Goal: Task Accomplishment & Management: Use online tool/utility

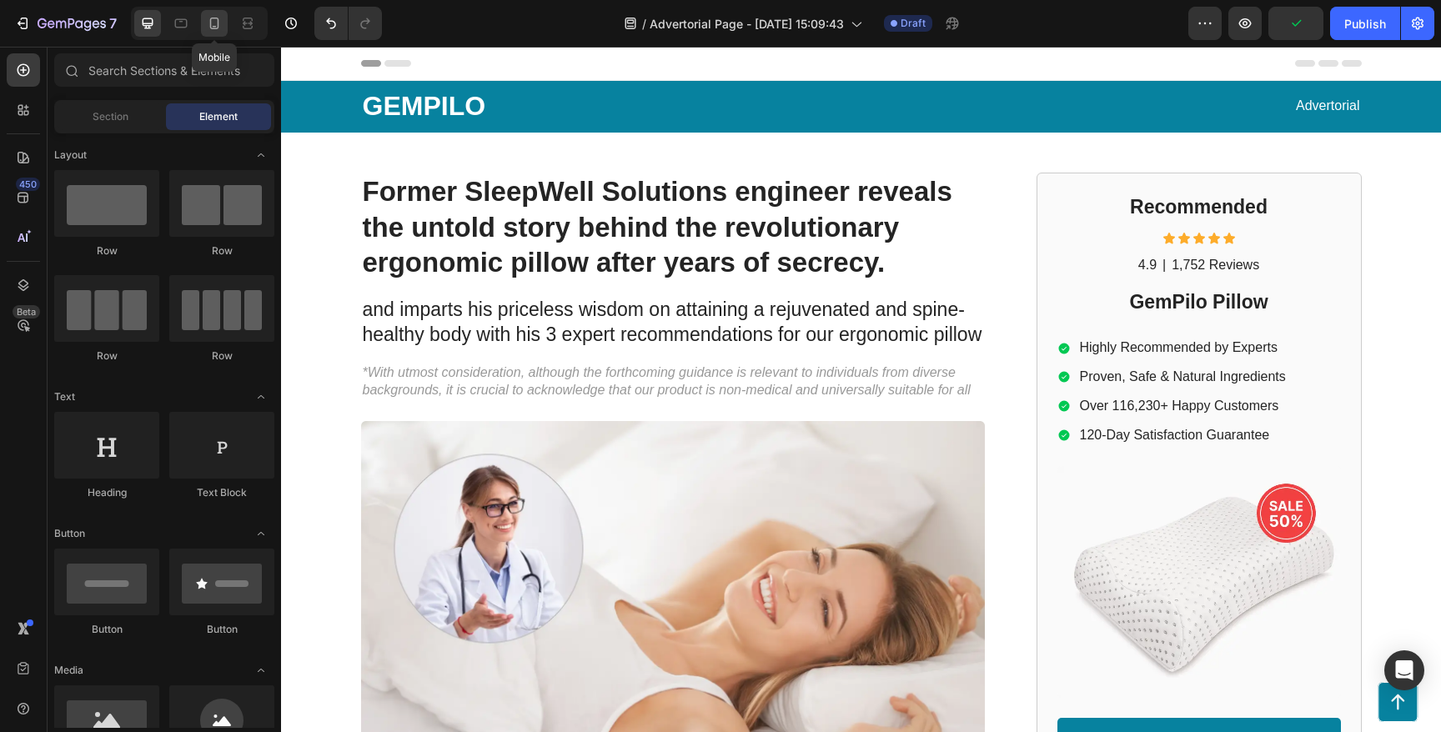
click at [216, 29] on icon at bounding box center [214, 23] width 17 height 17
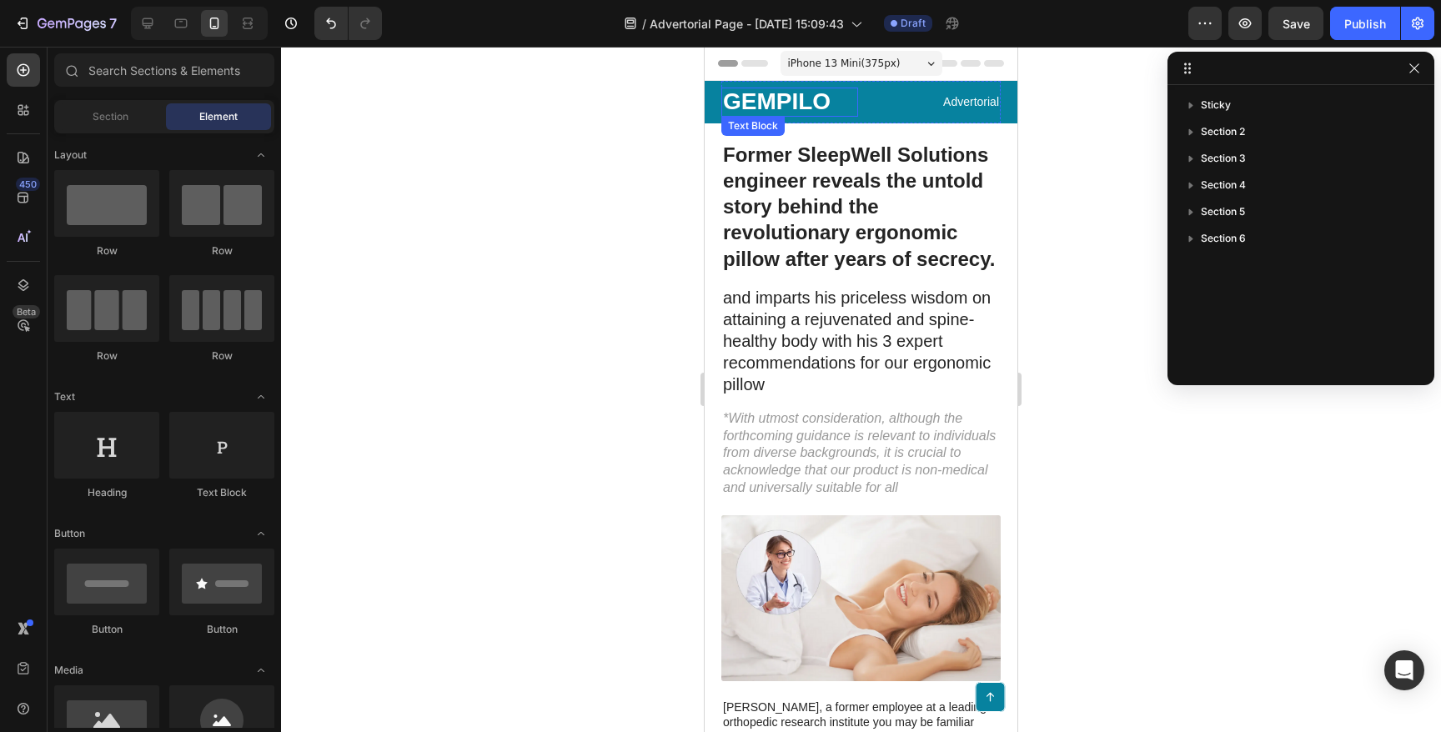
click at [804, 102] on p "GEMPILO" at bounding box center [789, 102] width 133 height 26
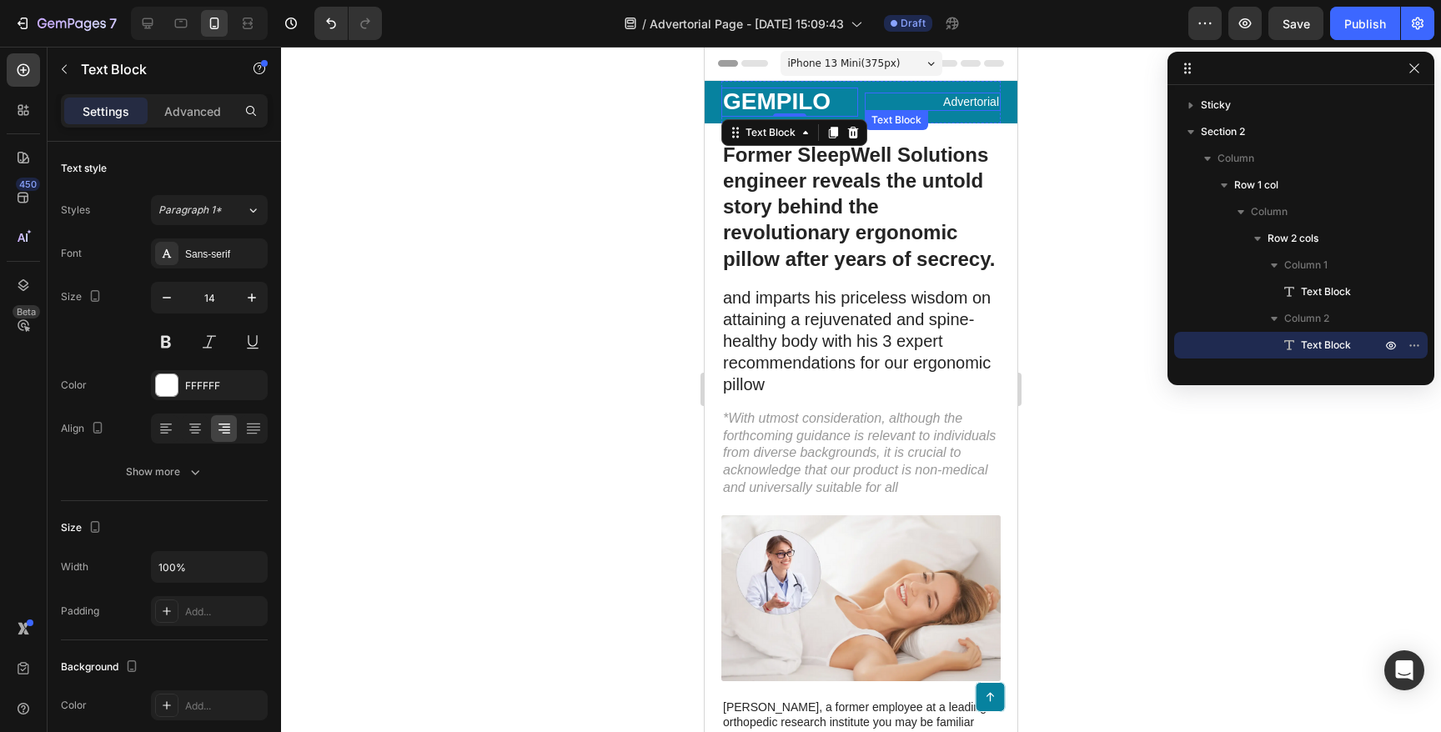
click at [973, 103] on p "Advertorial" at bounding box center [933, 101] width 133 height 15
click at [999, 127] on icon at bounding box center [996, 127] width 11 height 12
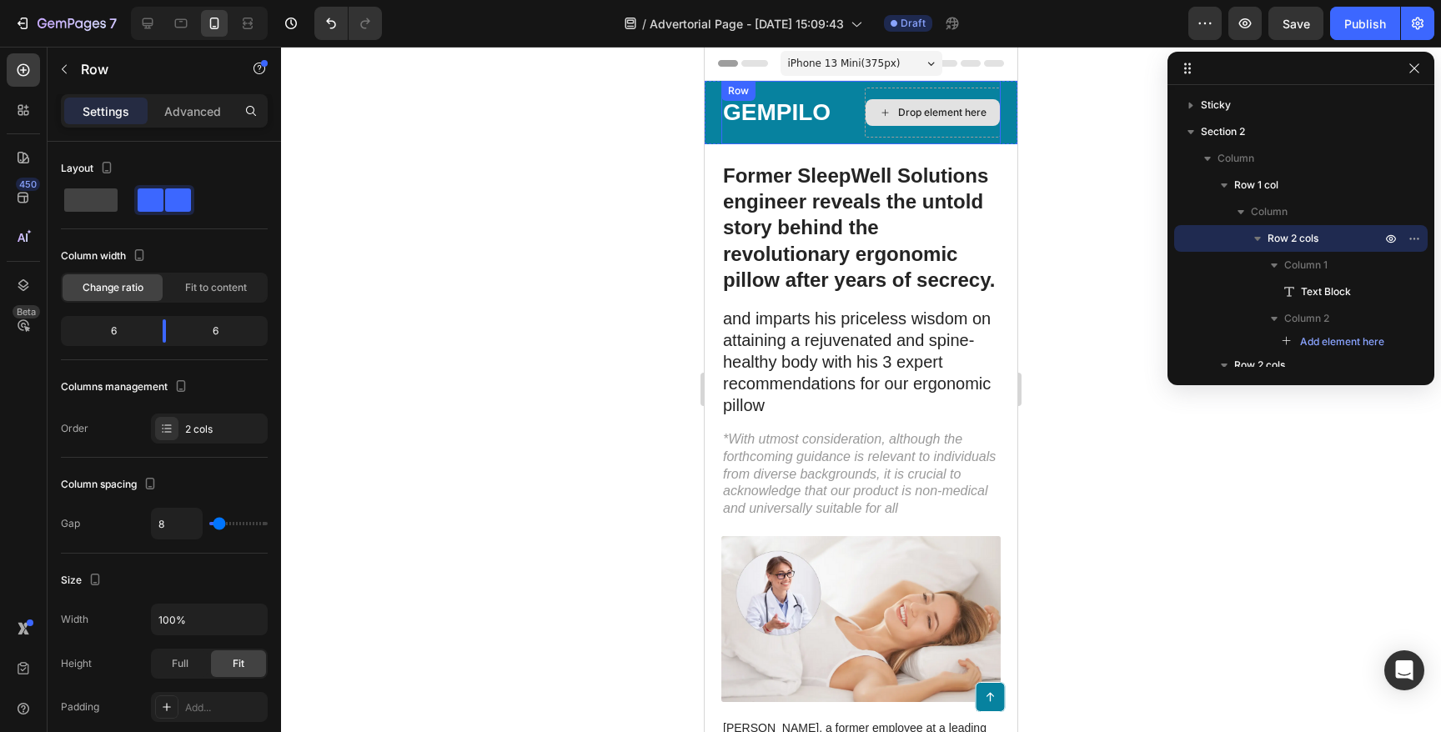
click at [899, 91] on div "Drop element here" at bounding box center [933, 113] width 137 height 50
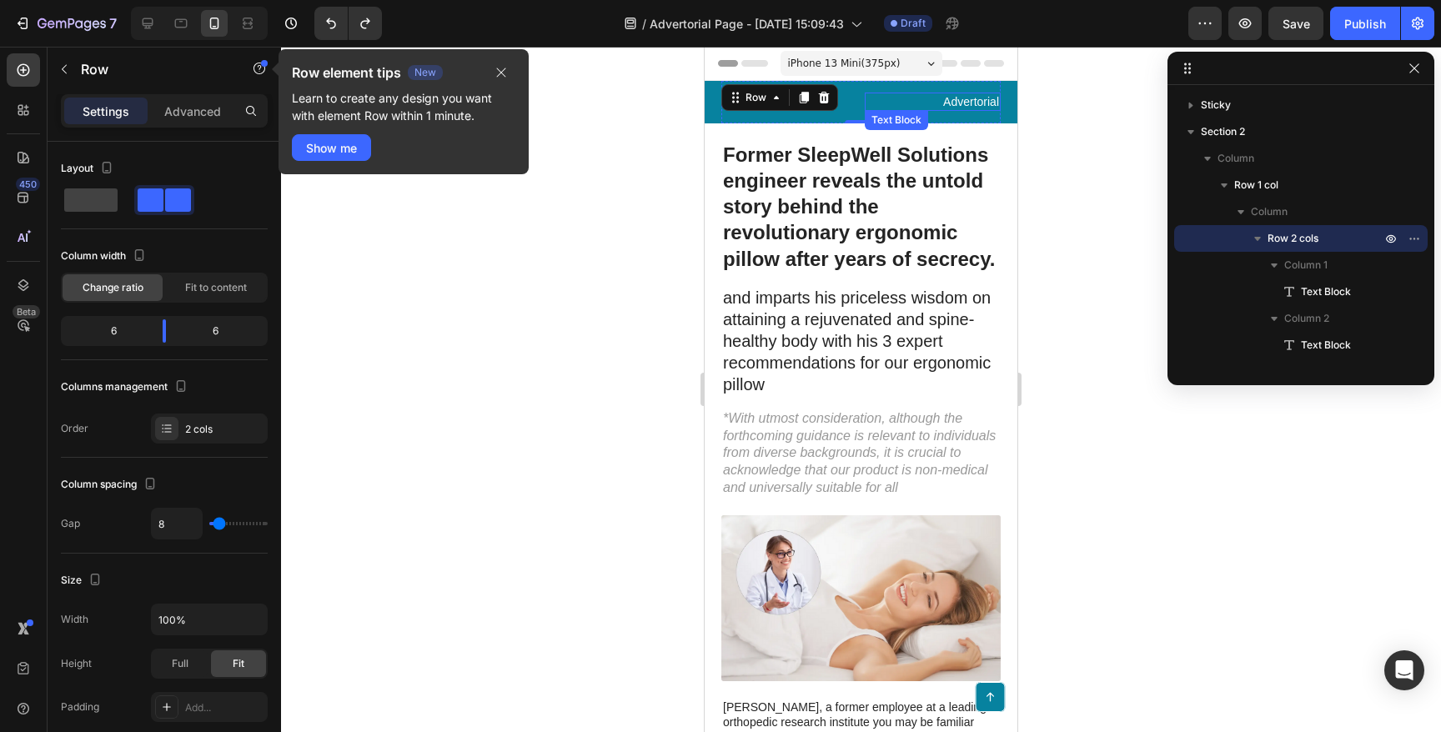
click at [953, 105] on p "Advertorial" at bounding box center [933, 101] width 133 height 15
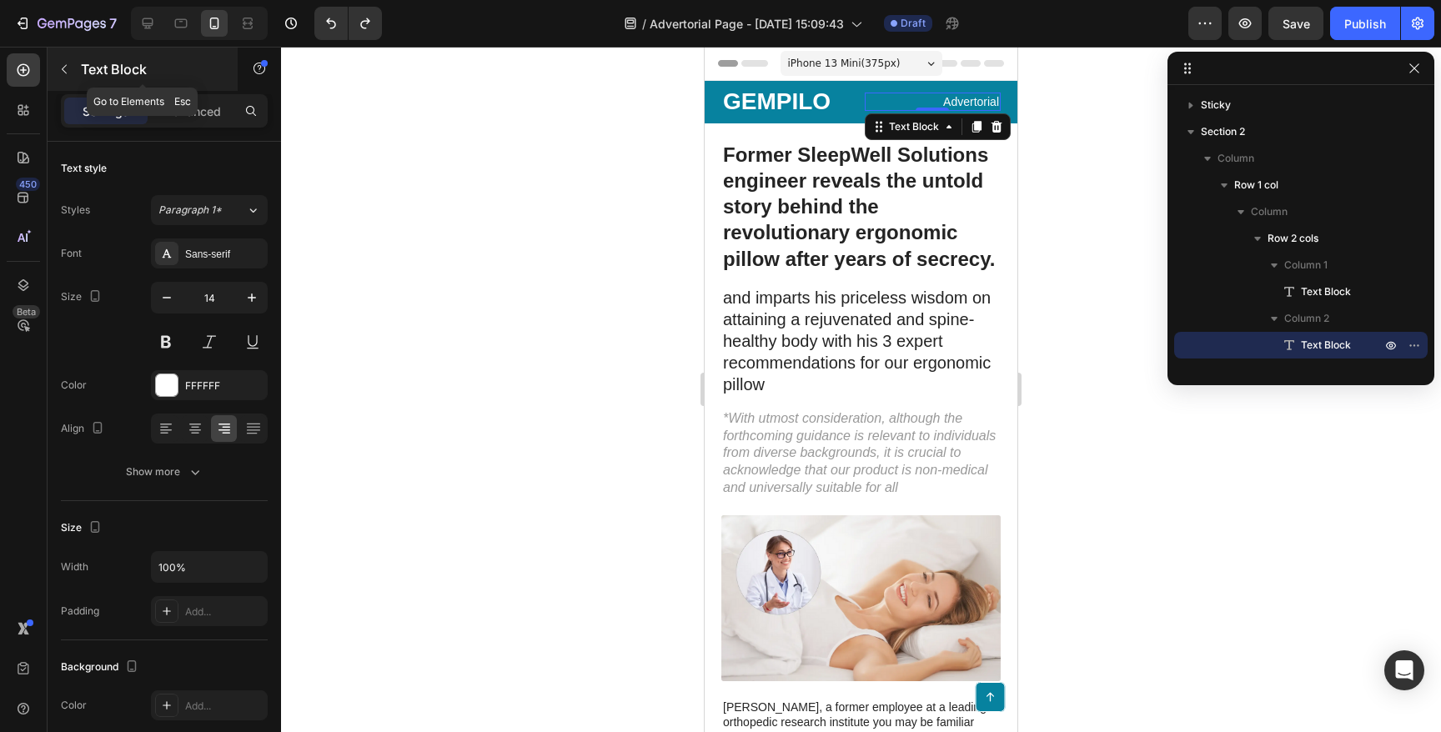
click at [68, 66] on icon "button" at bounding box center [64, 69] width 13 height 13
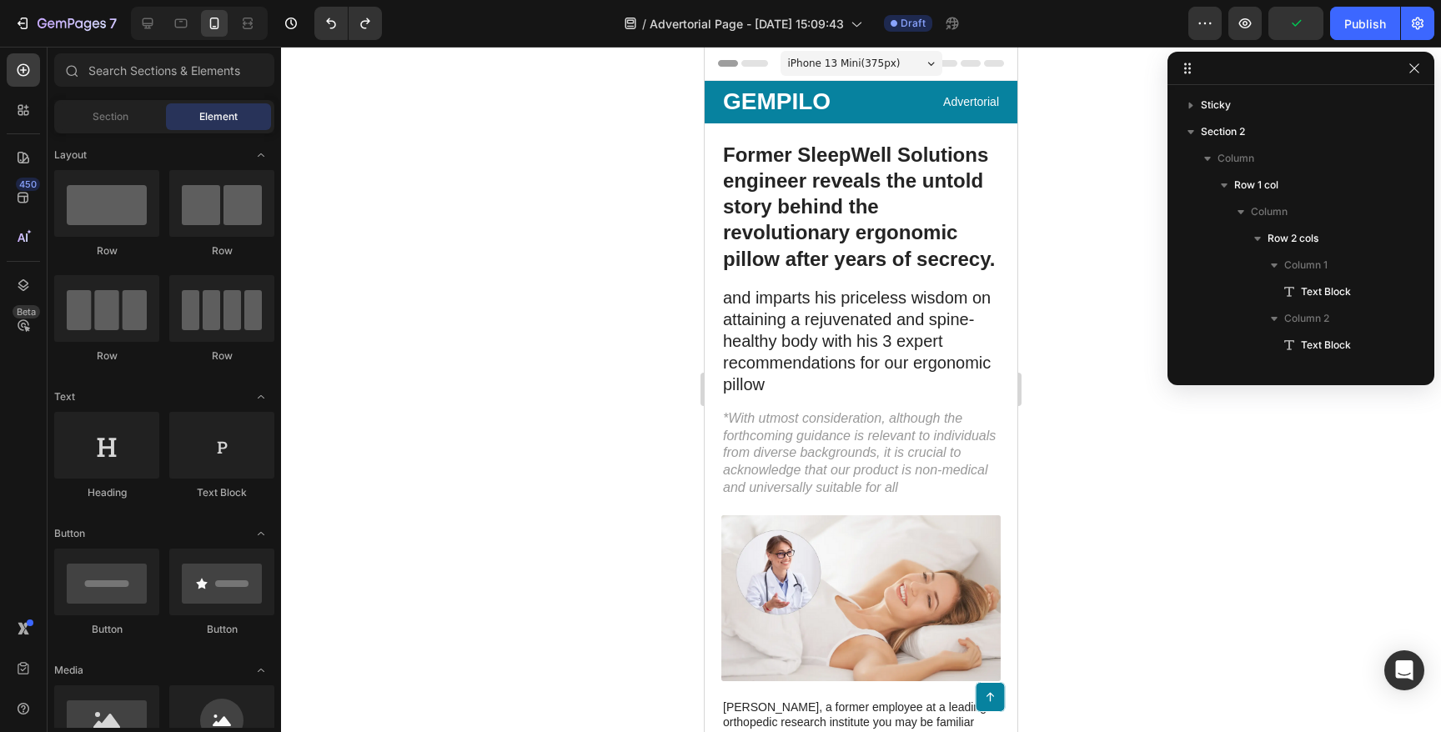
click at [532, 306] on div at bounding box center [861, 390] width 1160 height 686
click at [921, 97] on p "Advertorial" at bounding box center [933, 101] width 133 height 15
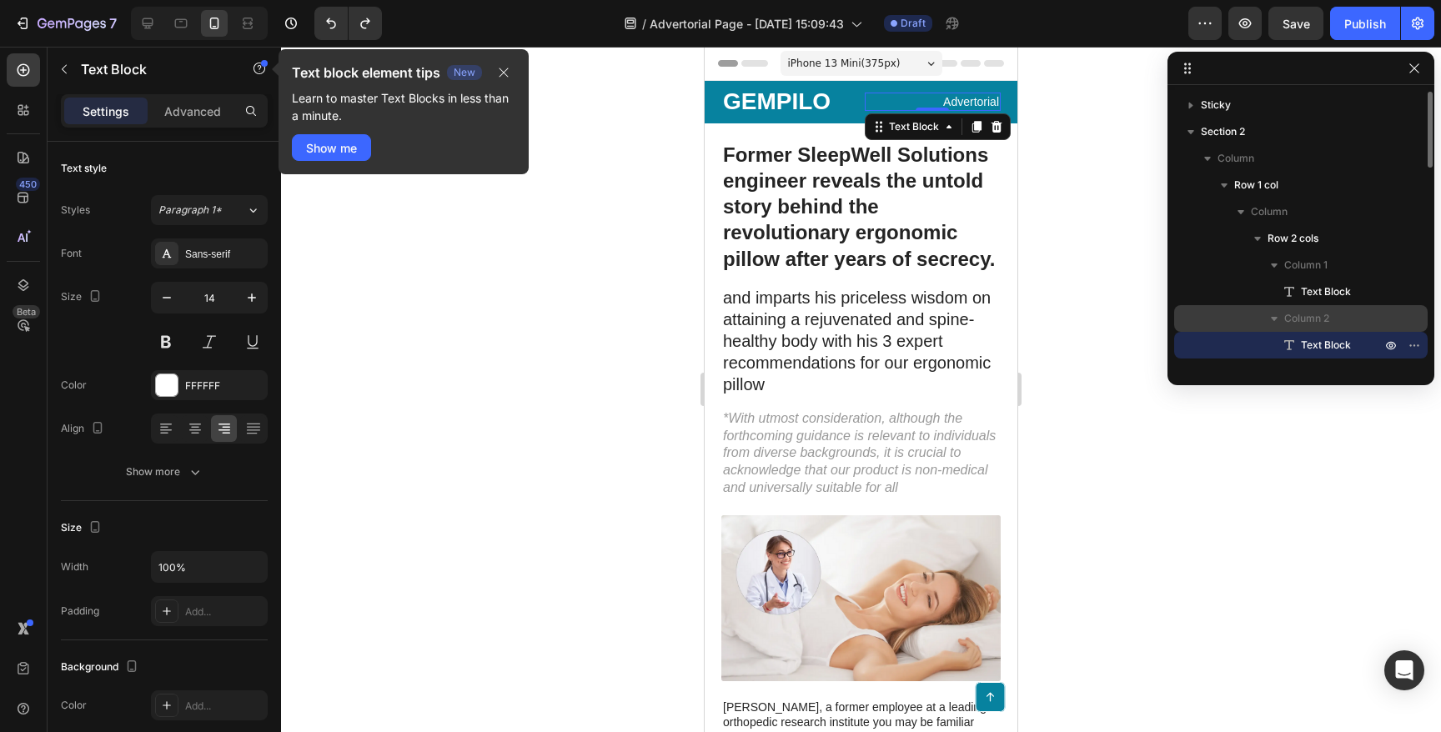
click at [1303, 319] on span "Column 2" at bounding box center [1307, 318] width 45 height 17
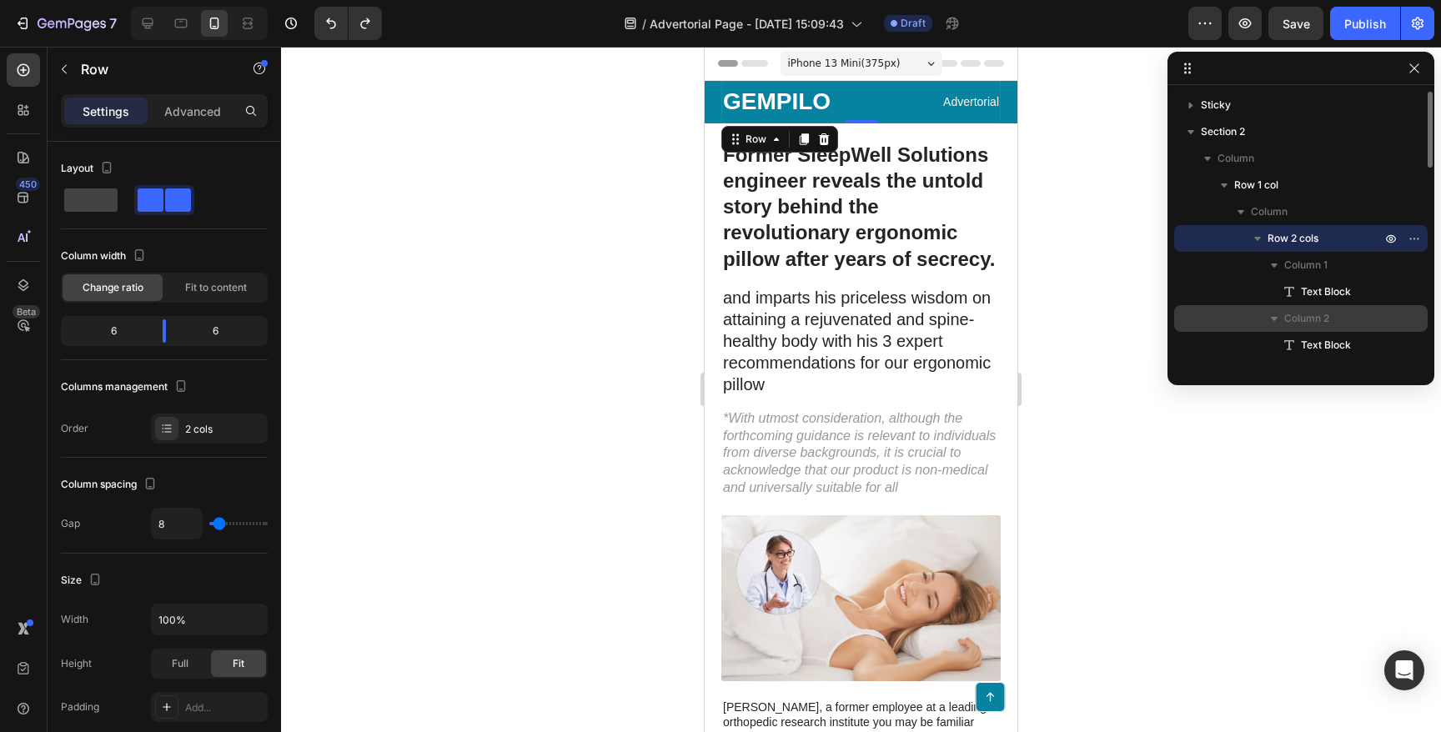
click at [1321, 325] on span "Column 2" at bounding box center [1307, 318] width 45 height 17
click at [1319, 323] on span "Column 2" at bounding box center [1307, 318] width 45 height 17
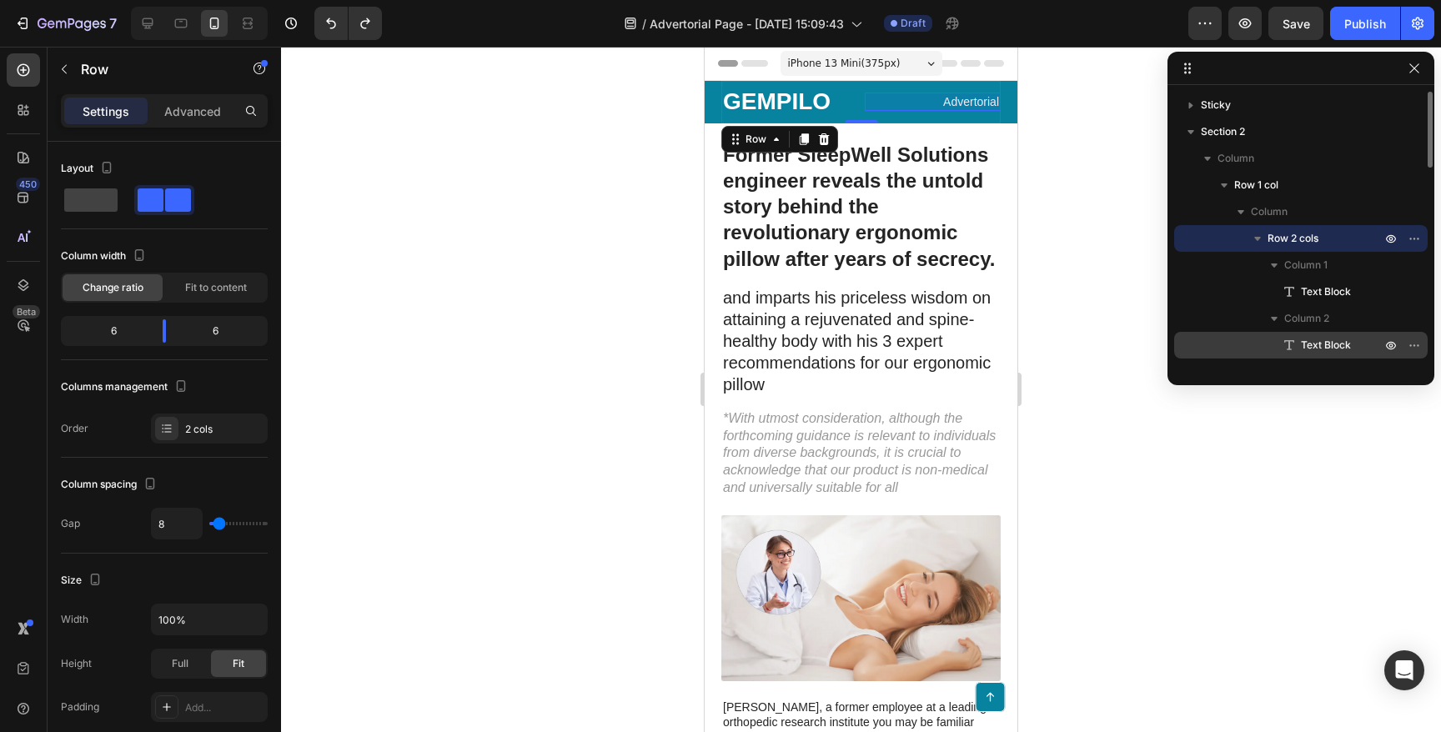
click at [1320, 338] on span "Text Block" at bounding box center [1326, 345] width 50 height 17
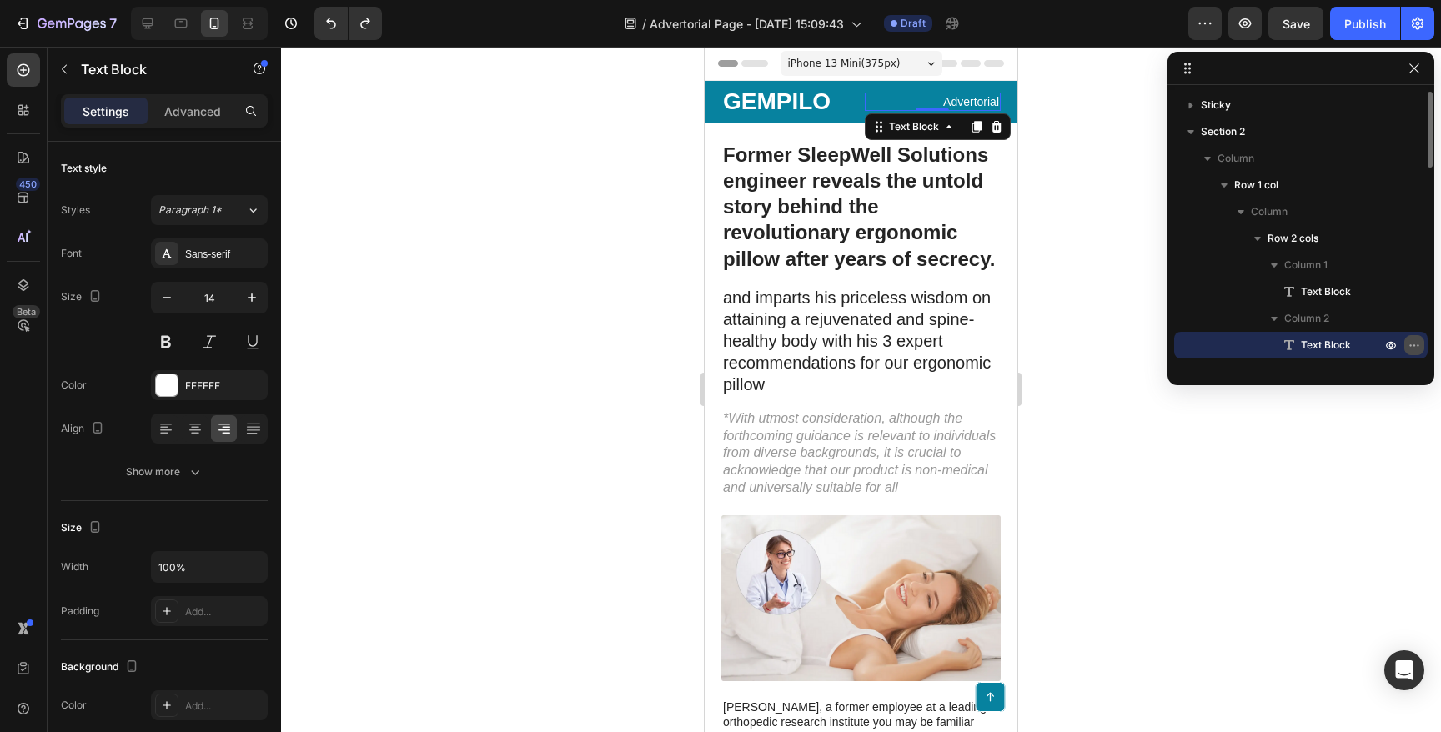
click at [1410, 340] on icon "button" at bounding box center [1414, 345] width 13 height 13
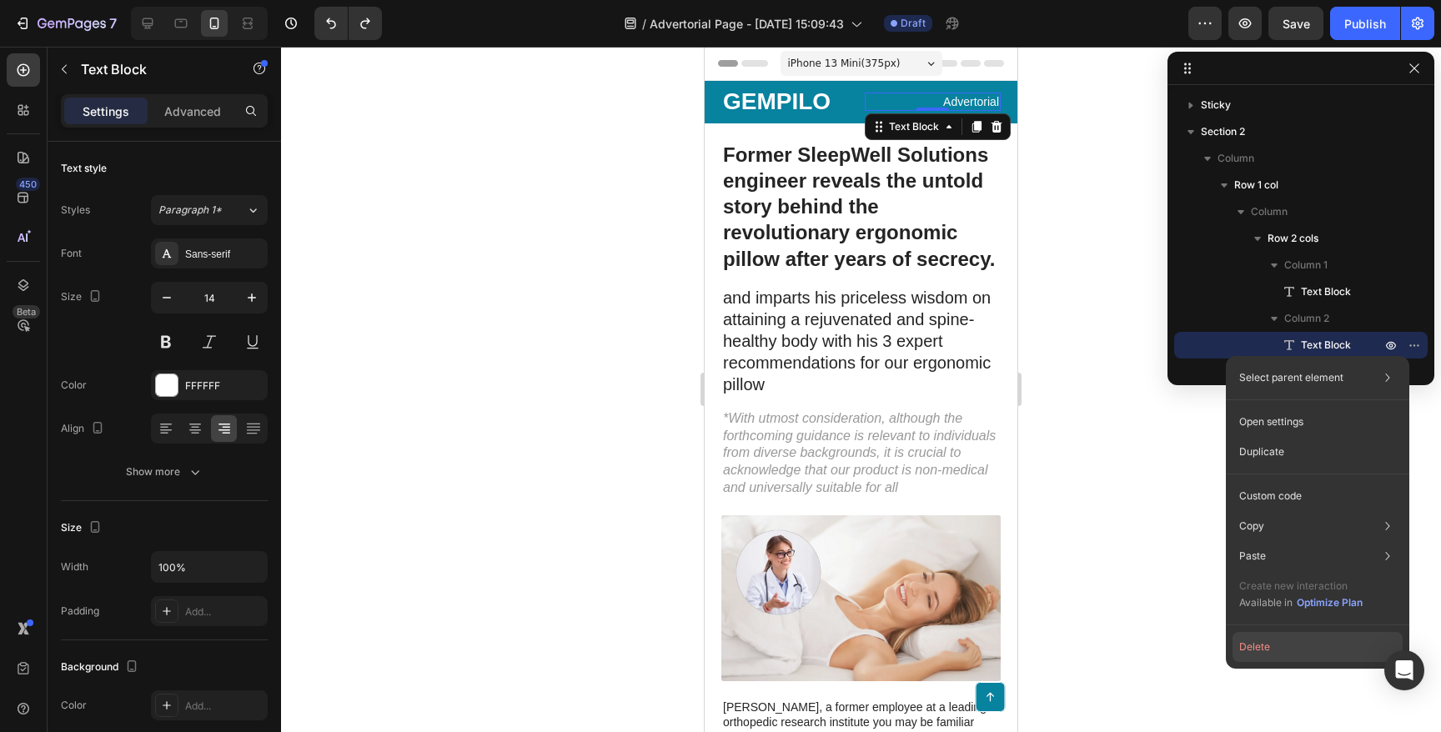
click at [1255, 650] on button "Delete" at bounding box center [1318, 647] width 170 height 30
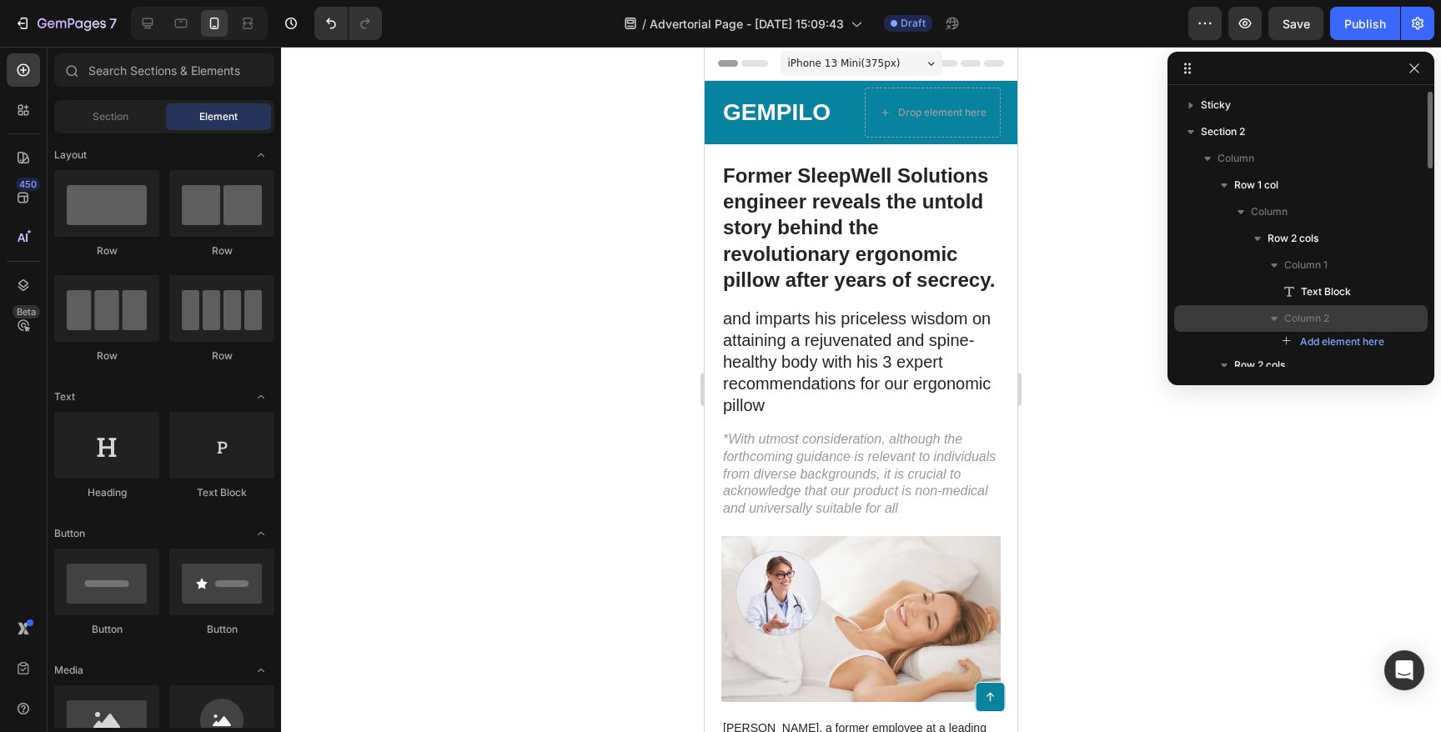
click at [1341, 317] on p "Column 2" at bounding box center [1335, 318] width 100 height 17
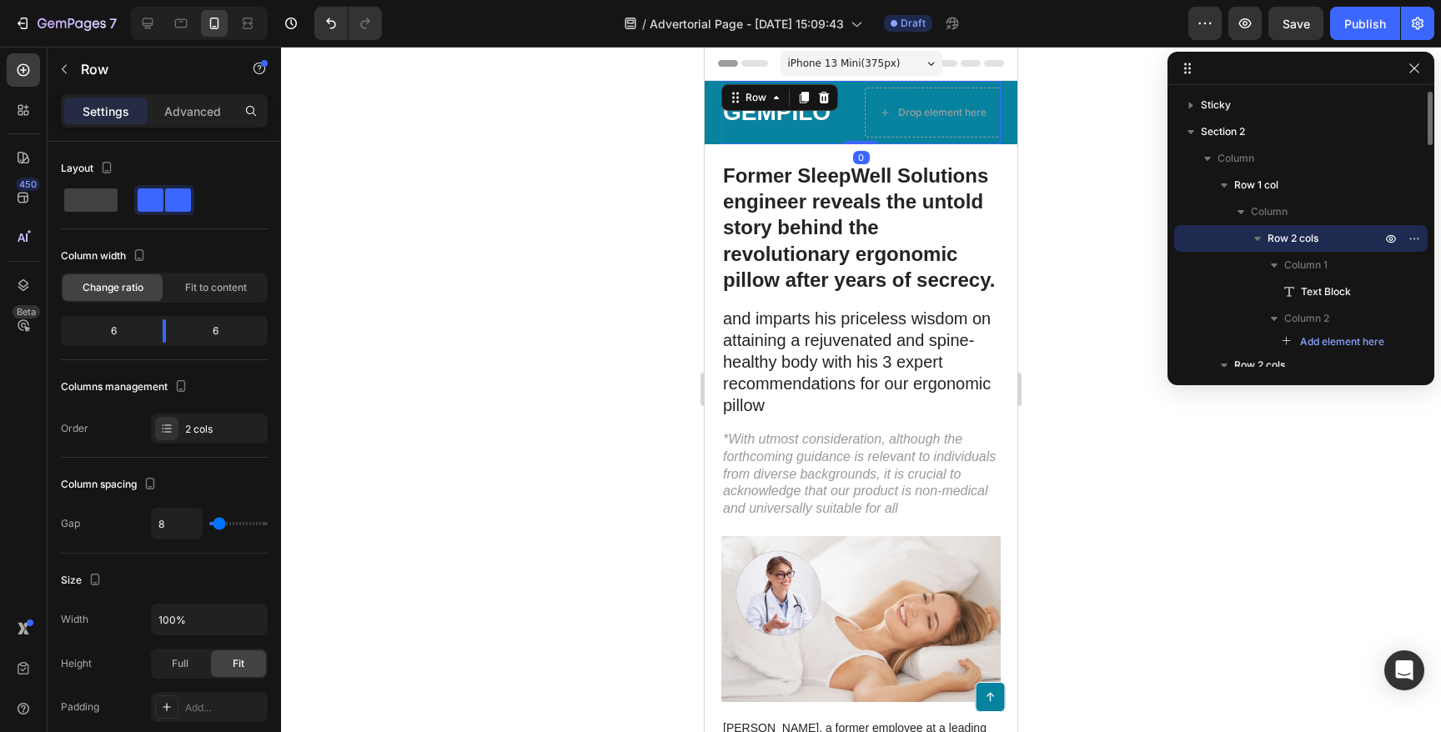
click at [1348, 240] on p "Row 2 cols" at bounding box center [1326, 238] width 117 height 17
click at [84, 197] on span at bounding box center [90, 200] width 53 height 23
type input "0"
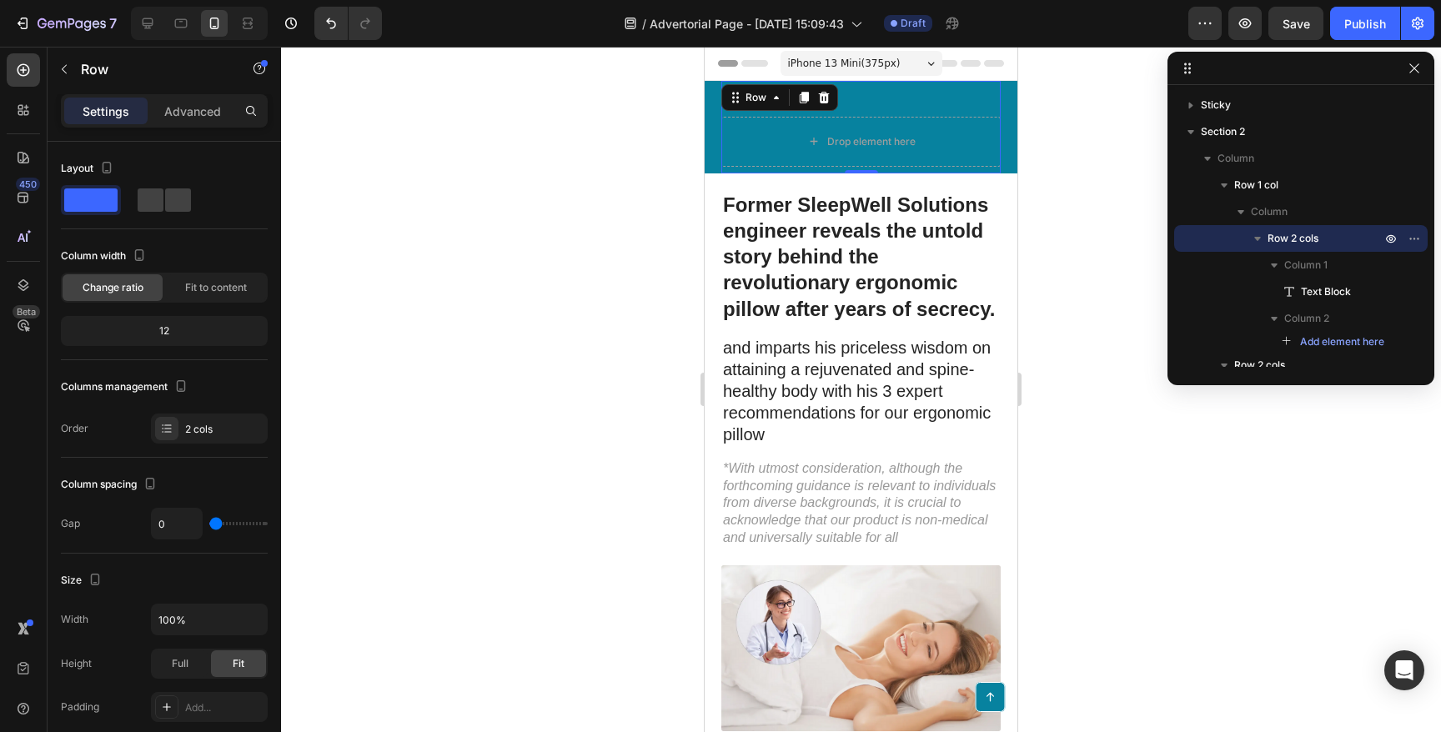
click at [622, 151] on div at bounding box center [861, 390] width 1160 height 686
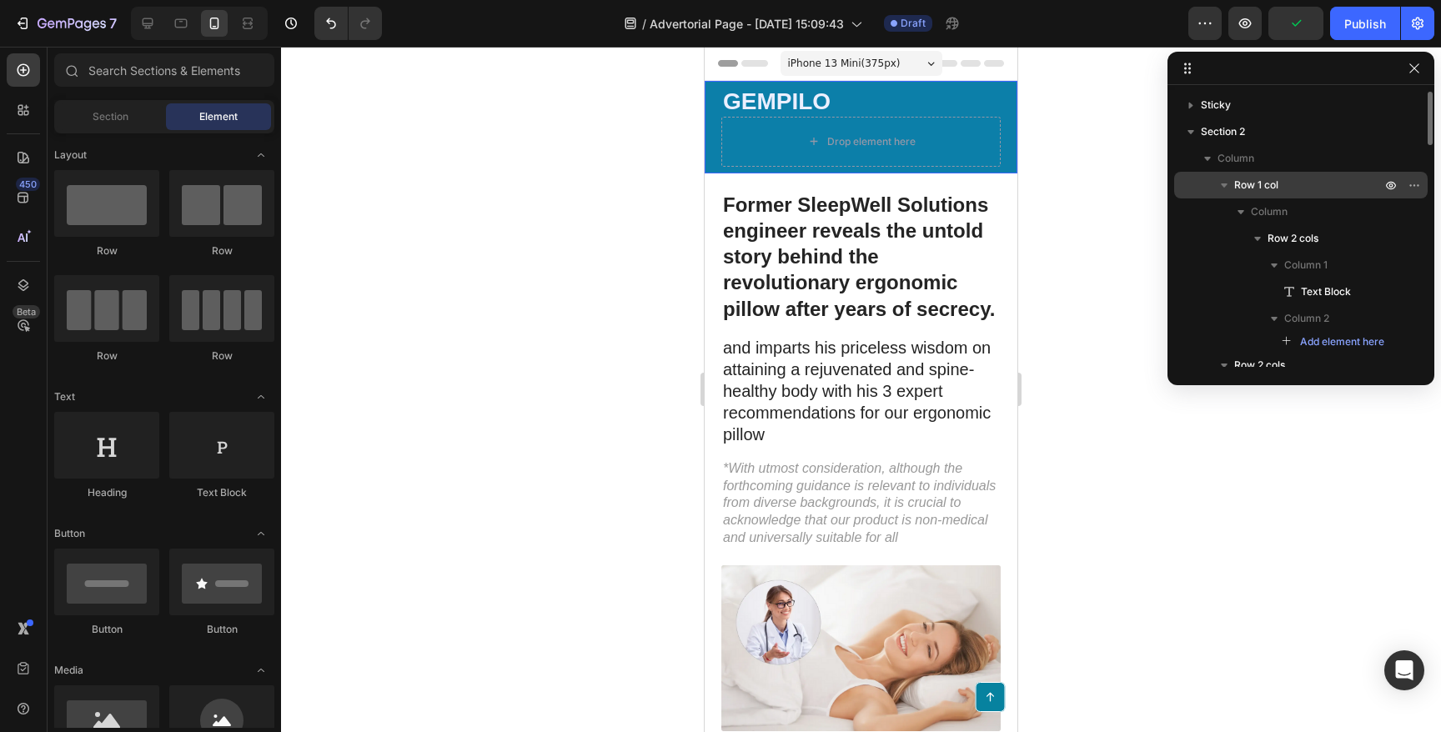
click at [1260, 184] on span "Row 1 col" at bounding box center [1257, 185] width 44 height 17
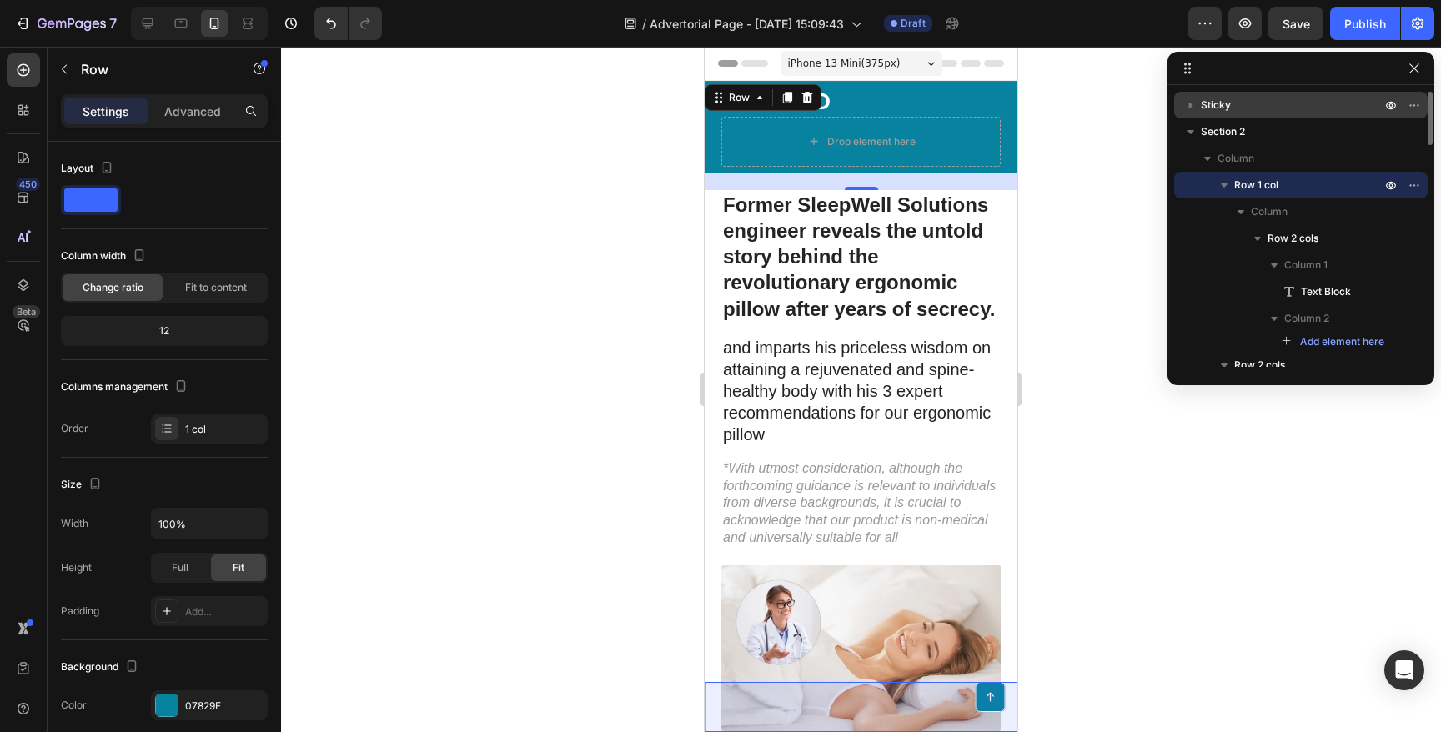
click at [1230, 107] on p "Sticky" at bounding box center [1293, 105] width 184 height 17
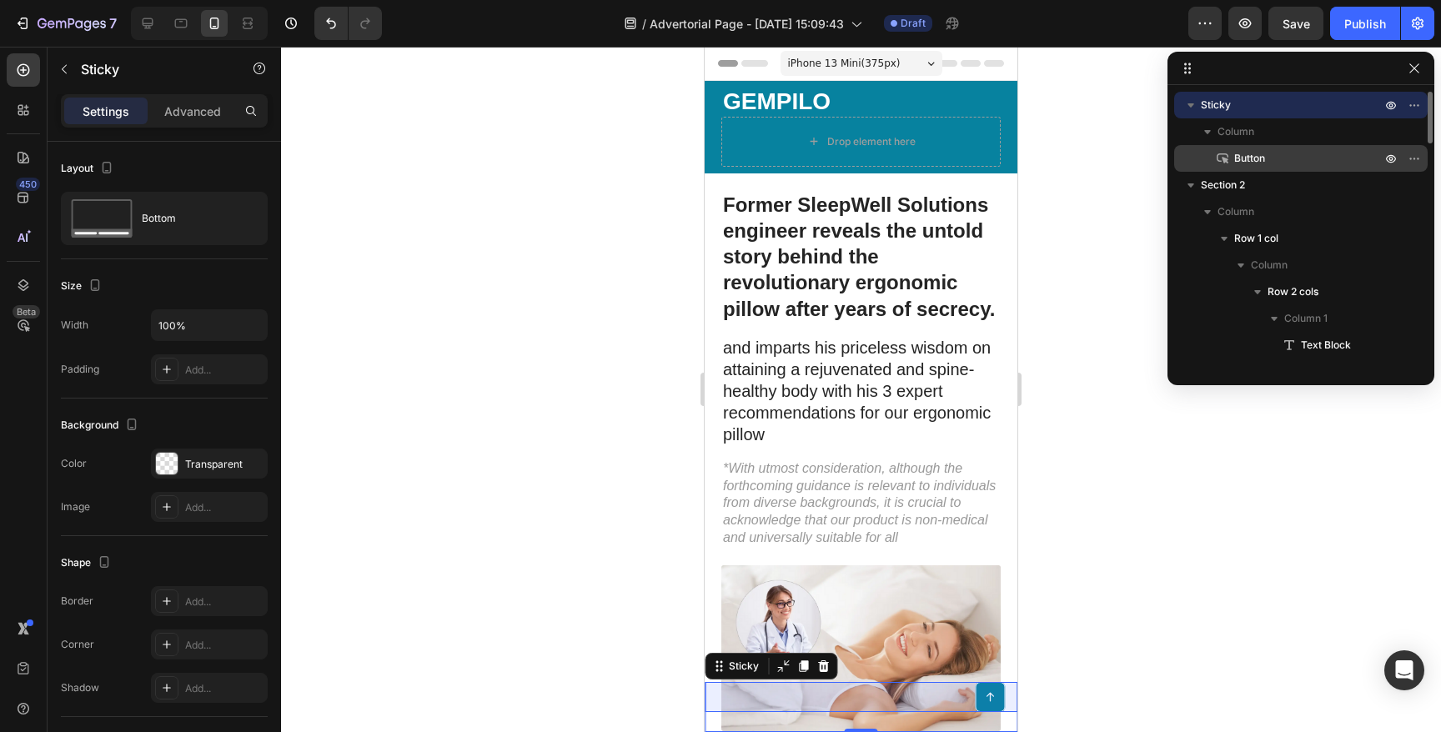
click at [1222, 148] on div "Button" at bounding box center [1301, 158] width 240 height 27
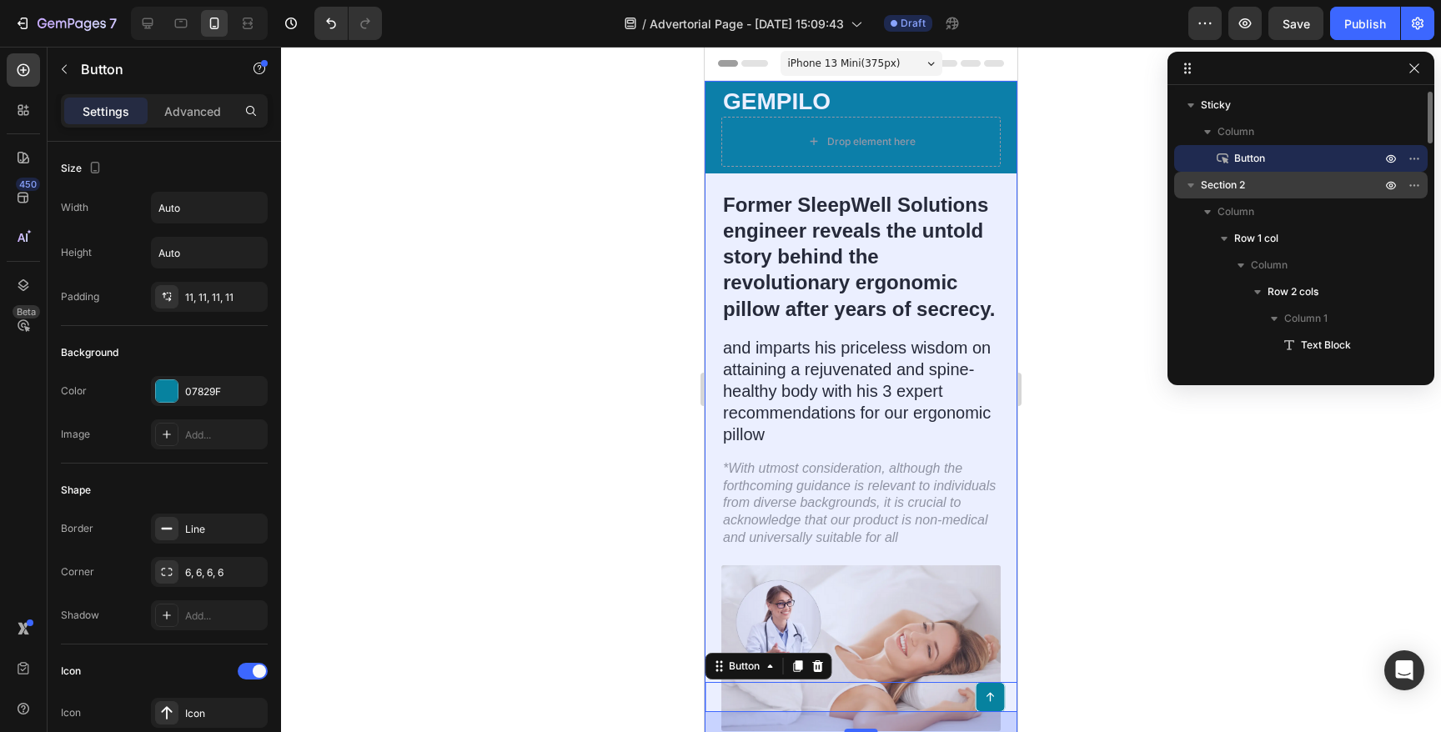
click at [1221, 186] on span "Section 2" at bounding box center [1223, 185] width 44 height 17
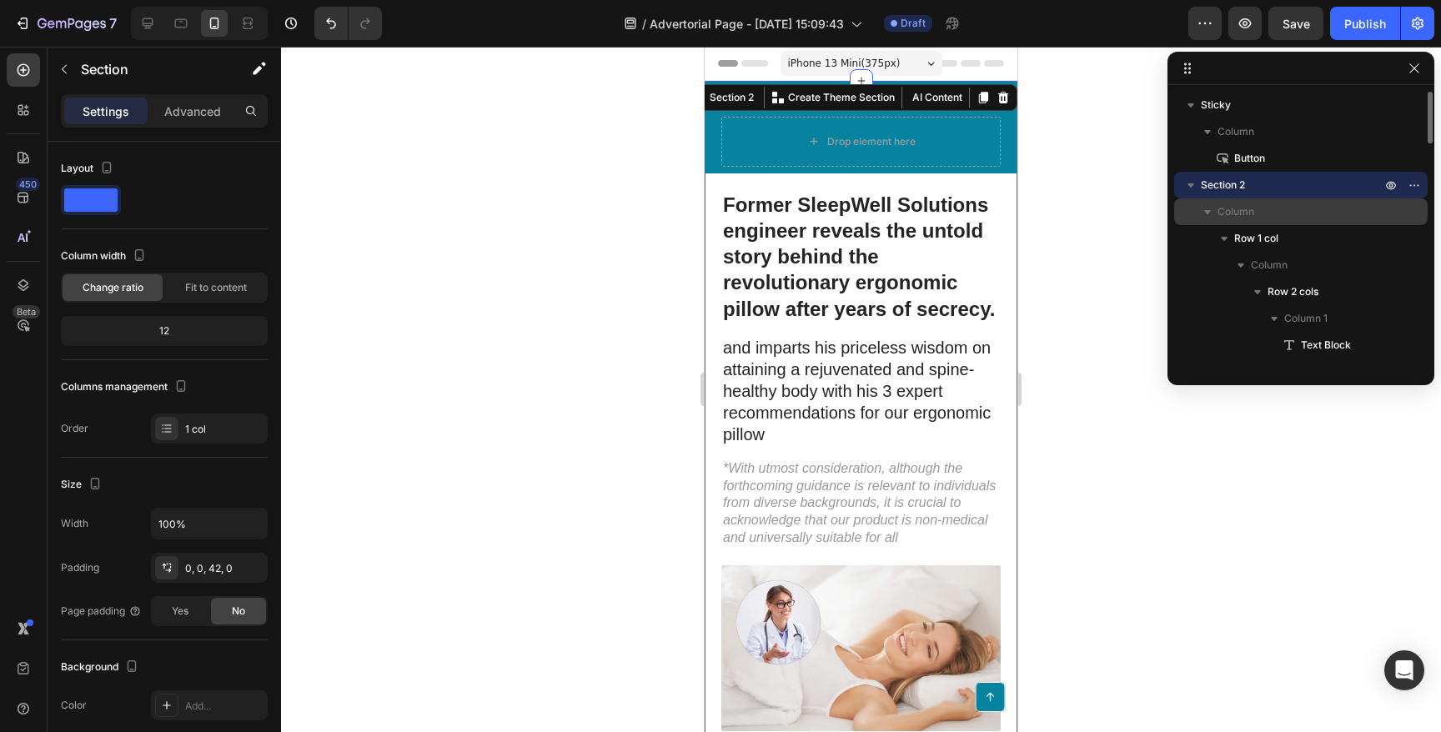
click at [1235, 220] on div "Column" at bounding box center [1301, 212] width 240 height 27
click at [1241, 214] on span "Column" at bounding box center [1236, 212] width 37 height 17
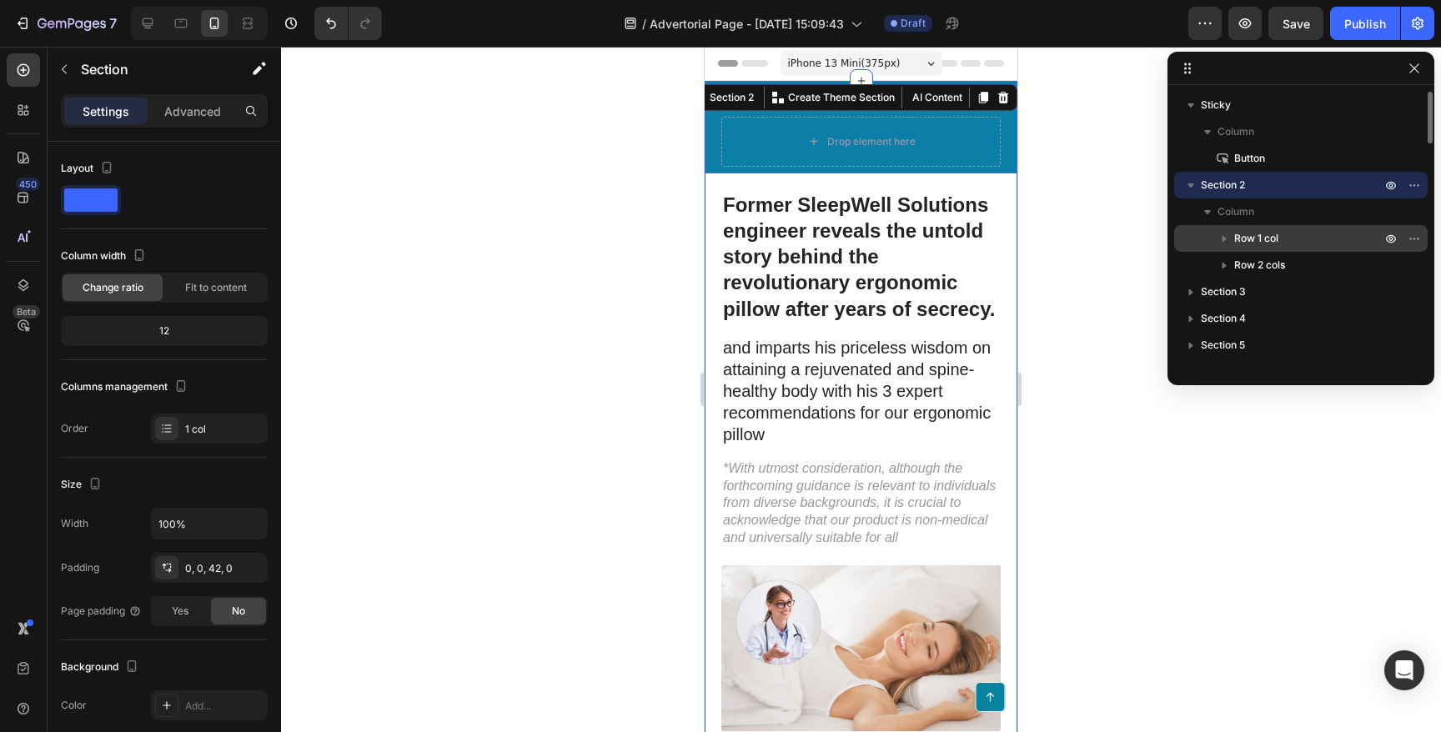
click at [1243, 234] on span "Row 1 col" at bounding box center [1257, 238] width 44 height 17
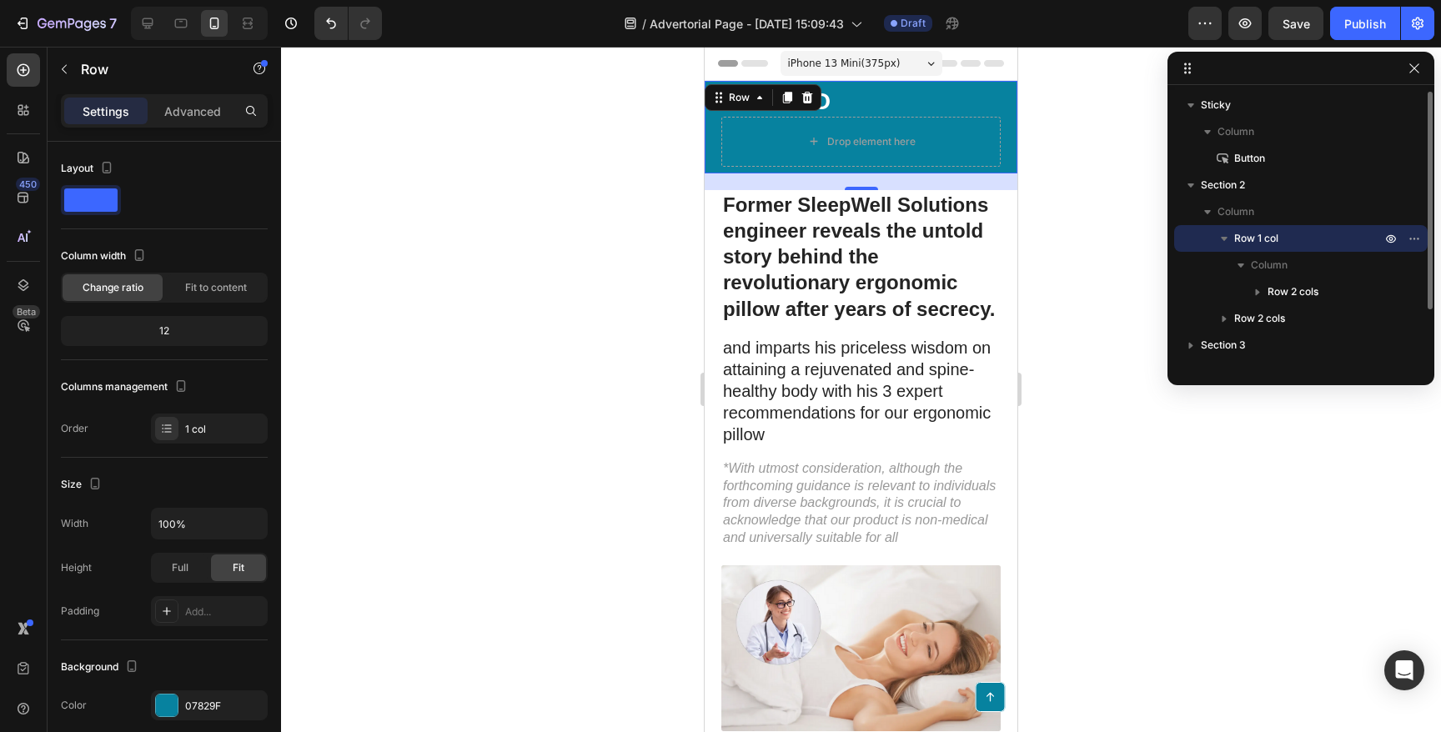
click at [1241, 234] on span "Row 1 col" at bounding box center [1257, 238] width 44 height 17
click at [1250, 242] on span "Row 1 col" at bounding box center [1257, 238] width 44 height 17
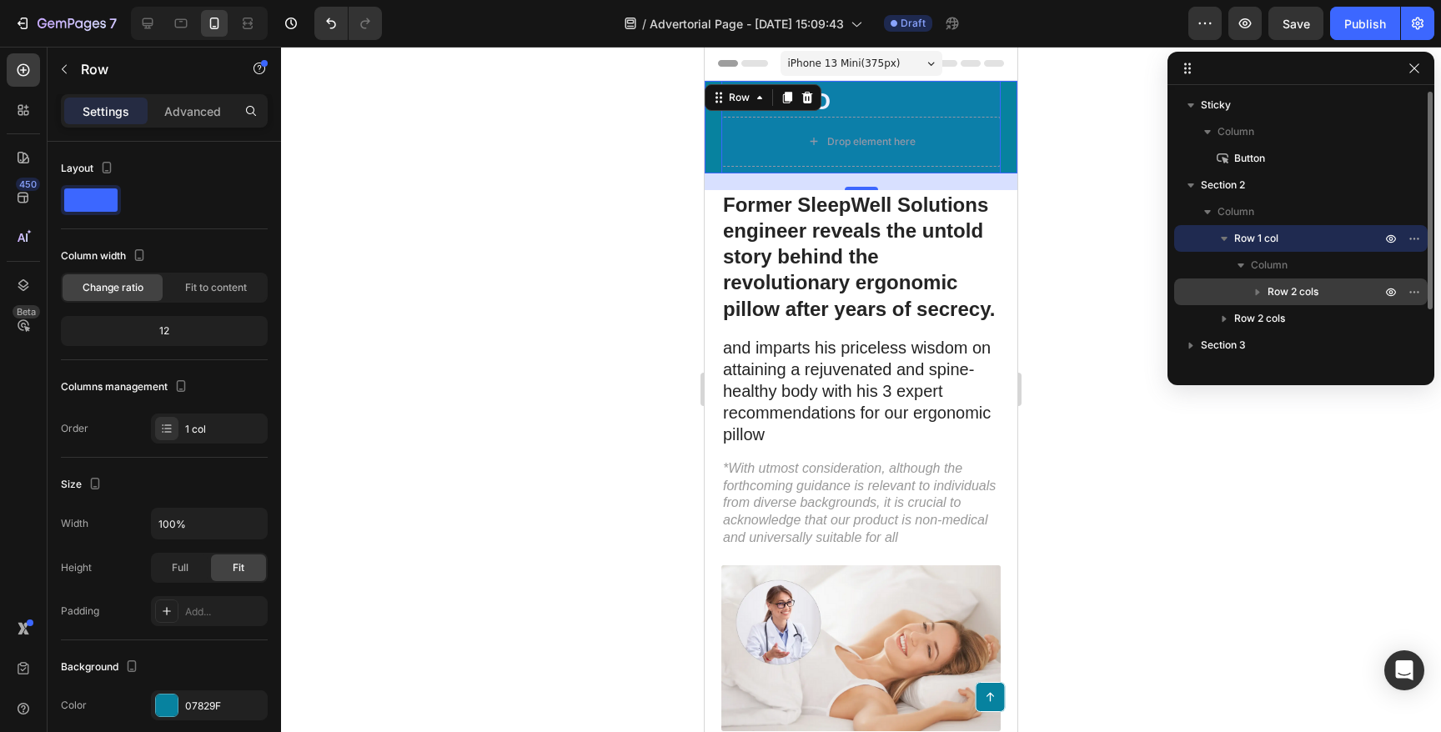
click at [1264, 284] on icon "button" at bounding box center [1258, 292] width 17 height 17
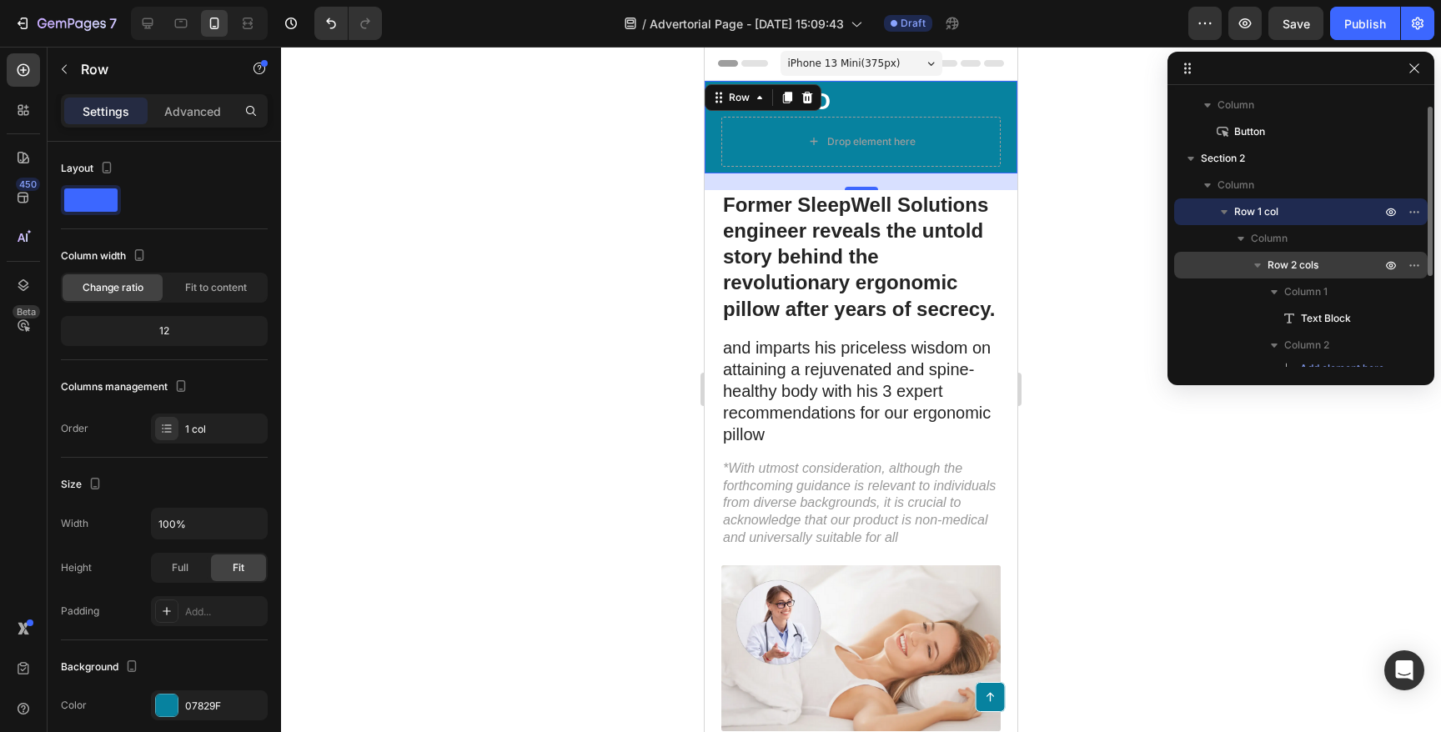
scroll to position [30, 0]
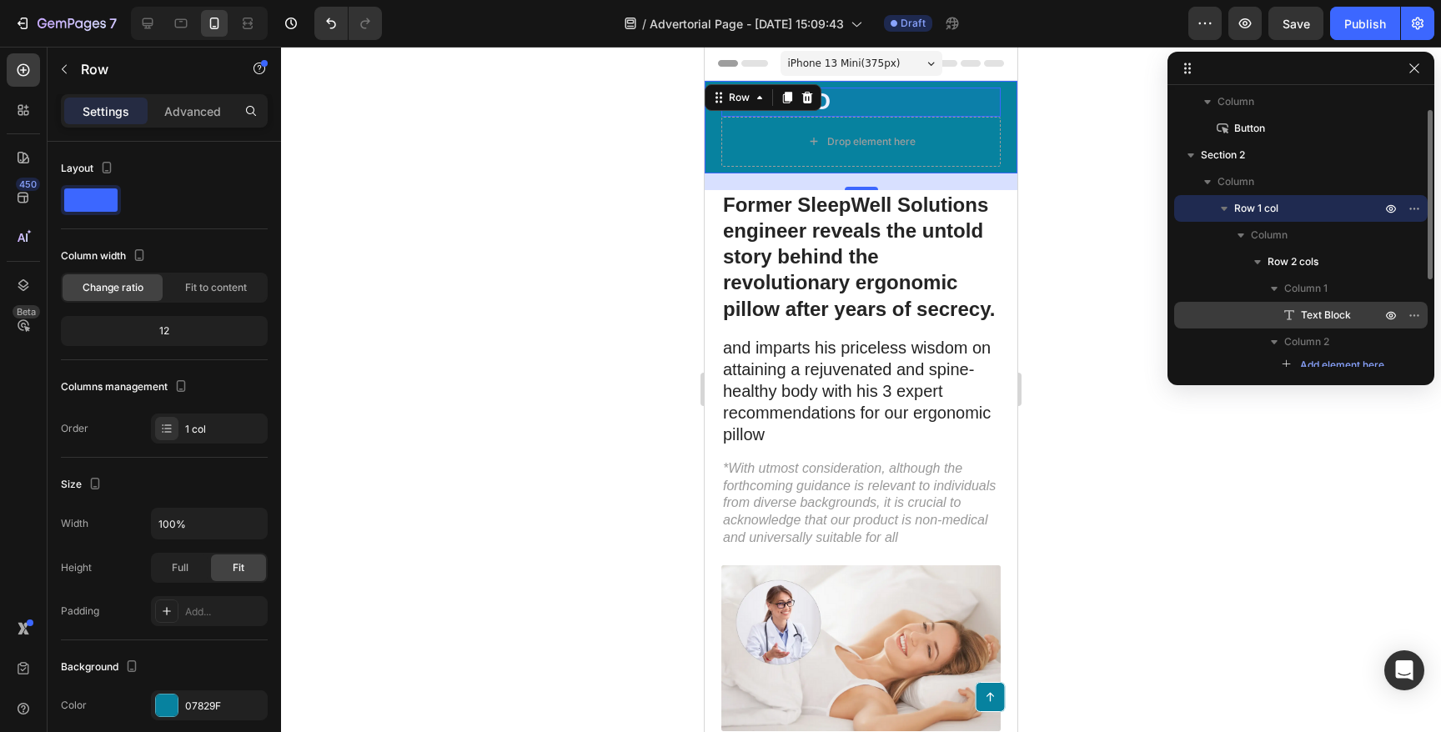
click at [1300, 307] on p "Text Block" at bounding box center [1322, 315] width 83 height 17
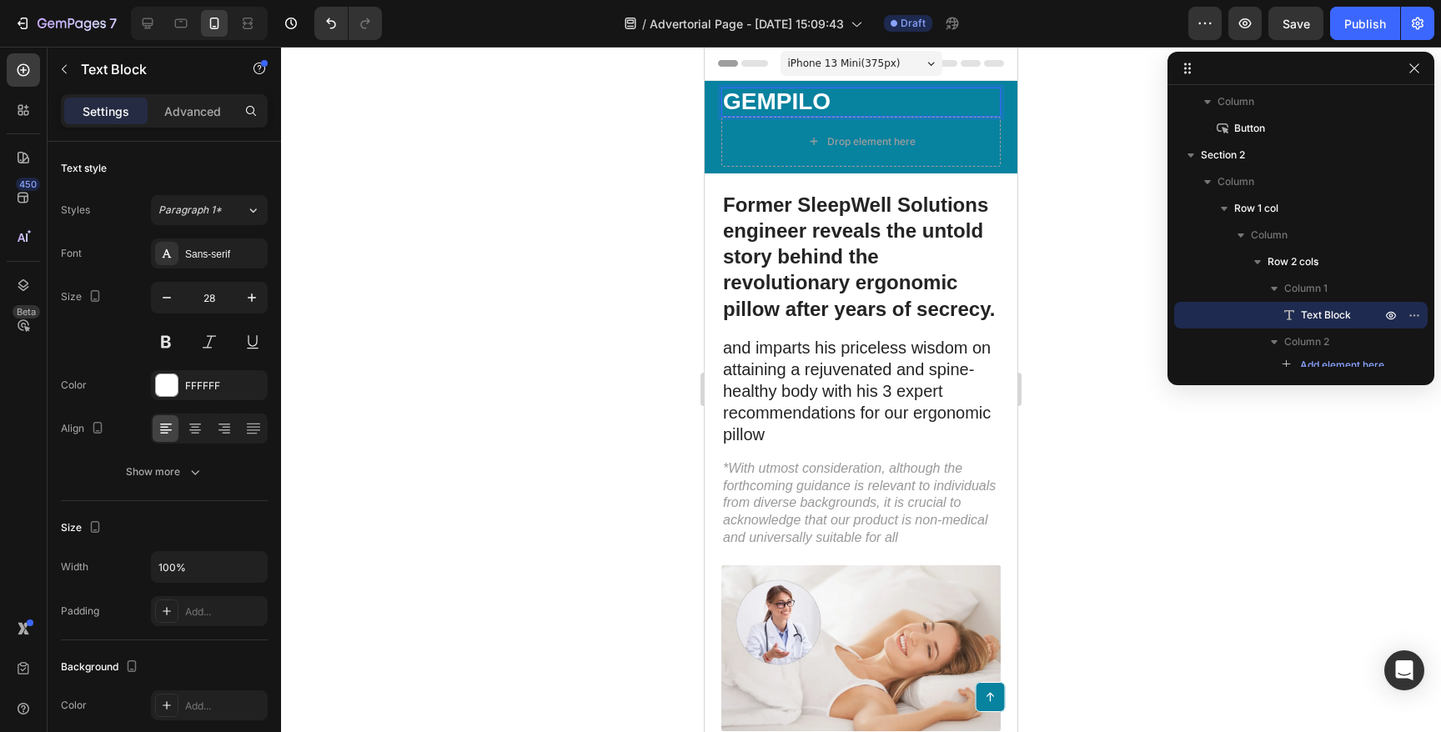
click at [801, 93] on p "GEMPILO" at bounding box center [861, 102] width 276 height 26
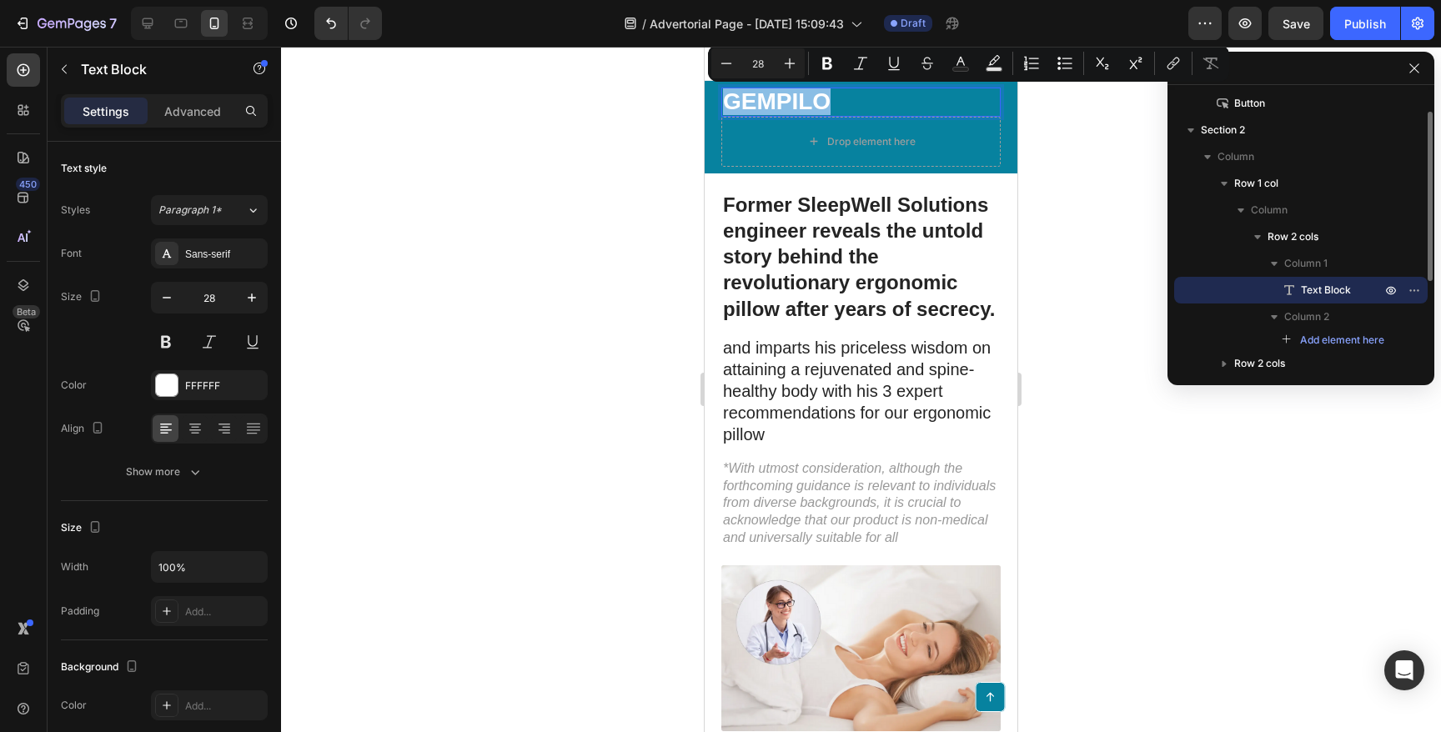
scroll to position [59, 0]
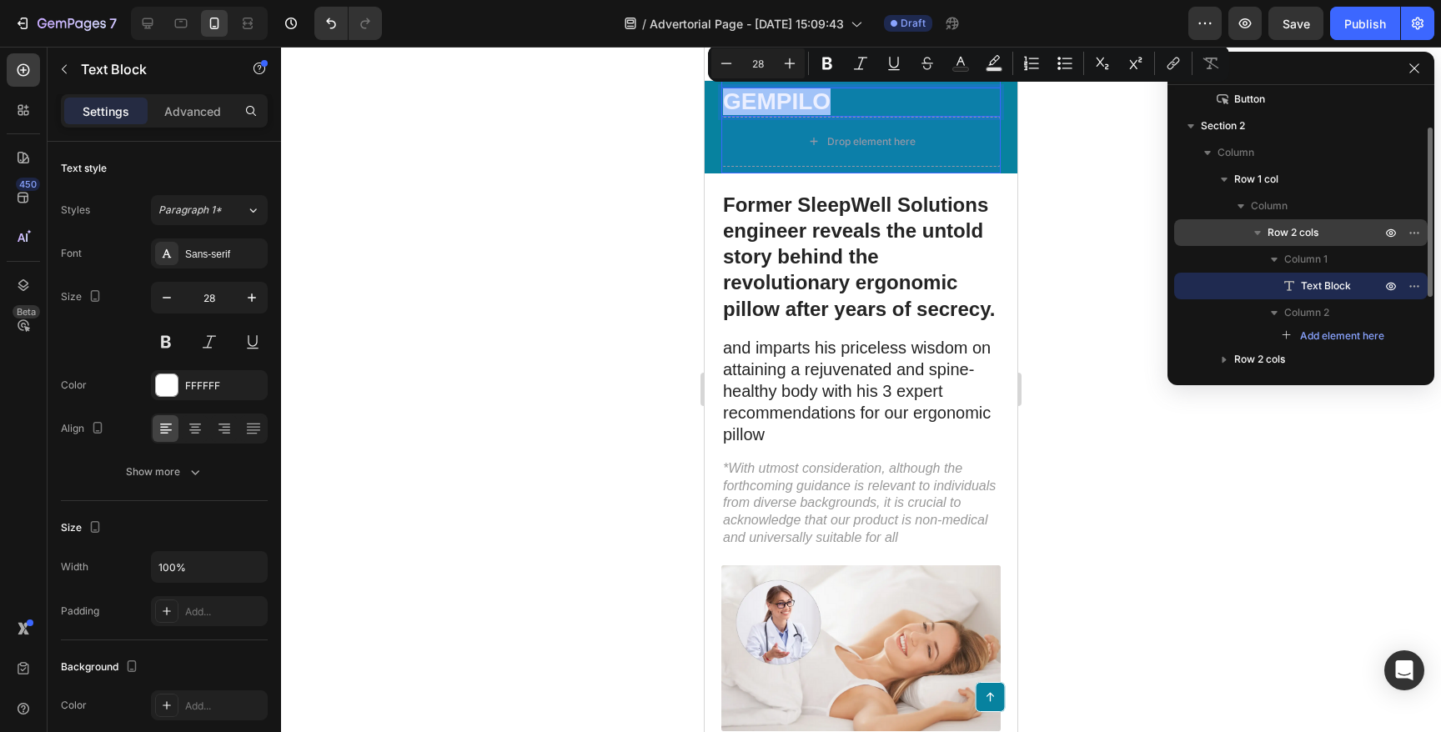
click at [1304, 222] on div "Row 2 cols" at bounding box center [1301, 232] width 240 height 27
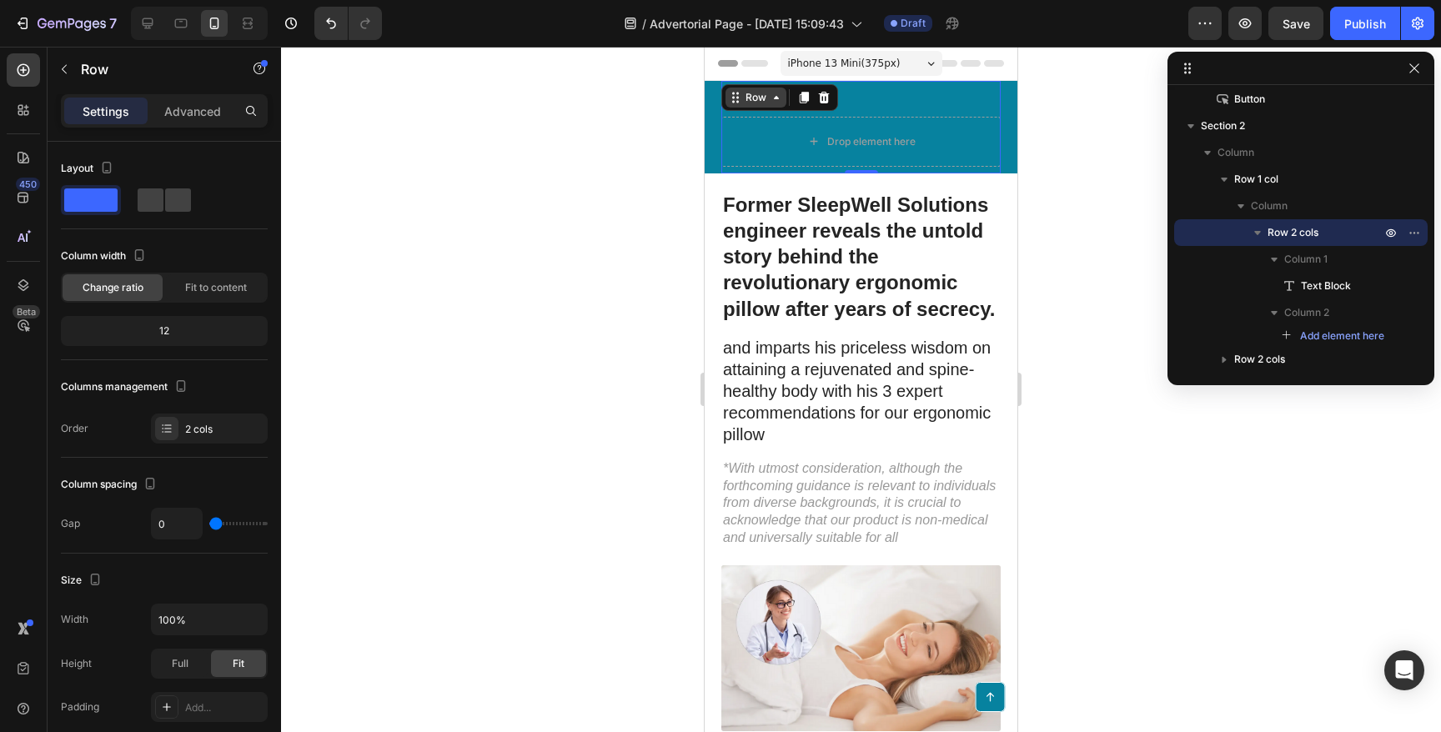
click at [770, 96] on icon at bounding box center [776, 97] width 13 height 13
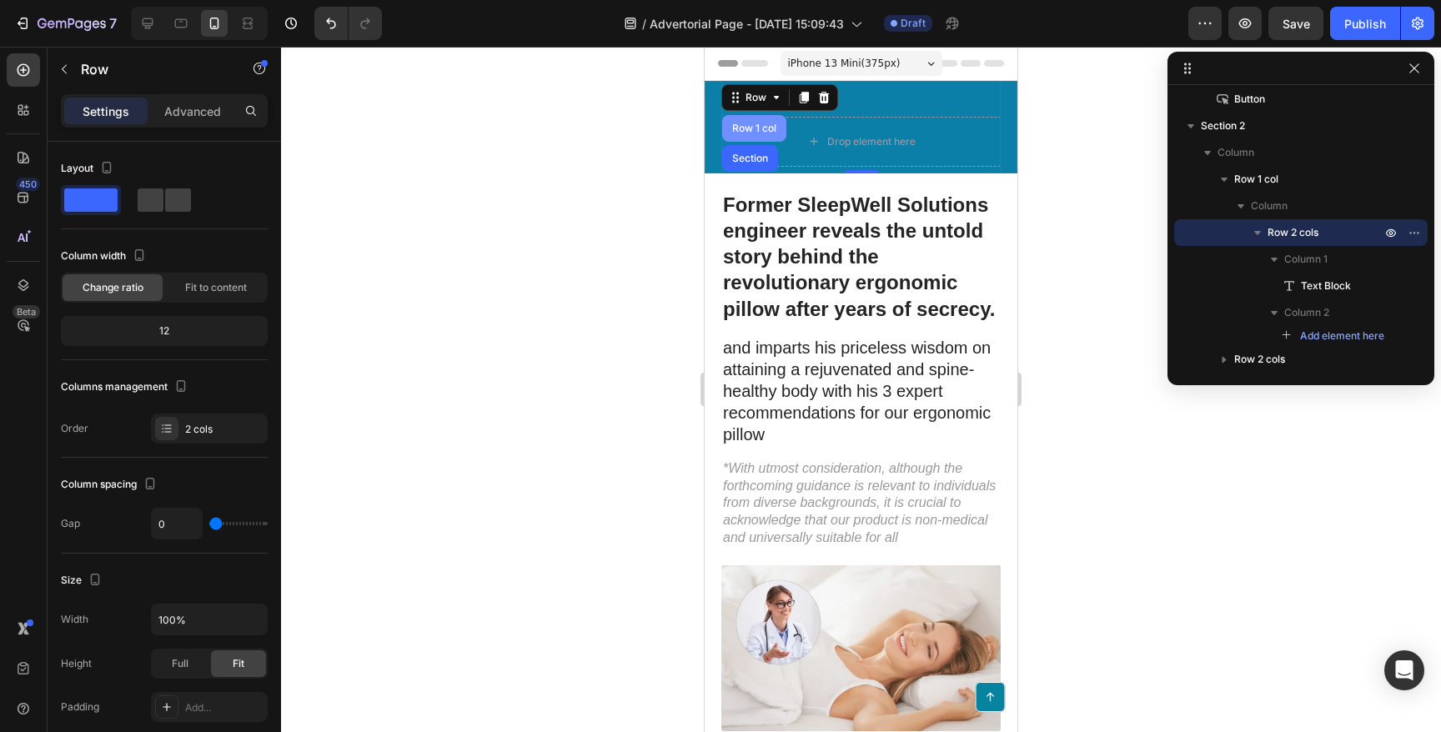
click at [763, 133] on div "Row 1 col" at bounding box center [754, 128] width 51 height 10
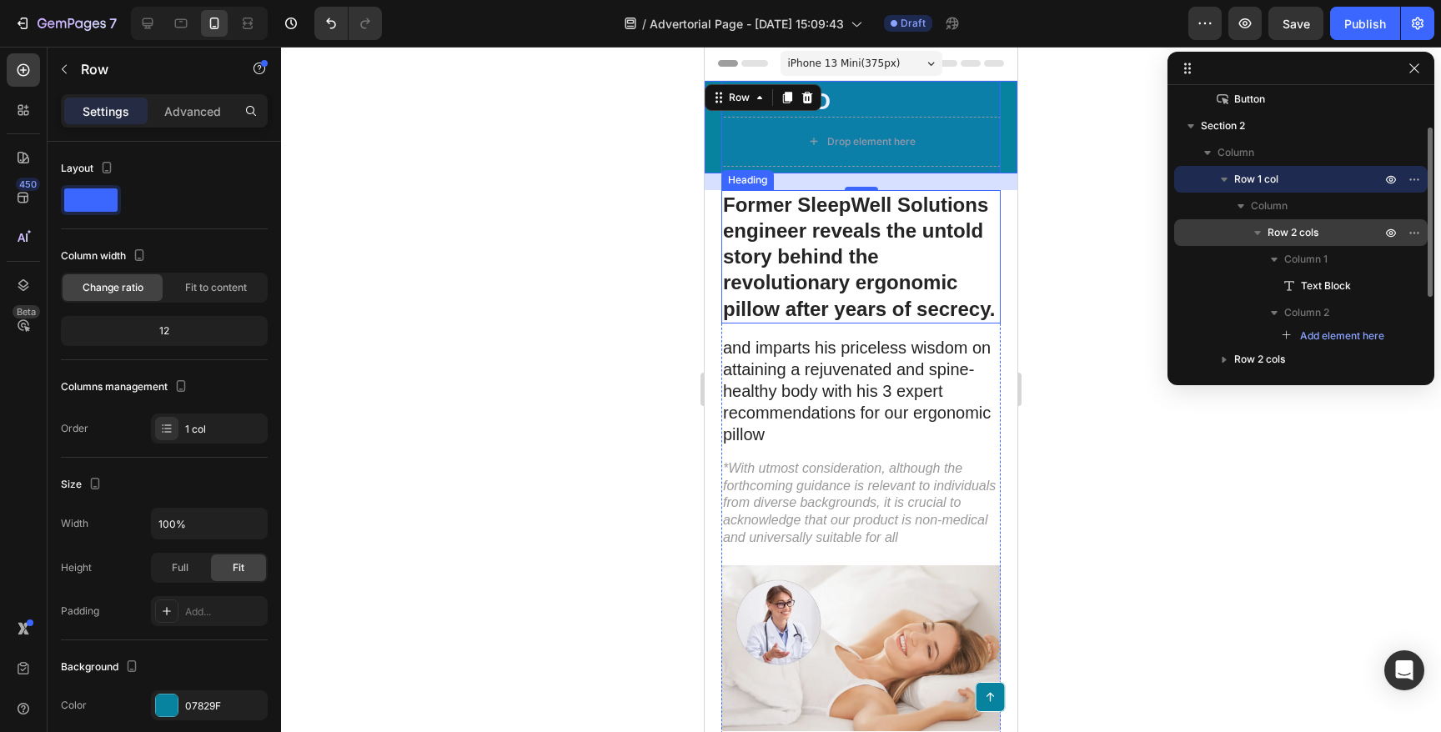
click at [1297, 239] on span "Row 2 cols" at bounding box center [1293, 232] width 51 height 17
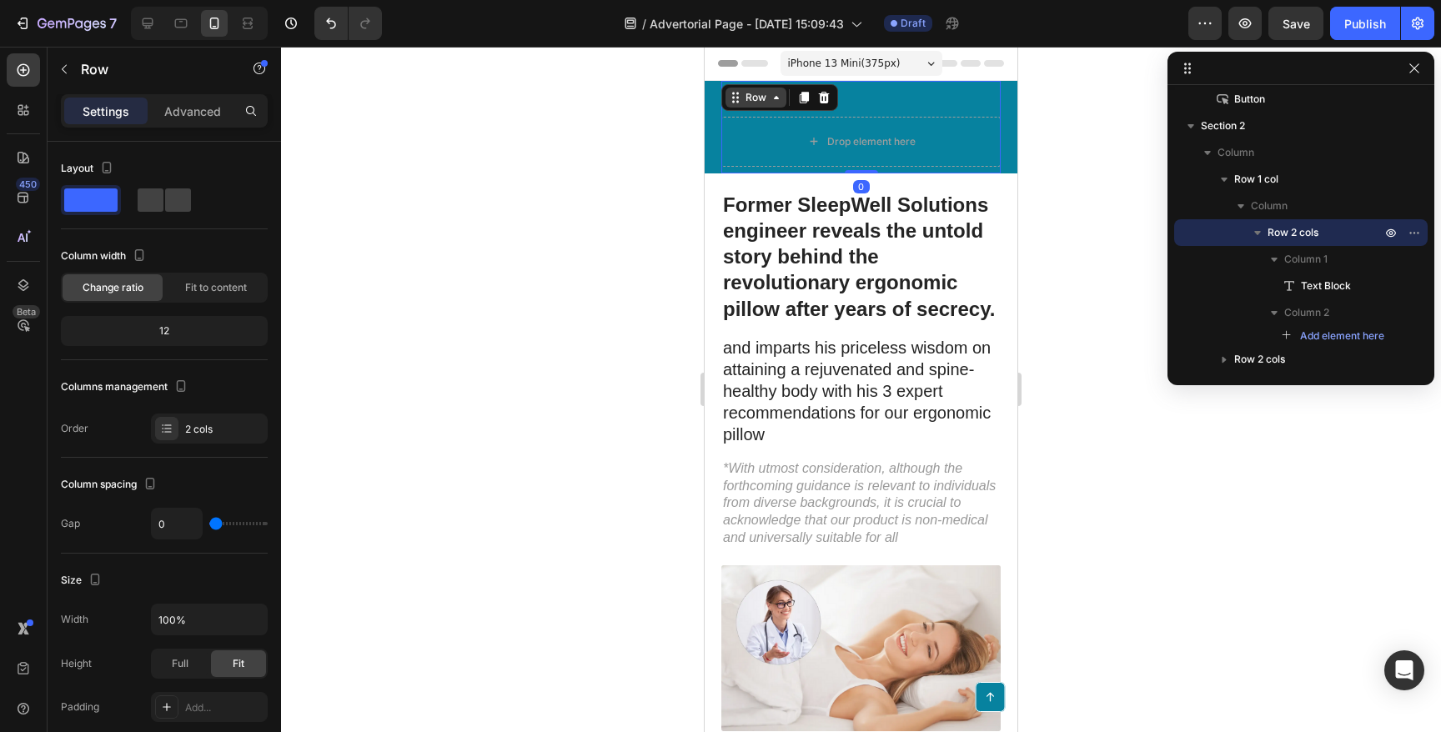
click at [770, 99] on icon at bounding box center [776, 97] width 13 height 13
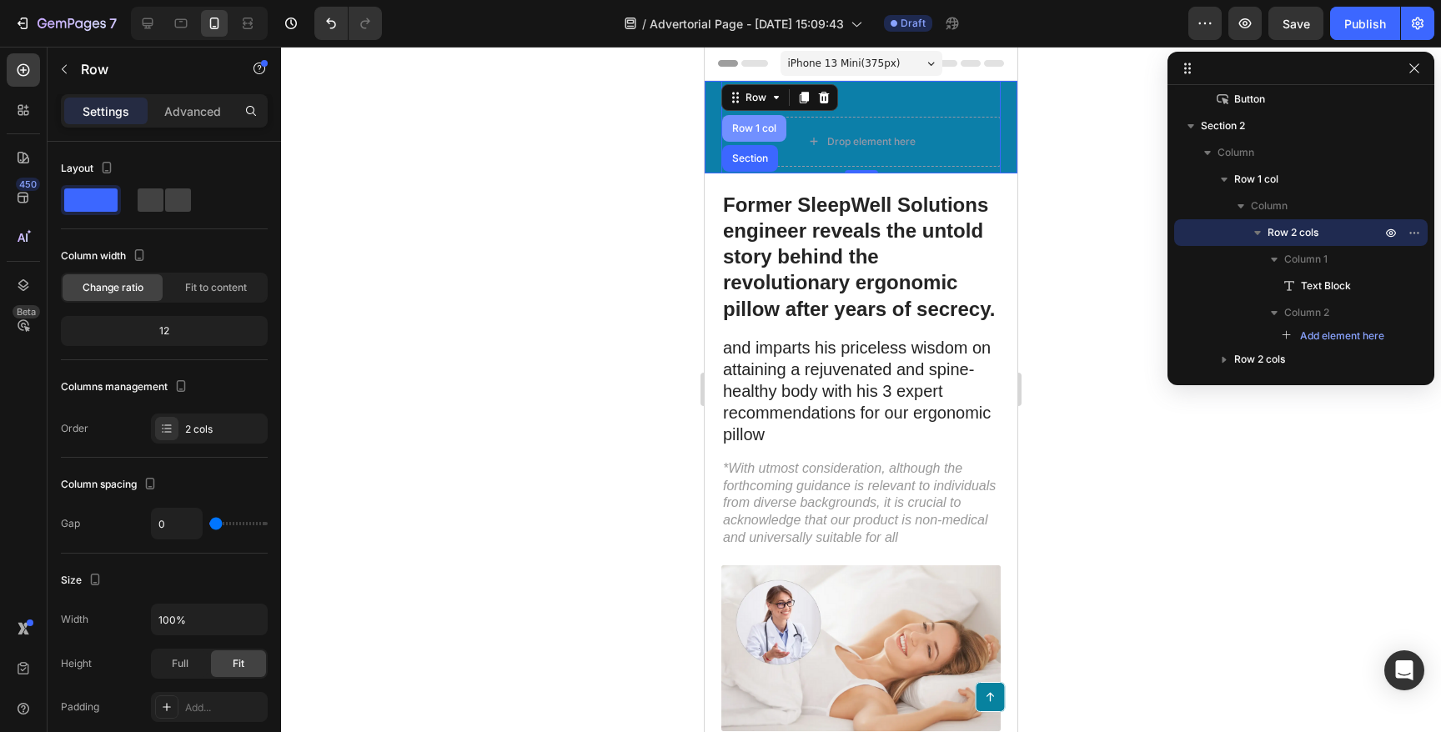
click at [759, 133] on div "Row 1 col" at bounding box center [754, 128] width 51 height 10
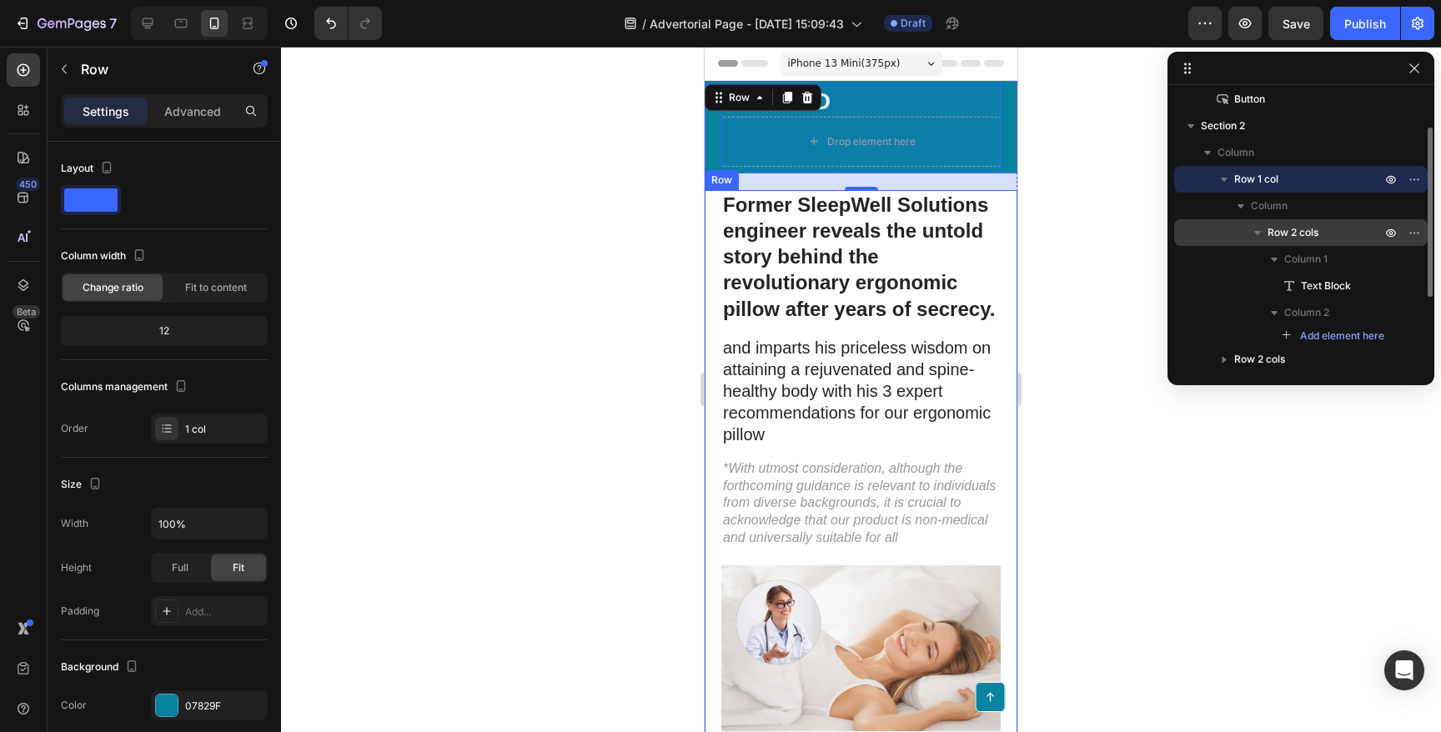
click at [1294, 241] on div "Row 2 cols" at bounding box center [1301, 232] width 240 height 27
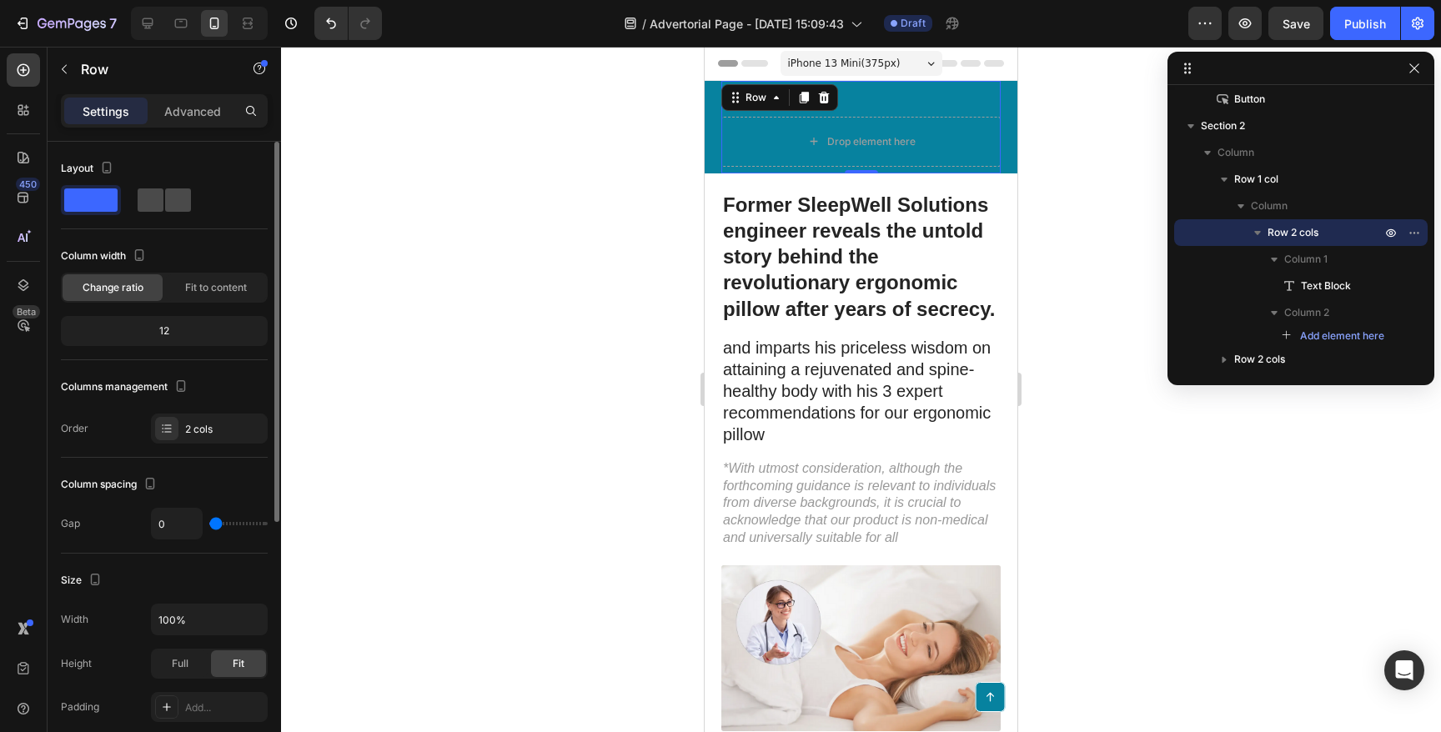
click at [165, 203] on span at bounding box center [178, 200] width 26 height 23
type input "8"
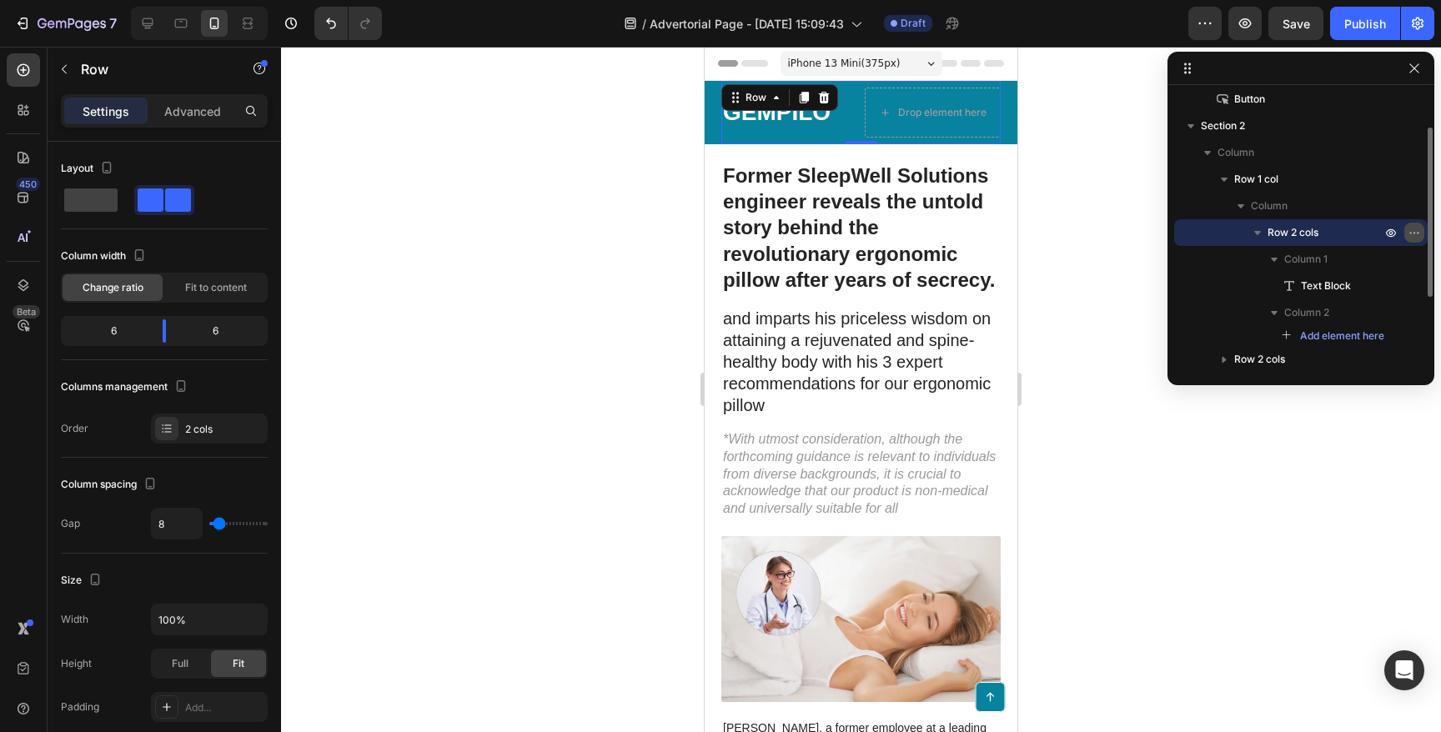
click at [1415, 234] on icon "button" at bounding box center [1414, 232] width 13 height 13
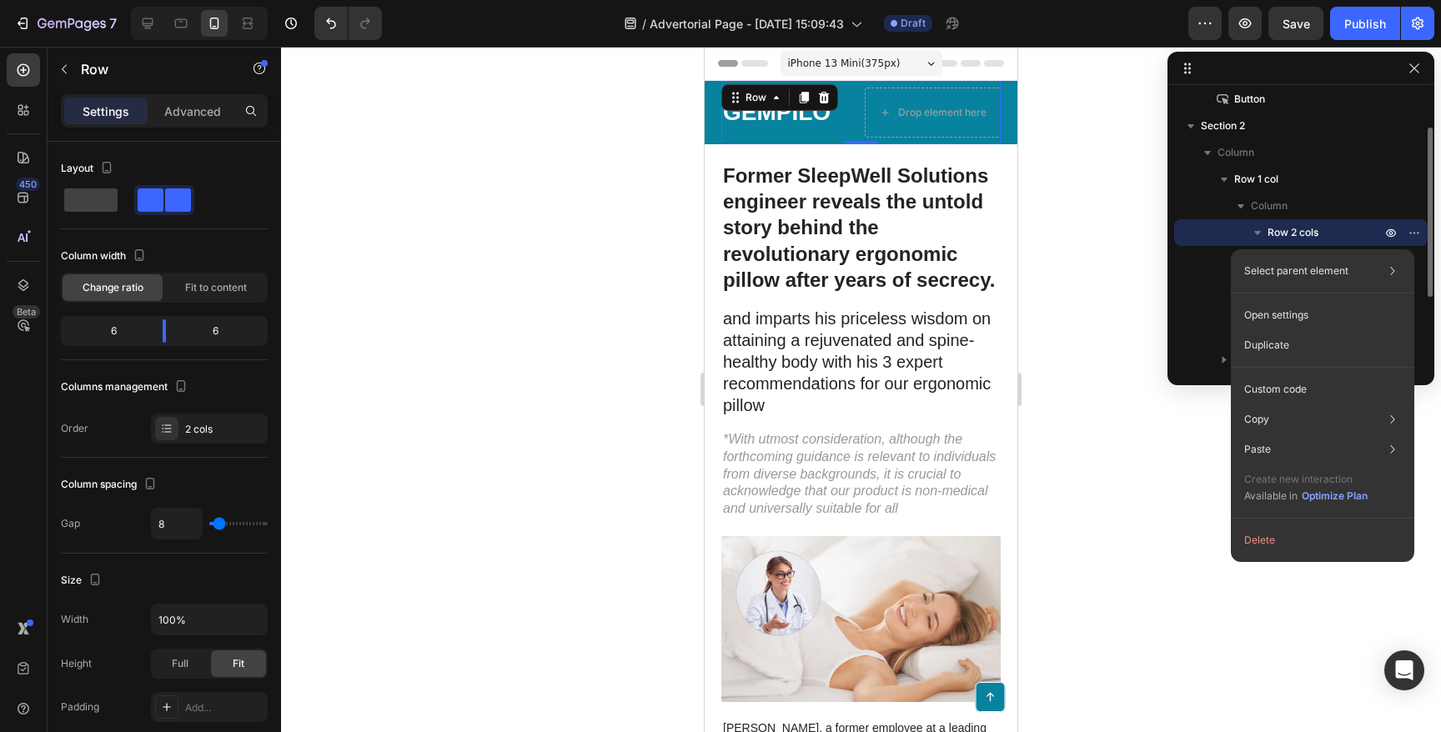
click at [1316, 232] on span "Row 2 cols" at bounding box center [1293, 232] width 51 height 17
click at [1299, 229] on span "Row 2 cols" at bounding box center [1293, 232] width 51 height 17
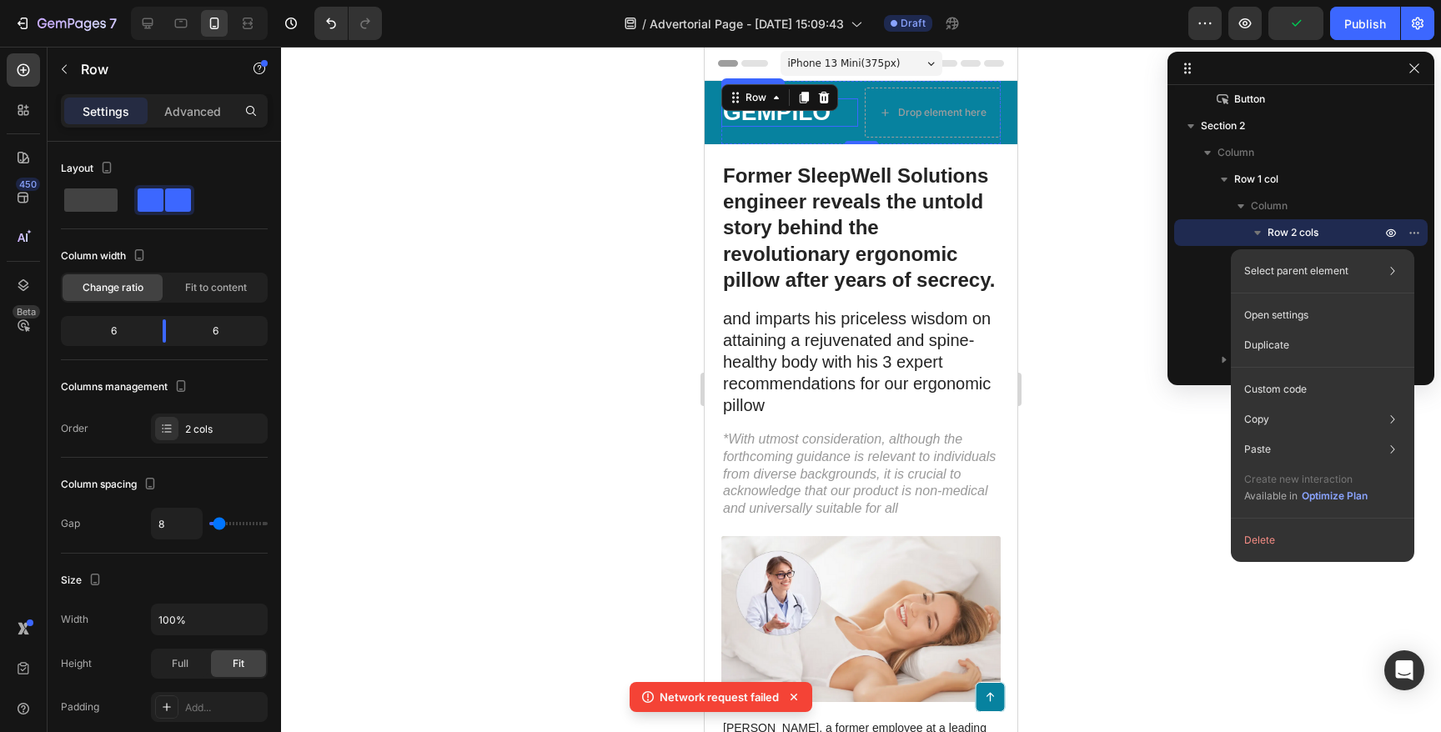
click at [779, 123] on div "GEMPILO Text Block" at bounding box center [790, 112] width 137 height 29
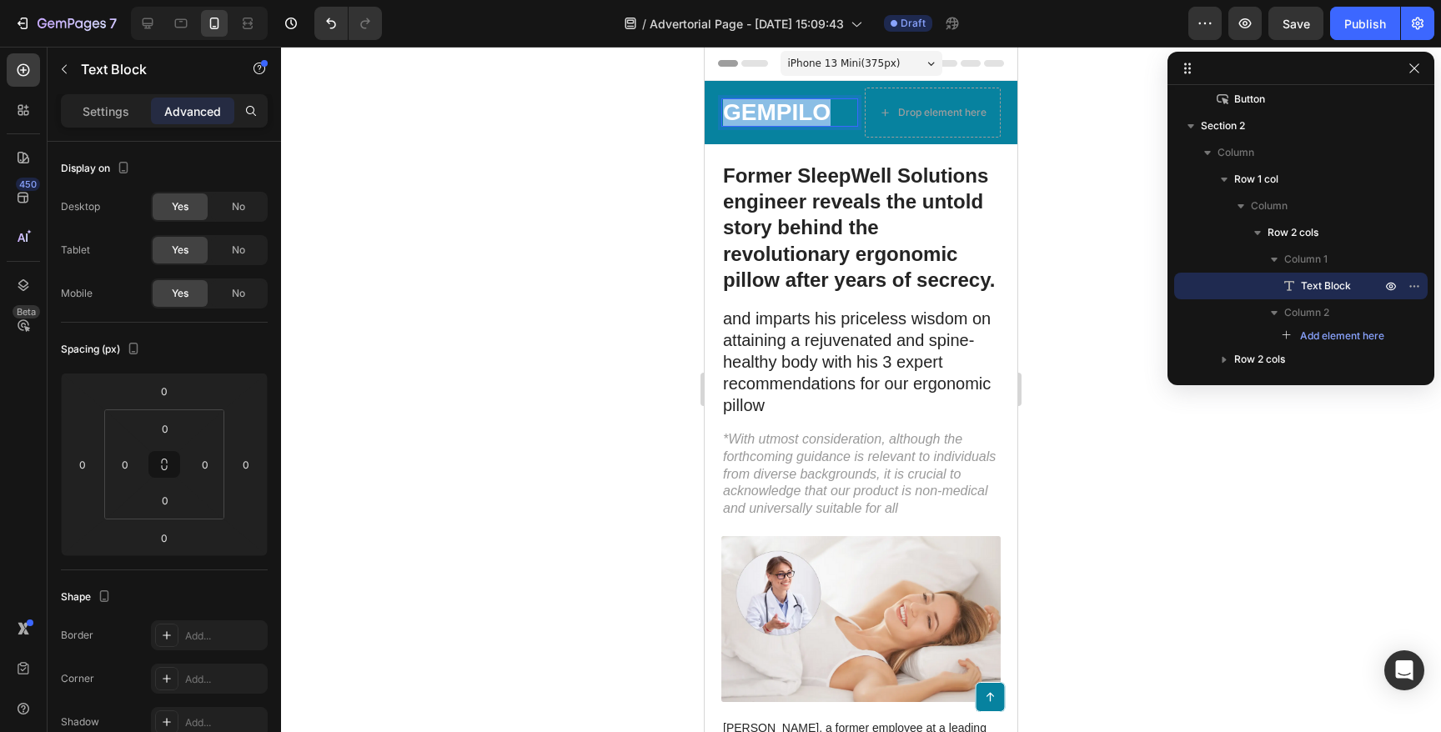
click at [796, 108] on p "GEMPILO" at bounding box center [789, 113] width 133 height 26
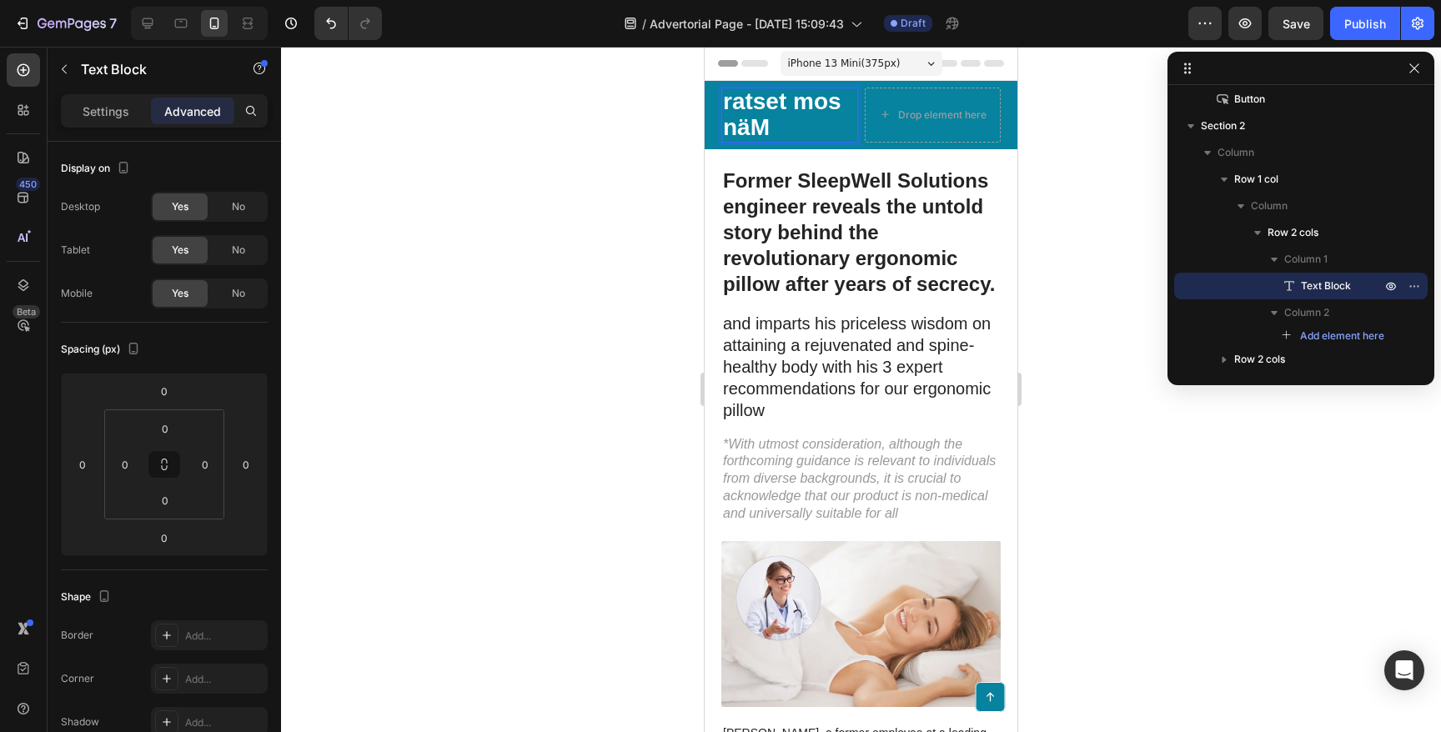
click at [1190, 73] on icon at bounding box center [1187, 68] width 13 height 13
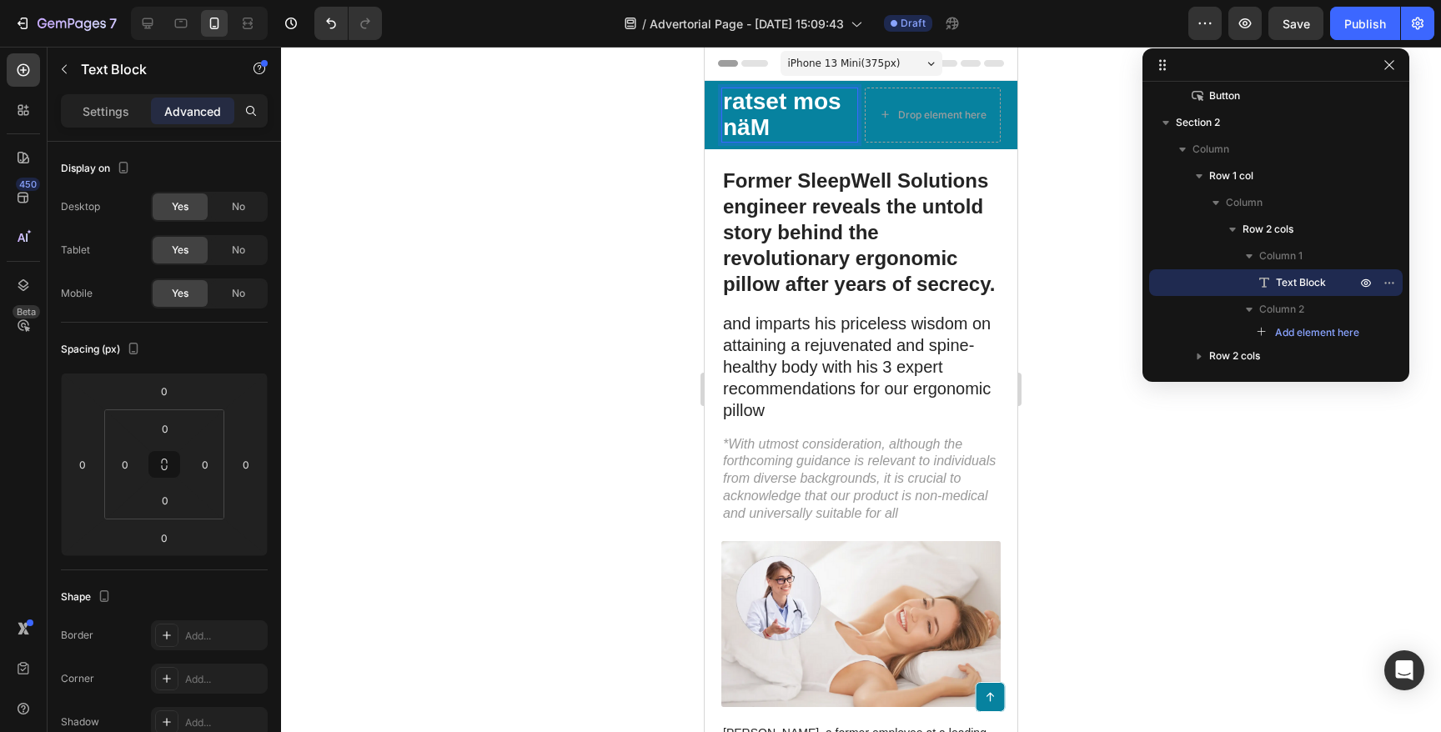
drag, startPoint x: 1189, startPoint y: 72, endPoint x: 1165, endPoint y: 68, distance: 23.6
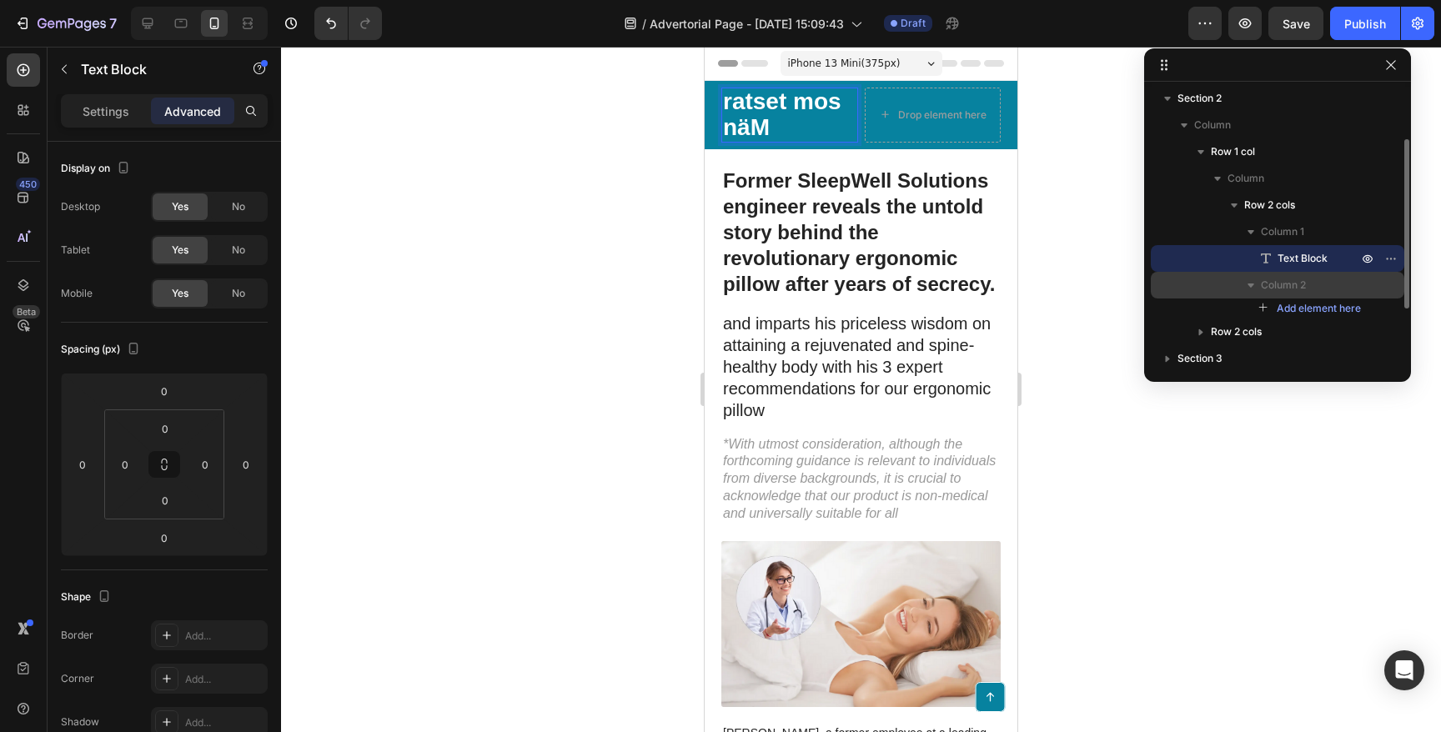
scroll to position [94, 0]
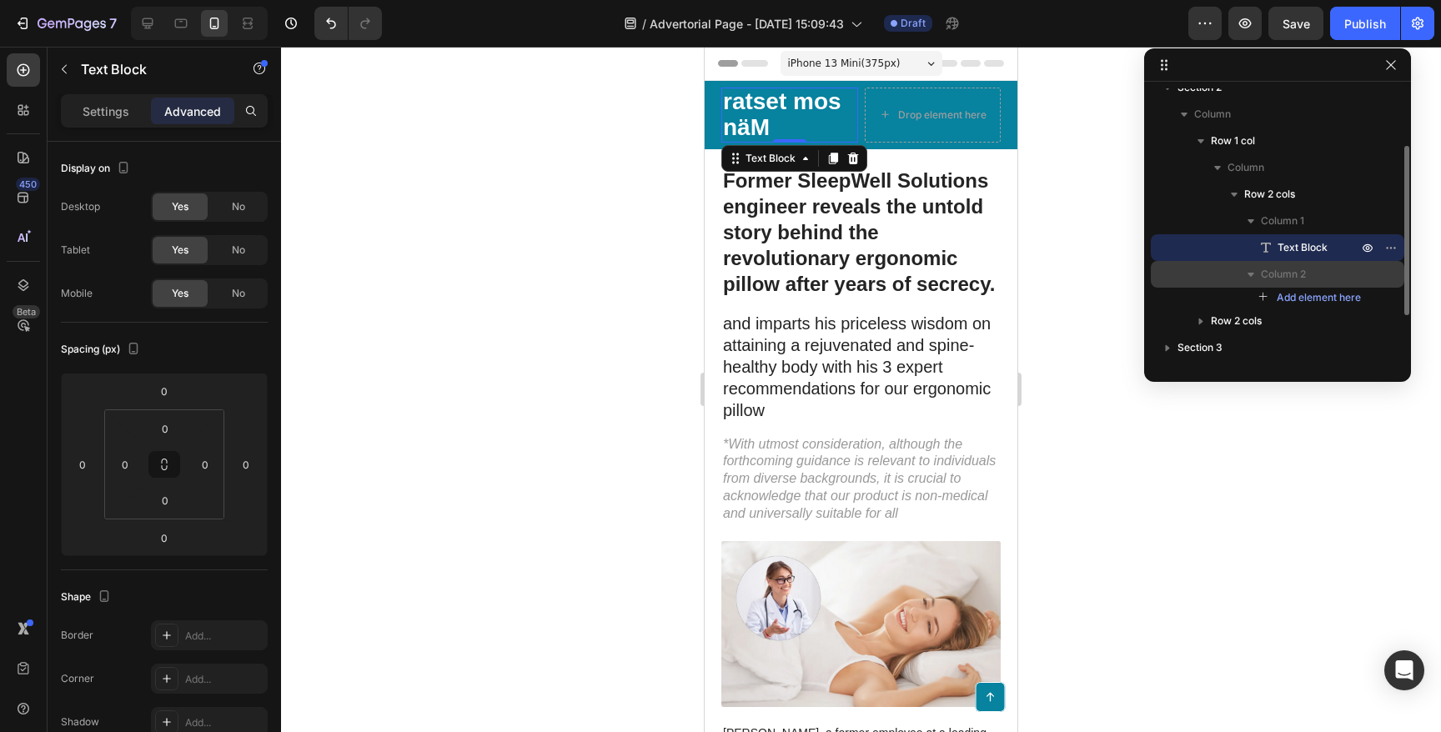
click at [1310, 271] on p "Column 2" at bounding box center [1311, 274] width 100 height 17
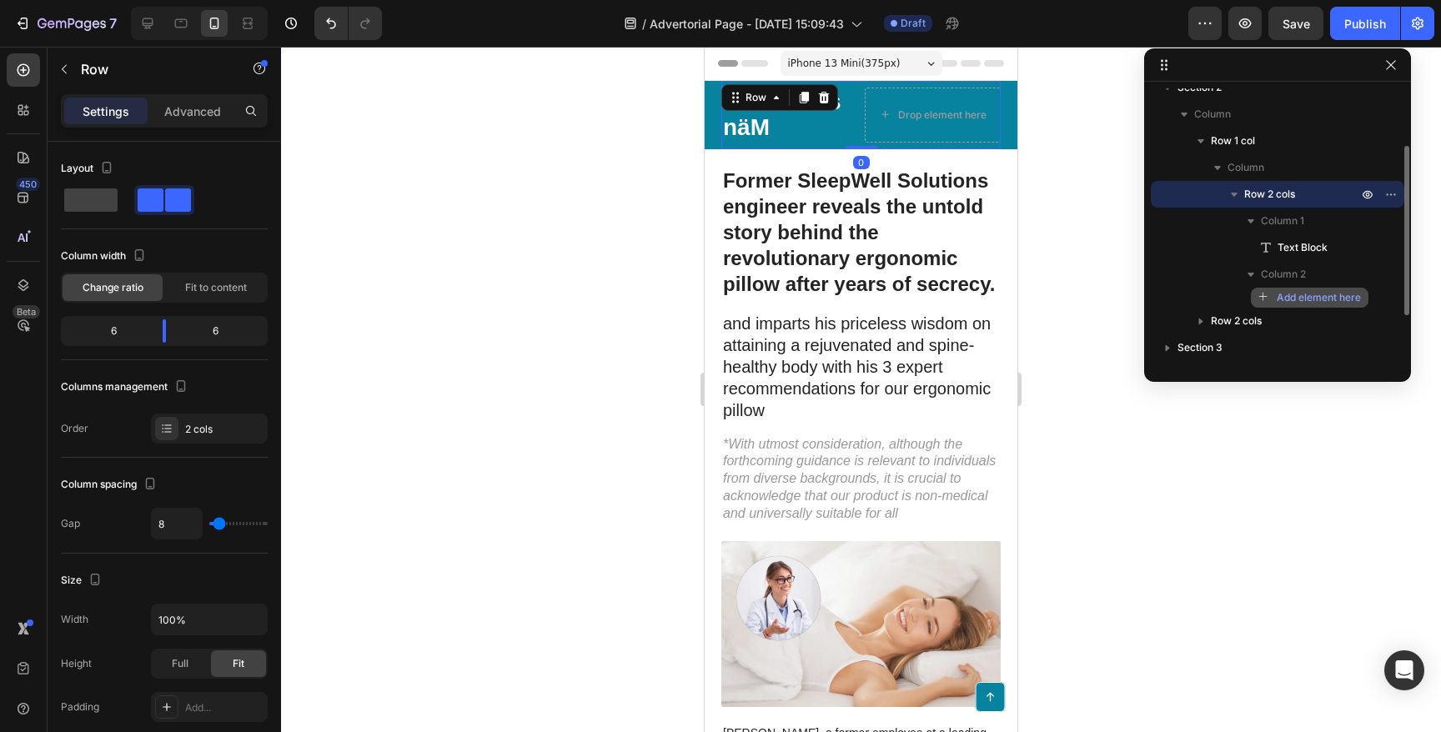
click at [1298, 292] on span "Add element here" at bounding box center [1319, 297] width 84 height 15
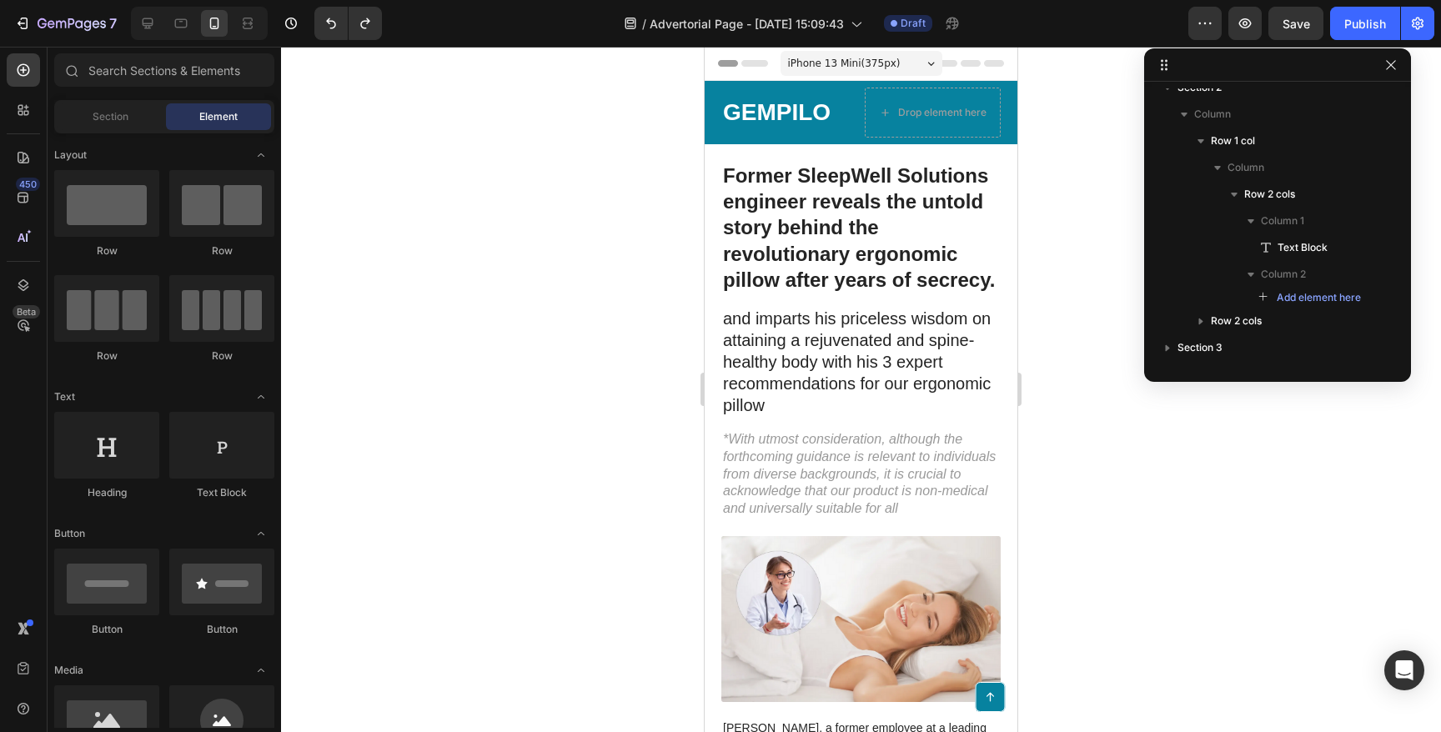
click at [451, 138] on div at bounding box center [861, 390] width 1160 height 686
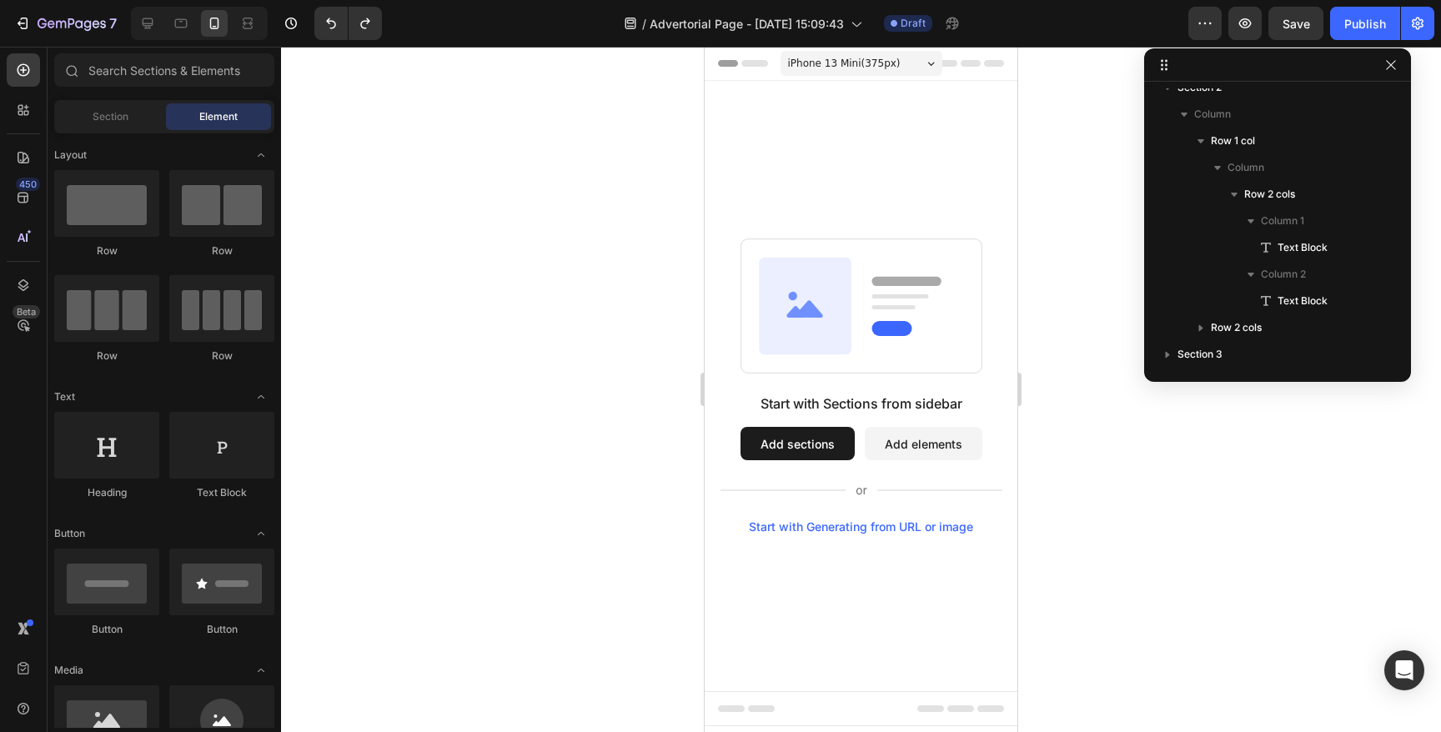
scroll to position [0, 0]
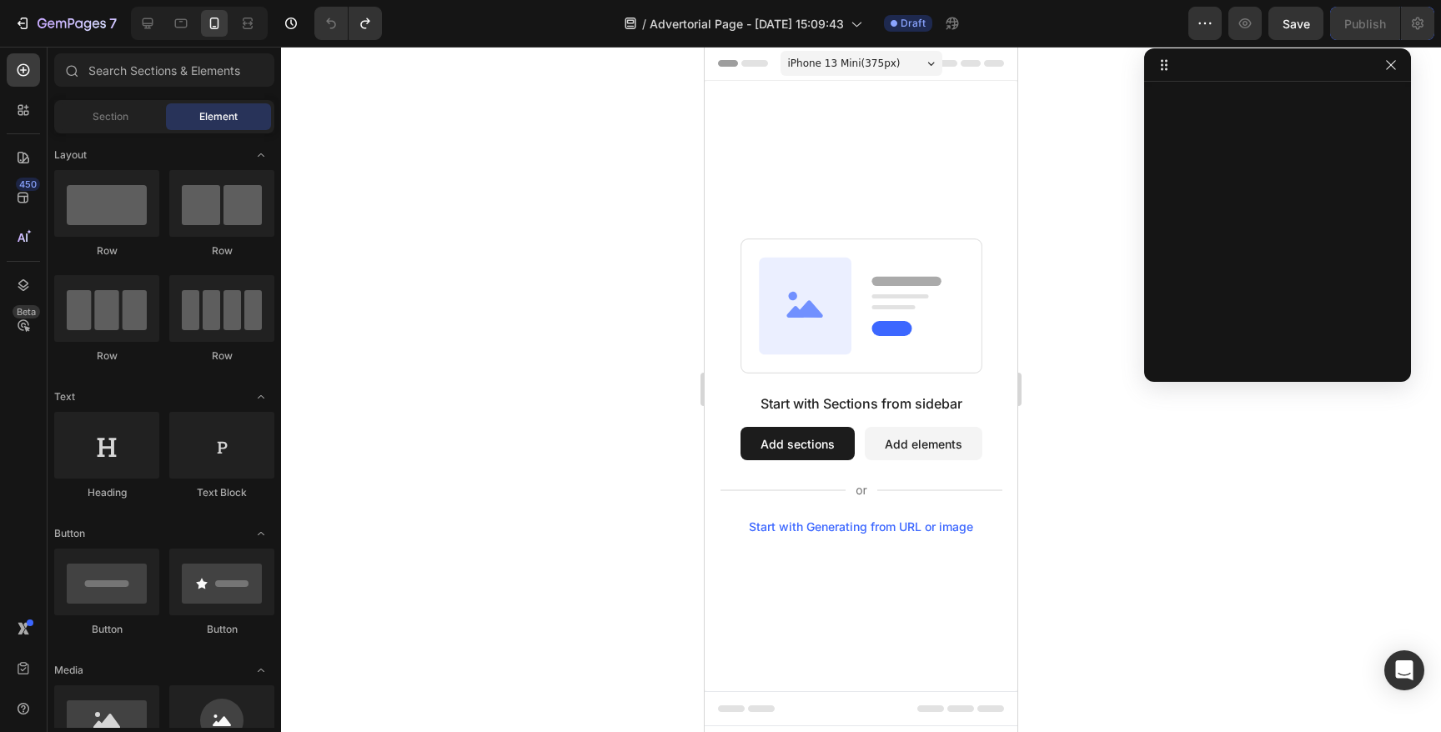
click at [562, 219] on div at bounding box center [861, 390] width 1160 height 686
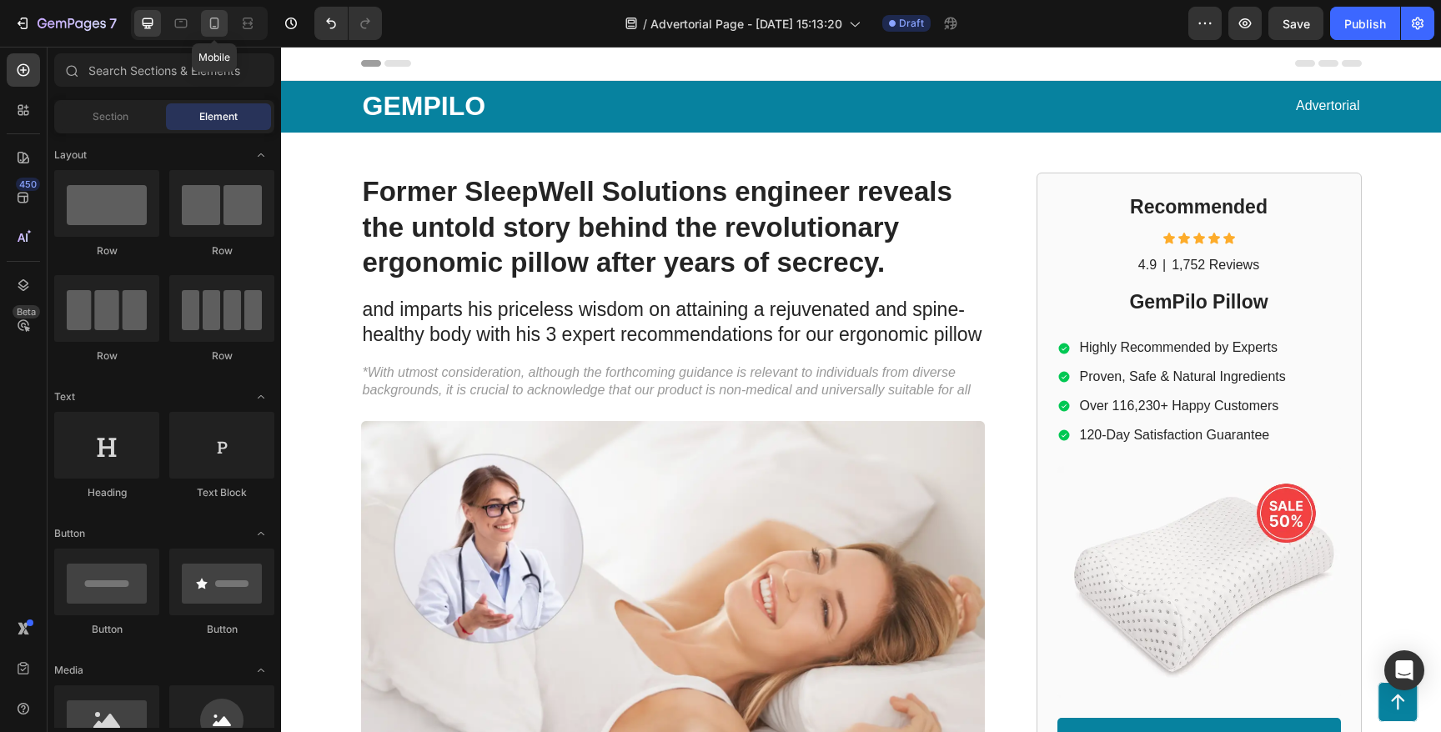
click at [217, 23] on icon at bounding box center [214, 24] width 9 height 12
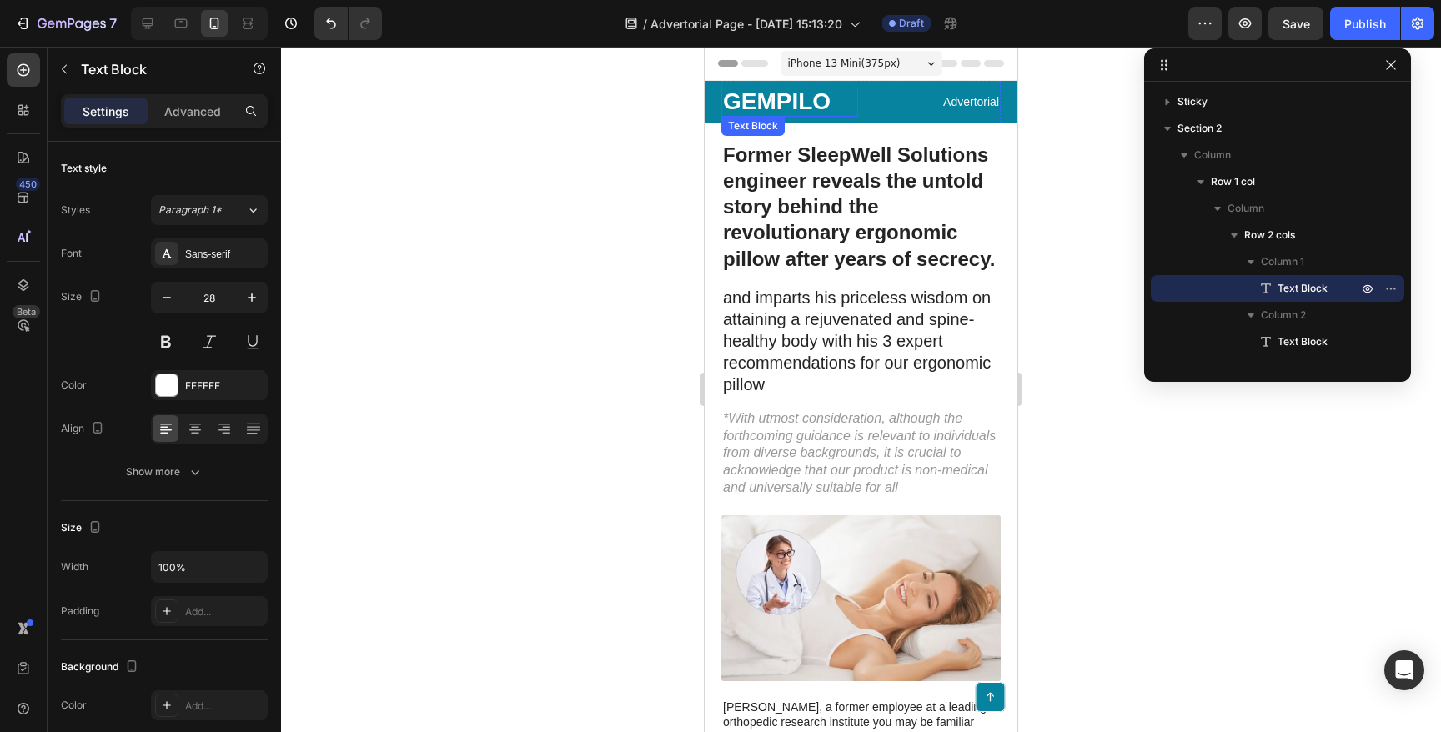
click at [848, 105] on p "GEMPILO" at bounding box center [789, 102] width 133 height 26
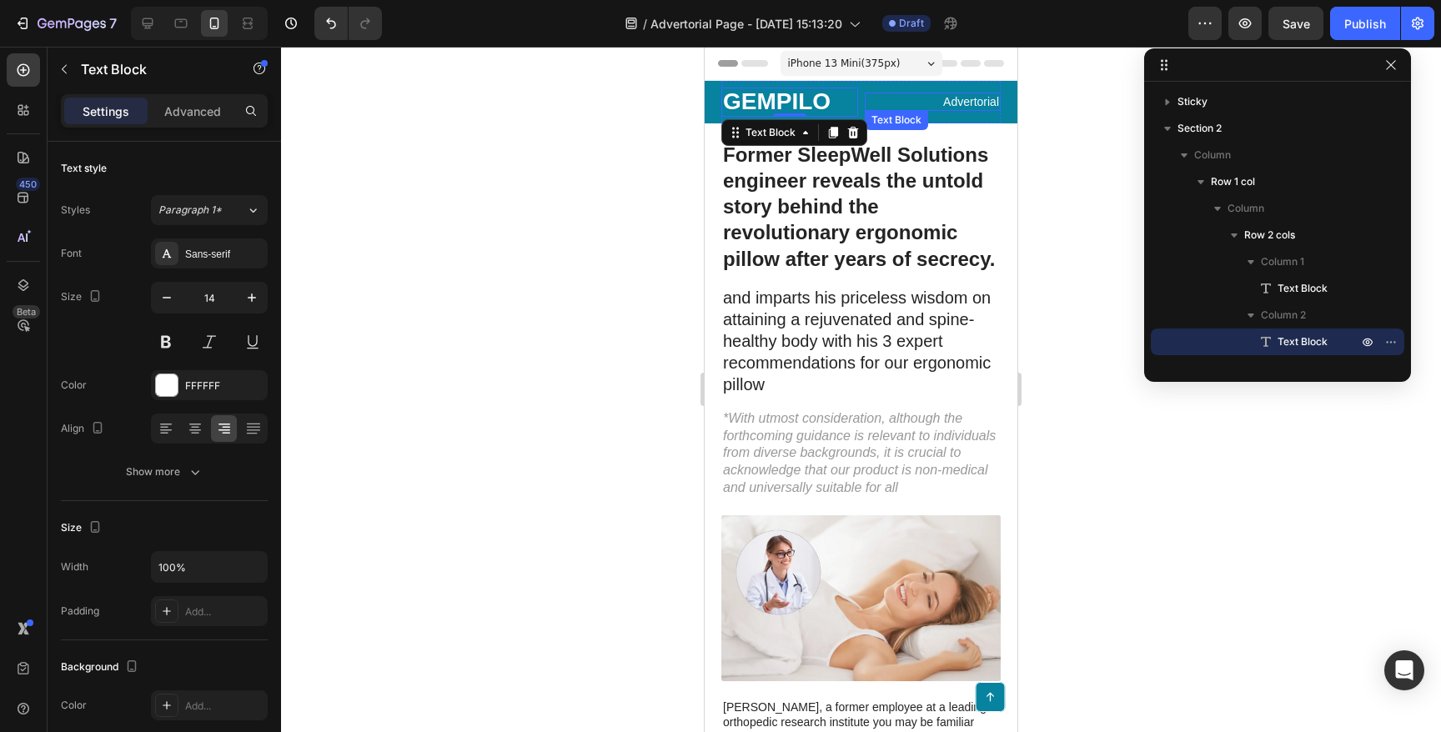
click at [961, 104] on p "Advertorial" at bounding box center [933, 101] width 133 height 15
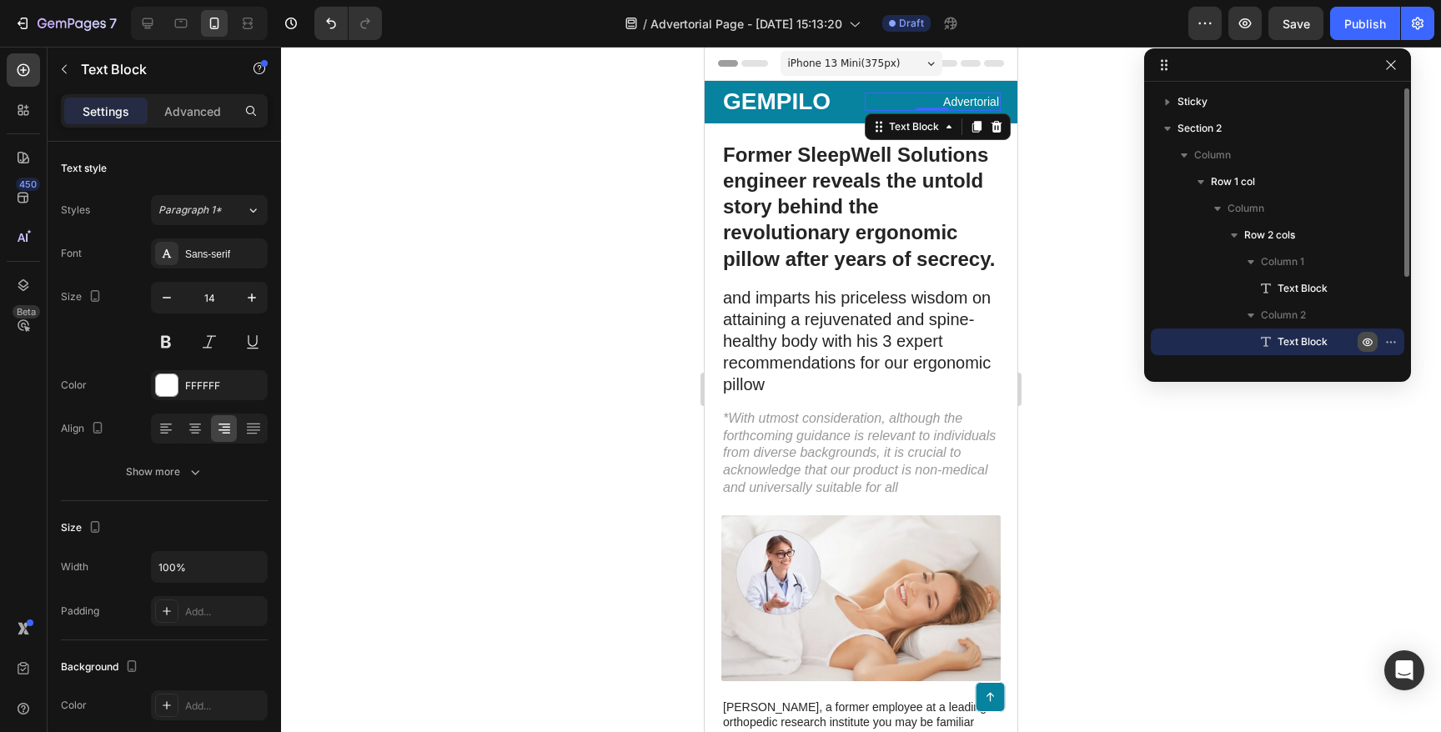
click at [1366, 342] on icon "button" at bounding box center [1368, 342] width 4 height 4
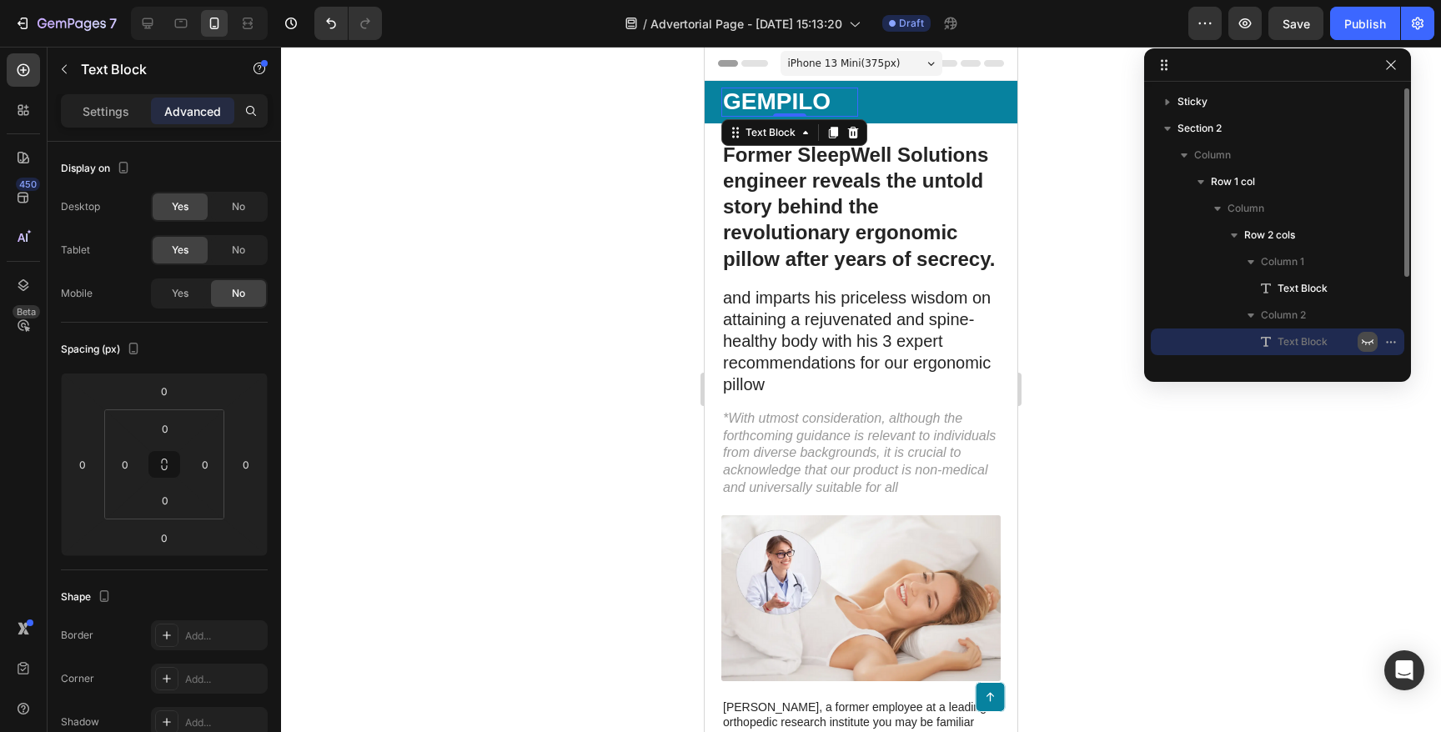
click at [773, 103] on p "GEMPILO" at bounding box center [789, 102] width 133 height 26
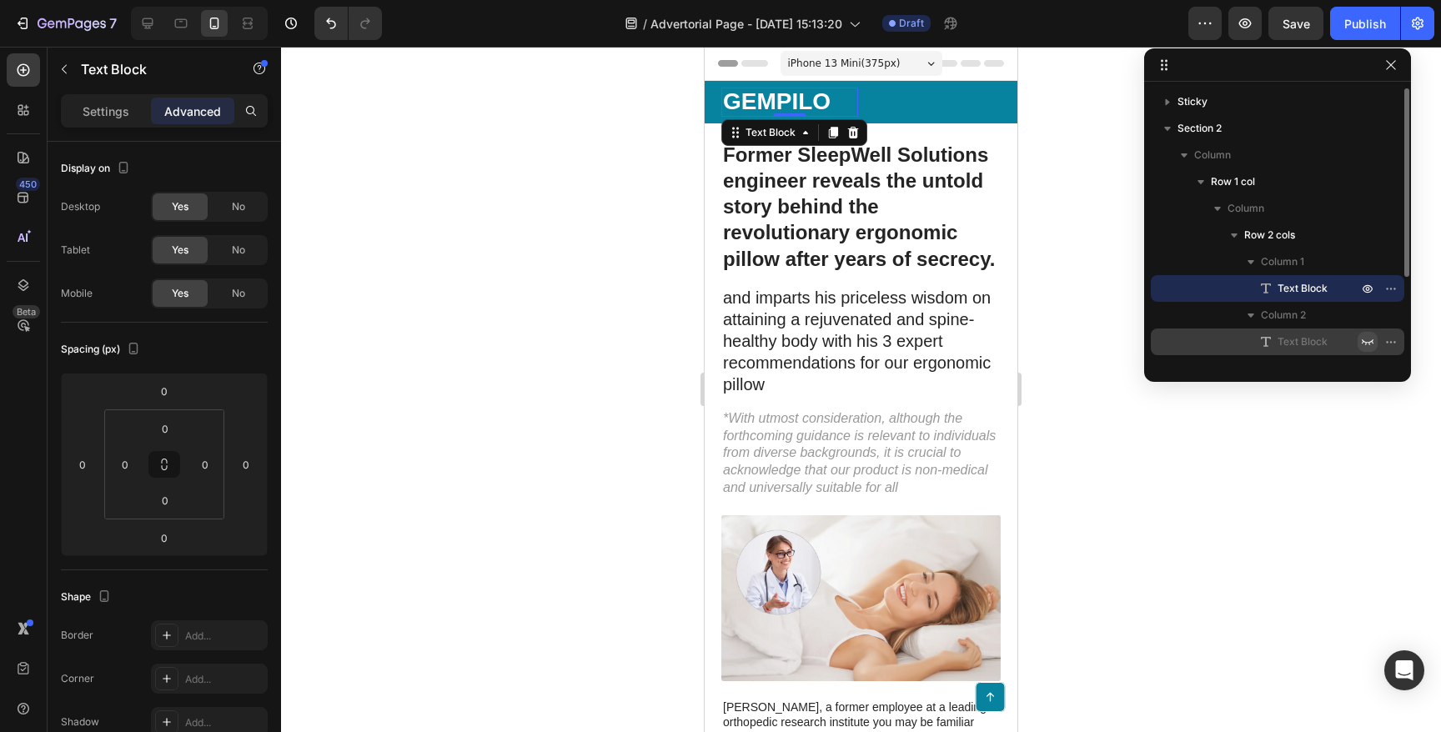
click at [778, 102] on p "GEMPILO" at bounding box center [789, 102] width 133 height 26
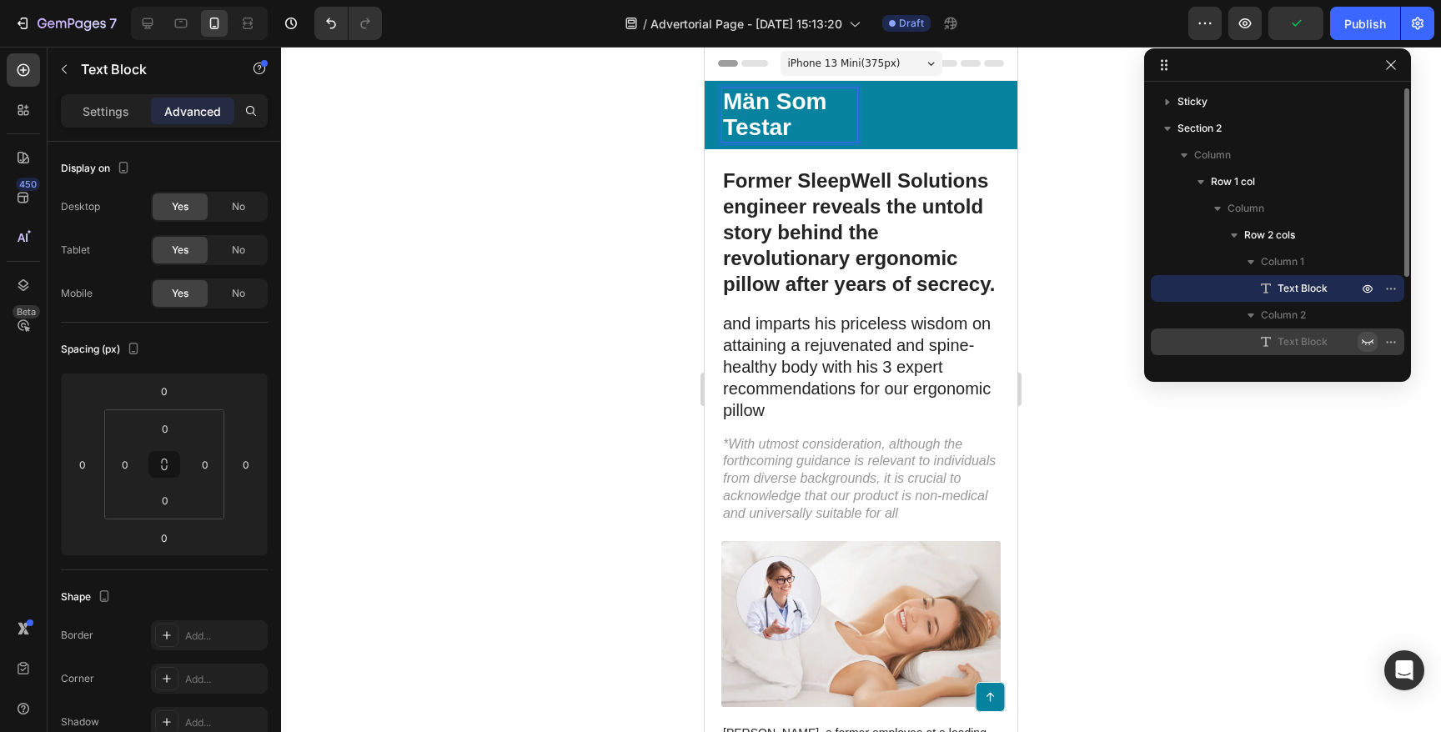
click at [575, 142] on div at bounding box center [861, 390] width 1160 height 686
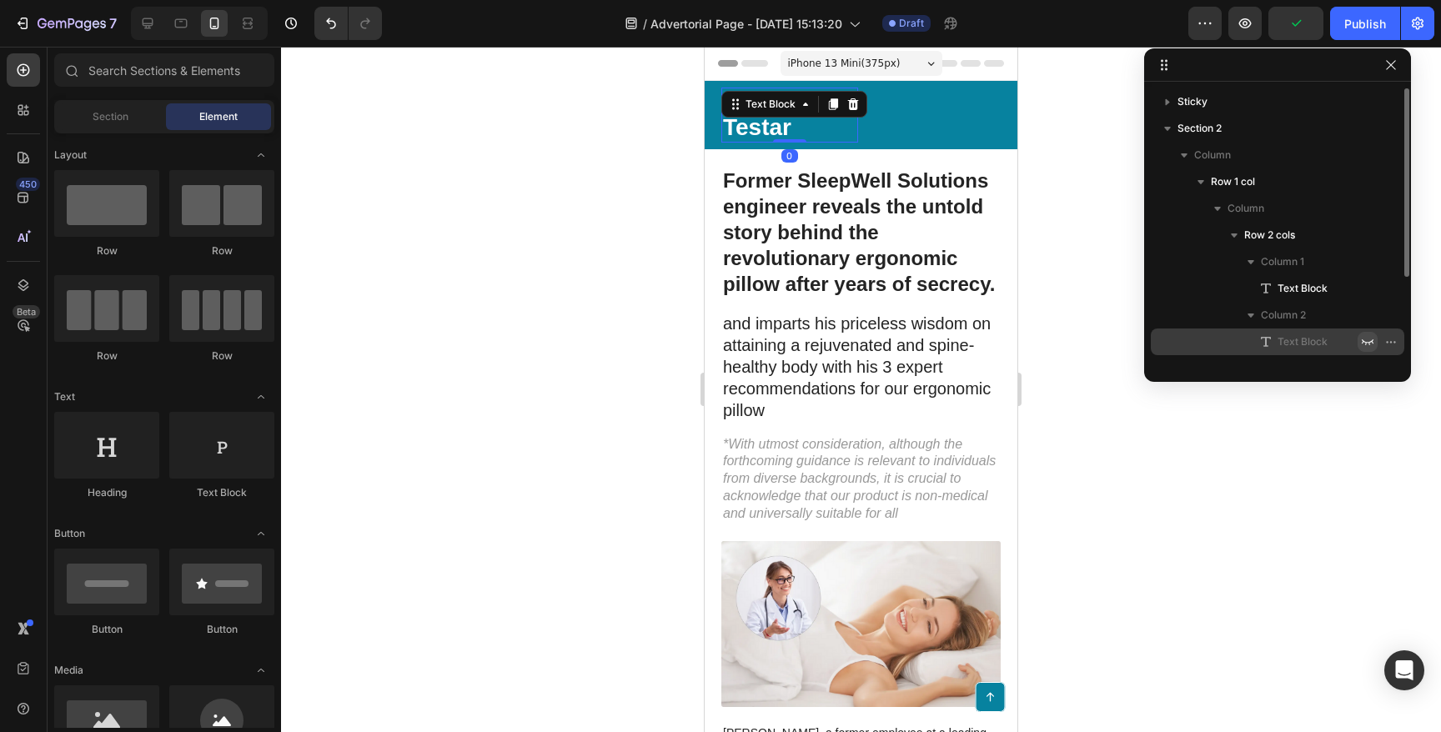
click at [814, 124] on p "Män Som Testar" at bounding box center [789, 115] width 133 height 52
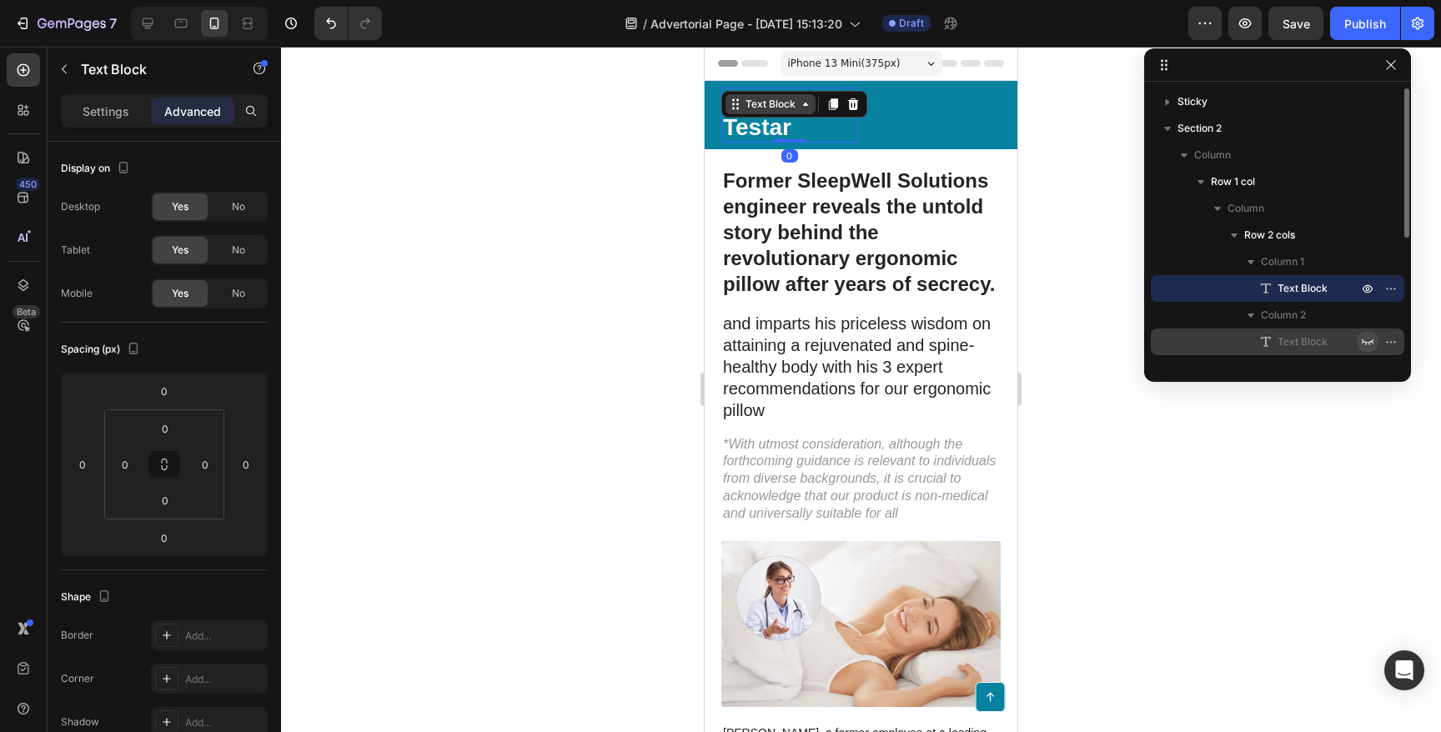
click at [809, 107] on icon at bounding box center [805, 104] width 13 height 13
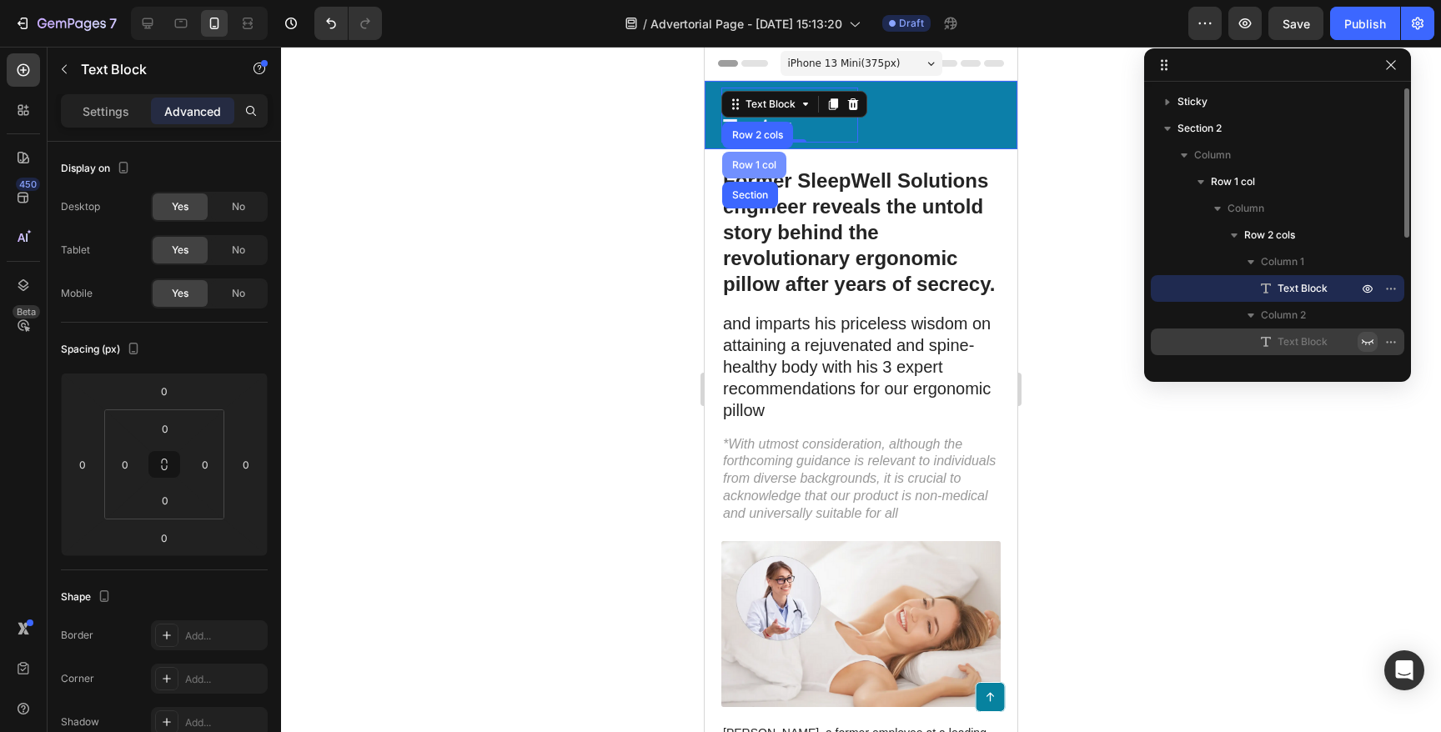
click at [751, 170] on div "Row 1 col" at bounding box center [754, 165] width 64 height 27
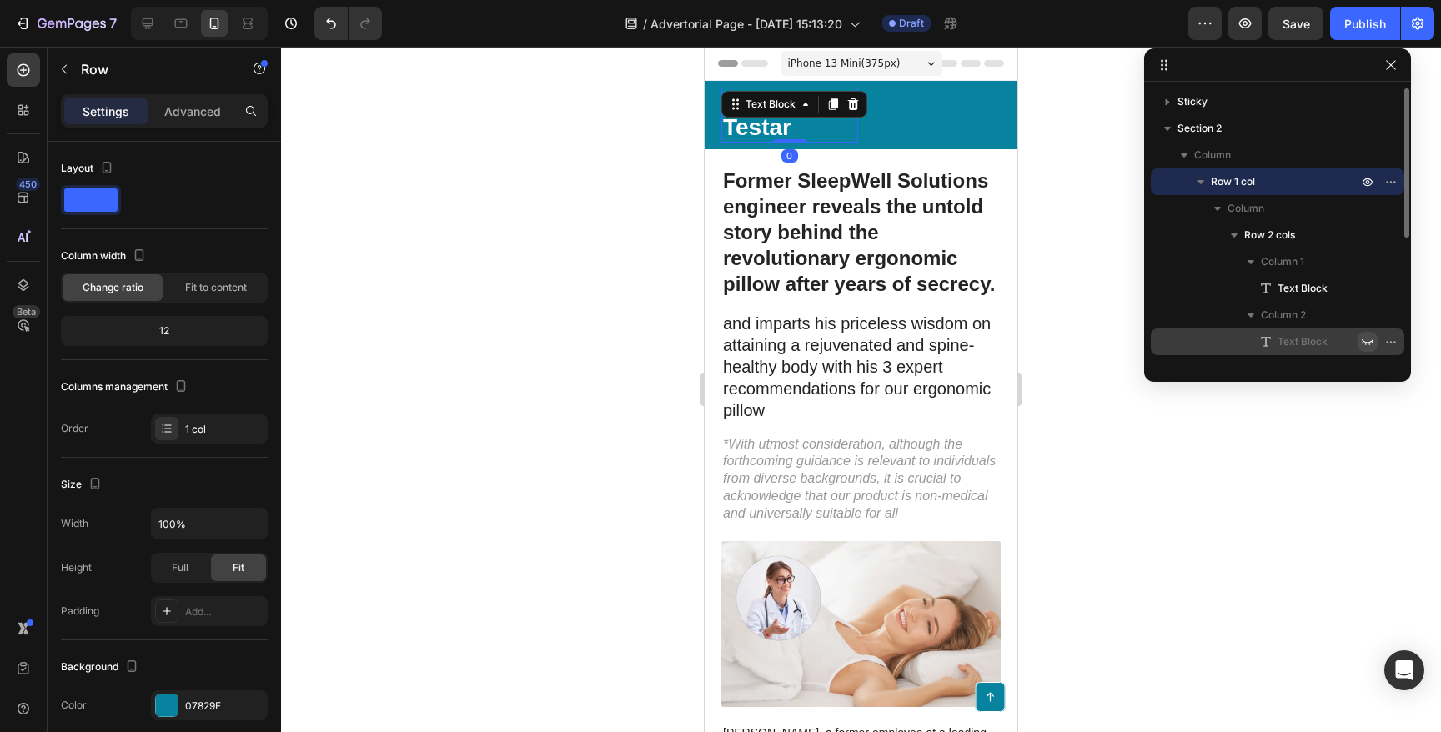
click at [755, 123] on p "Män Som Testar" at bounding box center [789, 115] width 133 height 52
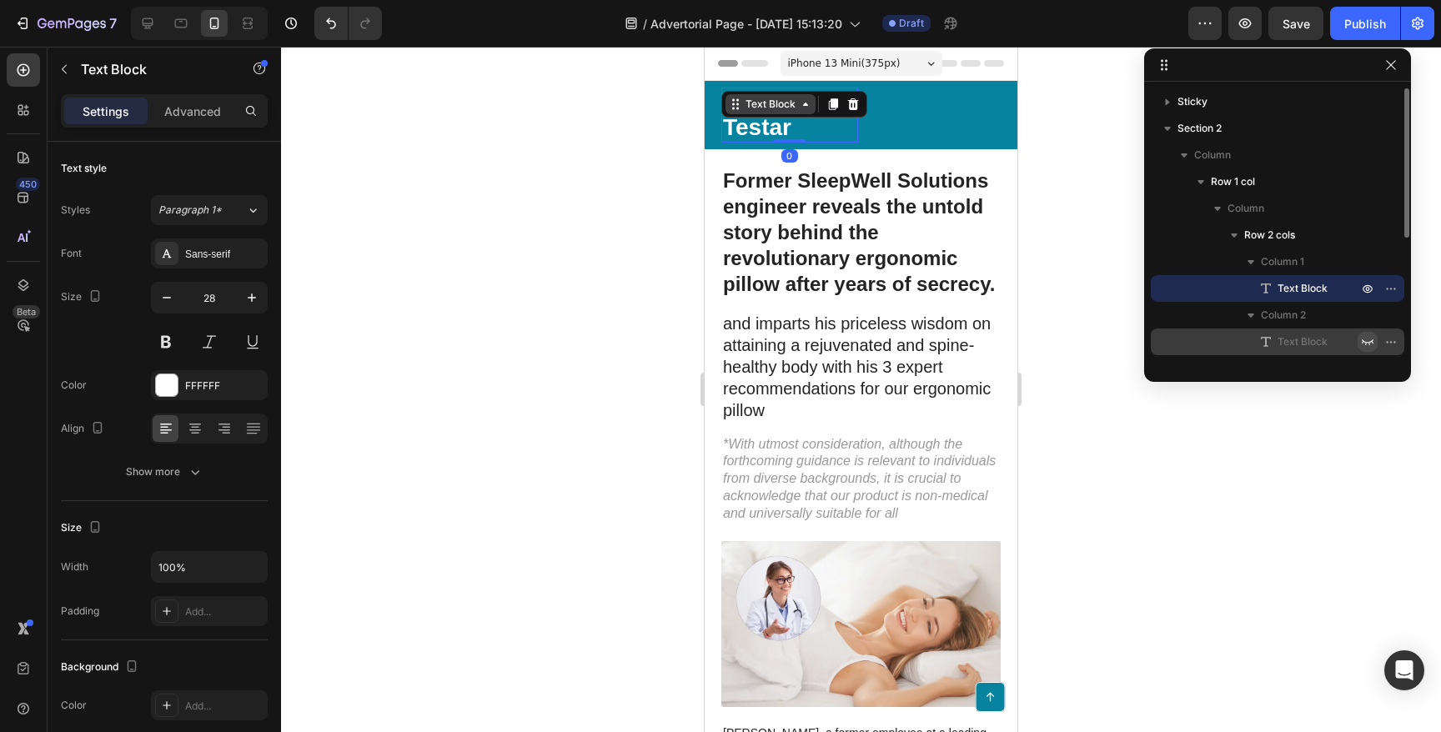
click at [810, 104] on icon at bounding box center [805, 104] width 13 height 13
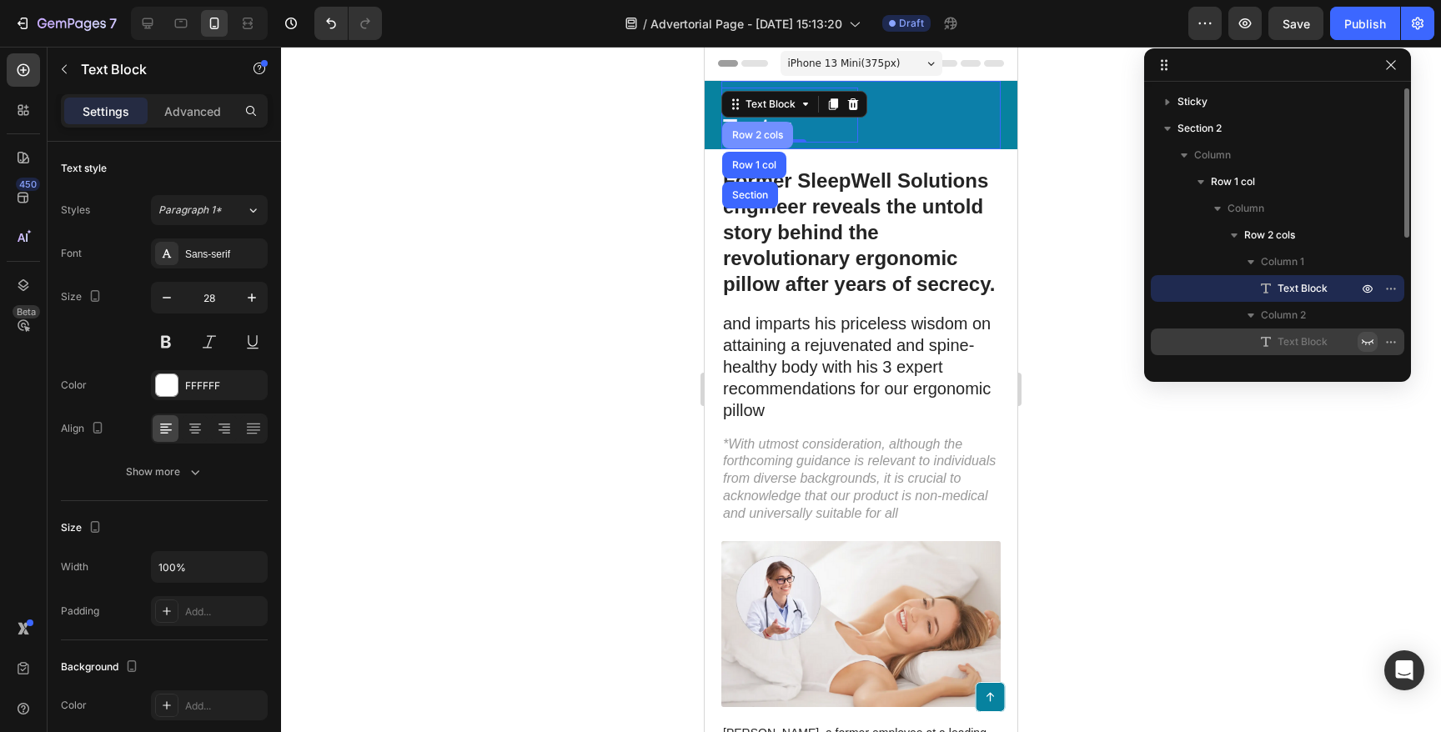
click at [763, 139] on div "Row 2 cols" at bounding box center [758, 135] width 58 height 10
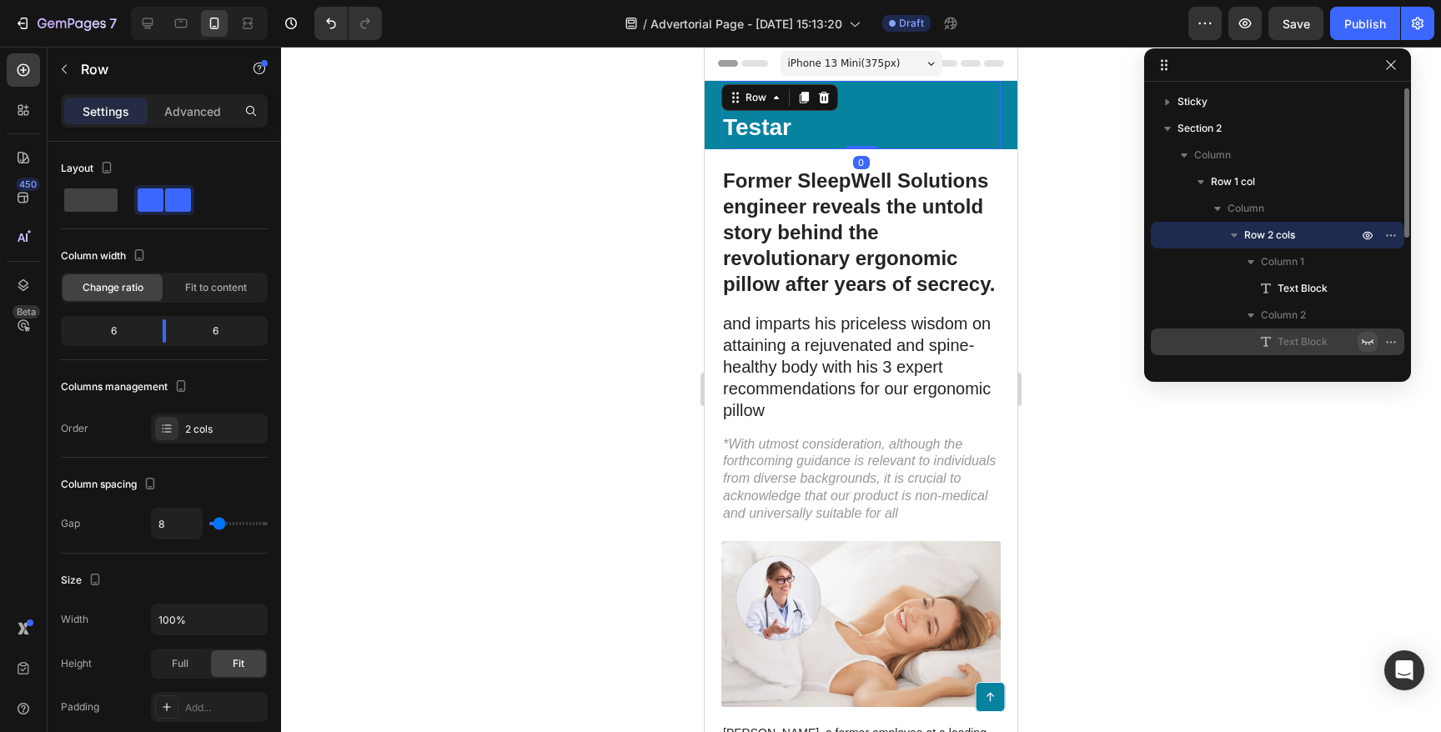
click at [487, 109] on div at bounding box center [861, 390] width 1160 height 686
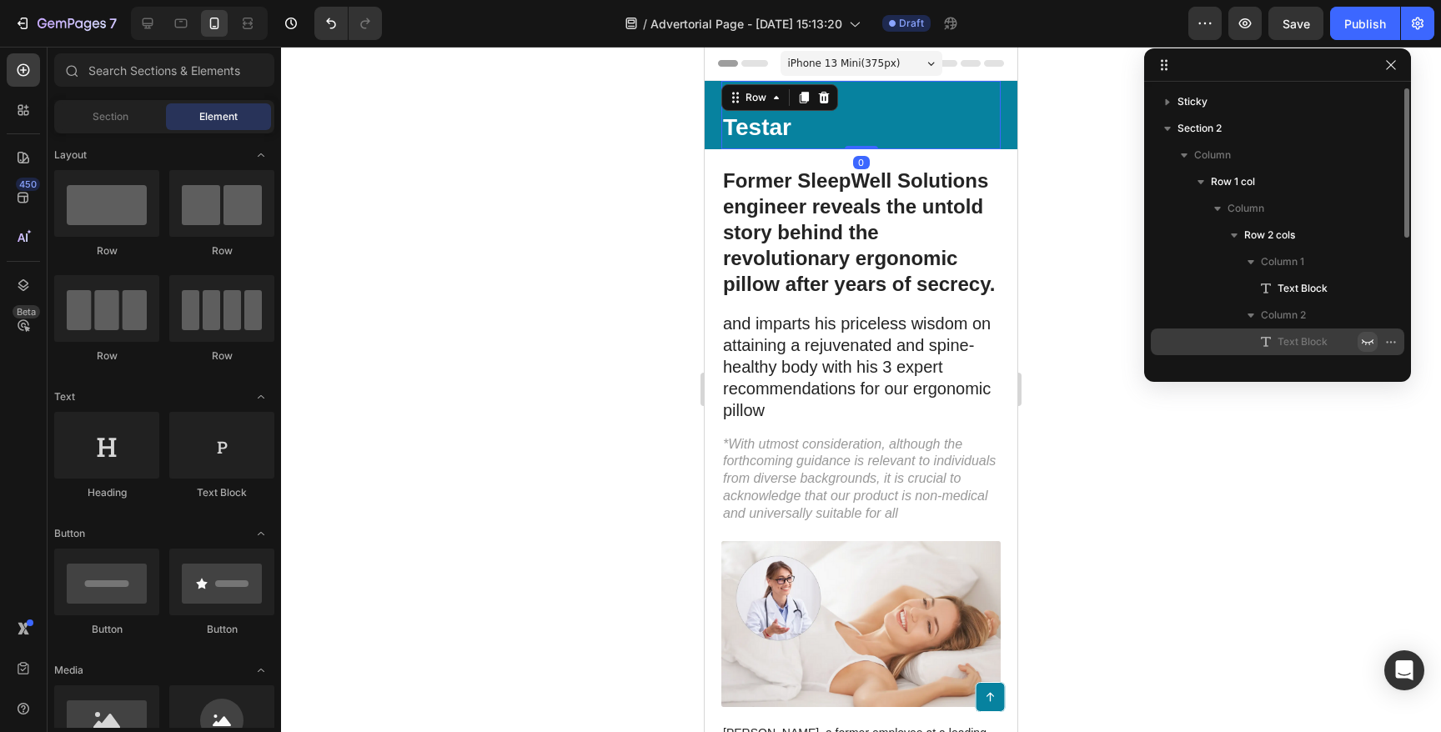
click at [897, 108] on div "Advertorial Text Block" at bounding box center [933, 115] width 137 height 55
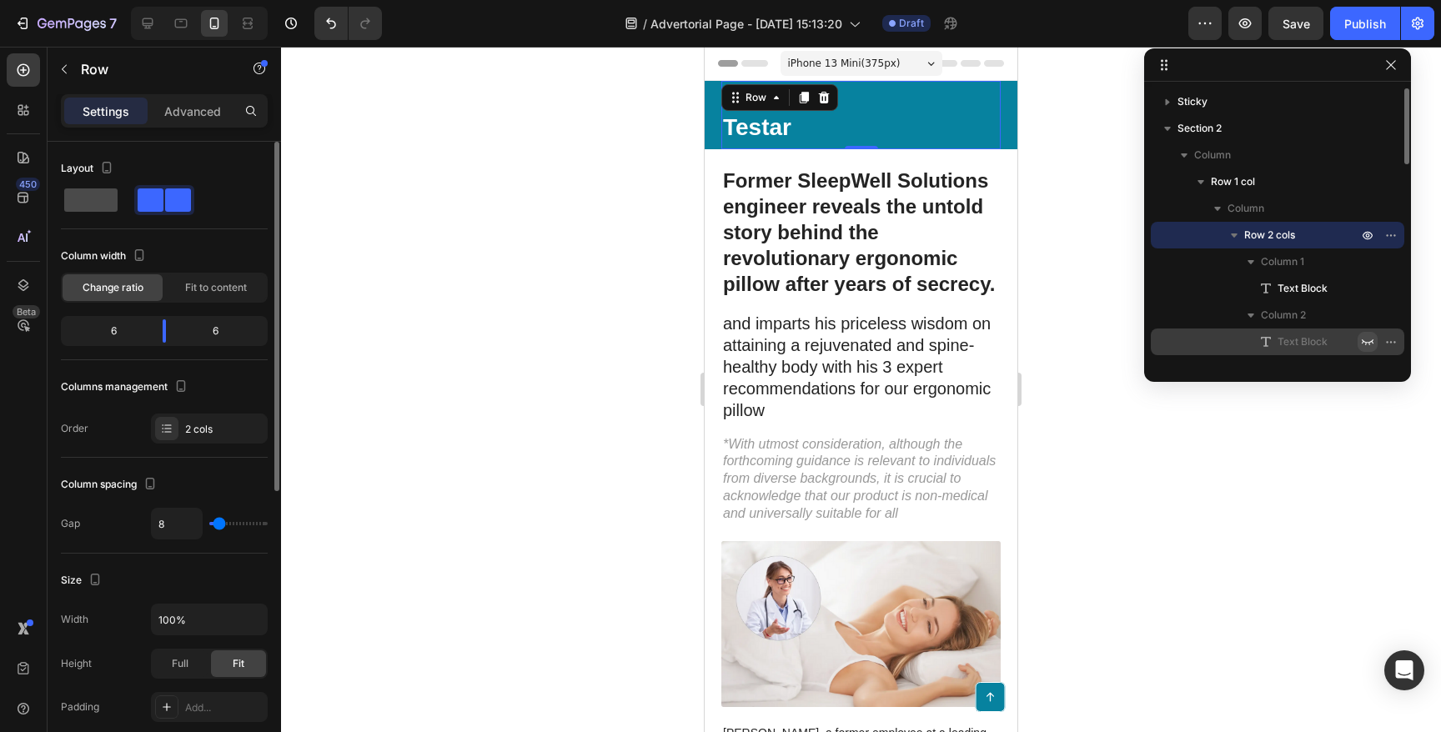
click at [90, 199] on span at bounding box center [90, 200] width 53 height 23
type input "0"
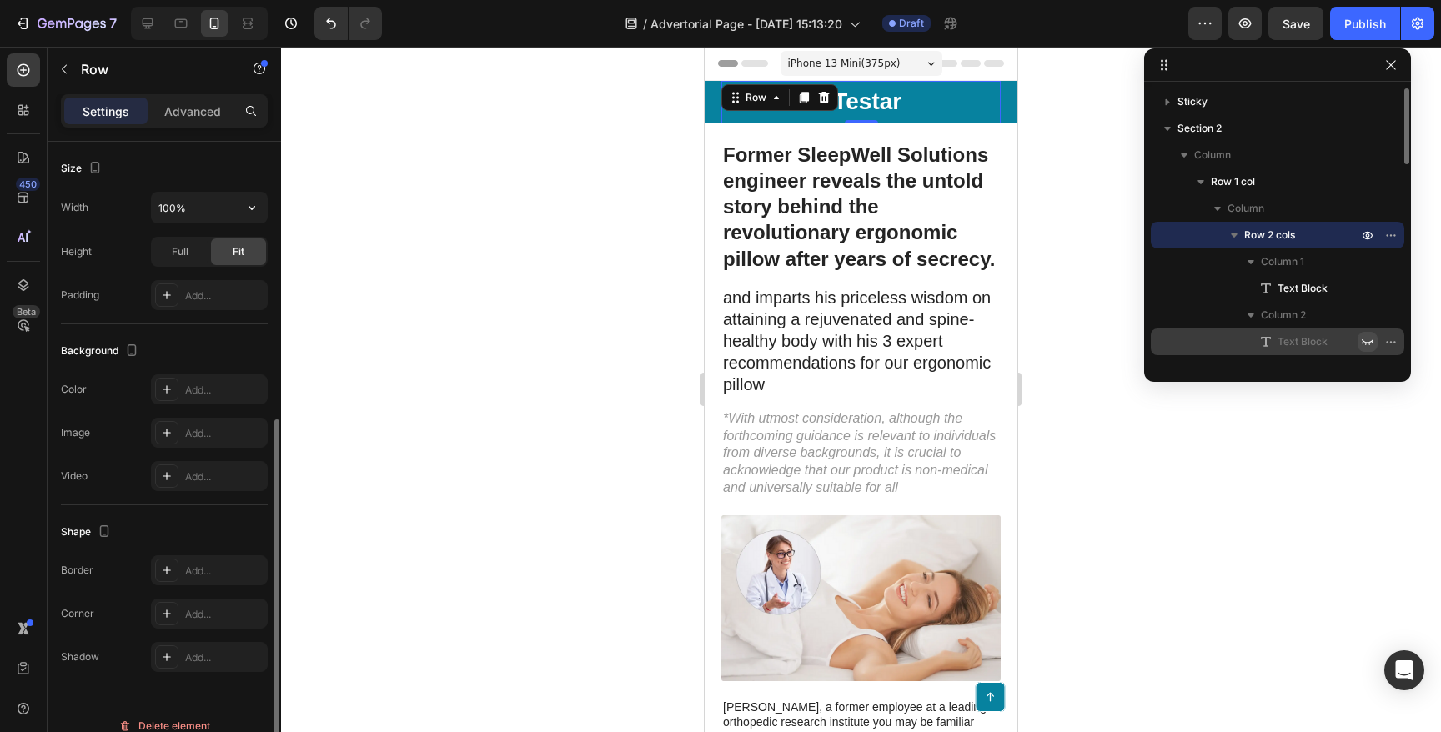
scroll to position [432, 0]
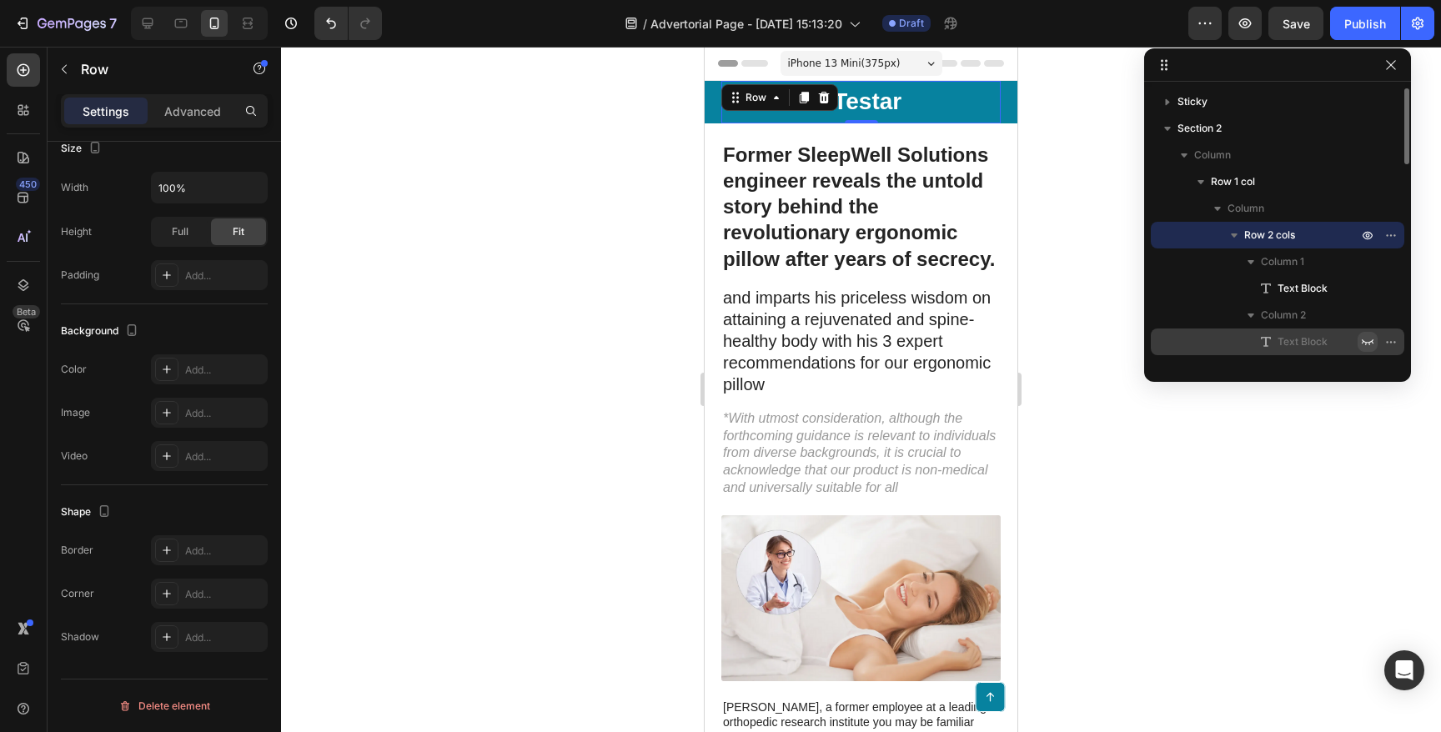
click at [601, 342] on div at bounding box center [861, 390] width 1160 height 686
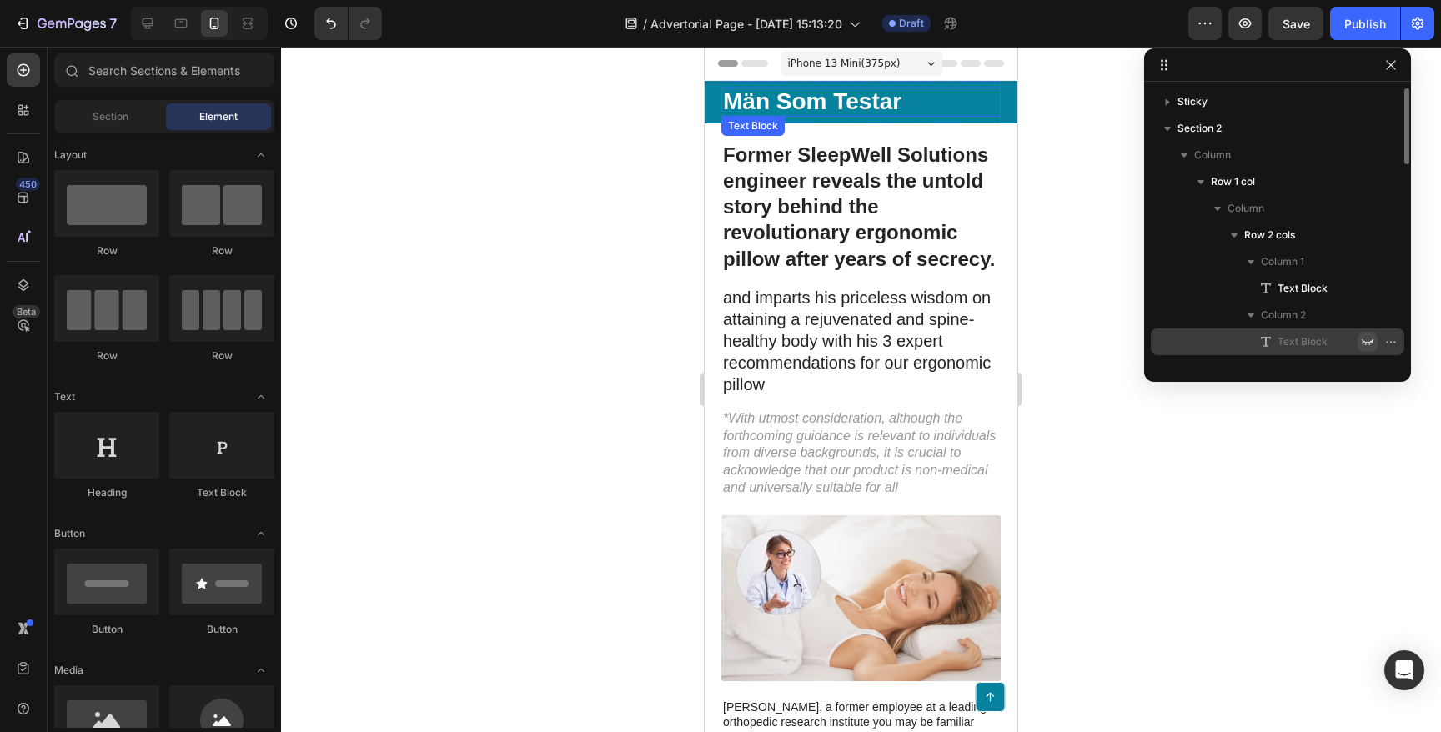
click at [838, 99] on p "Män Som Testar" at bounding box center [861, 102] width 276 height 26
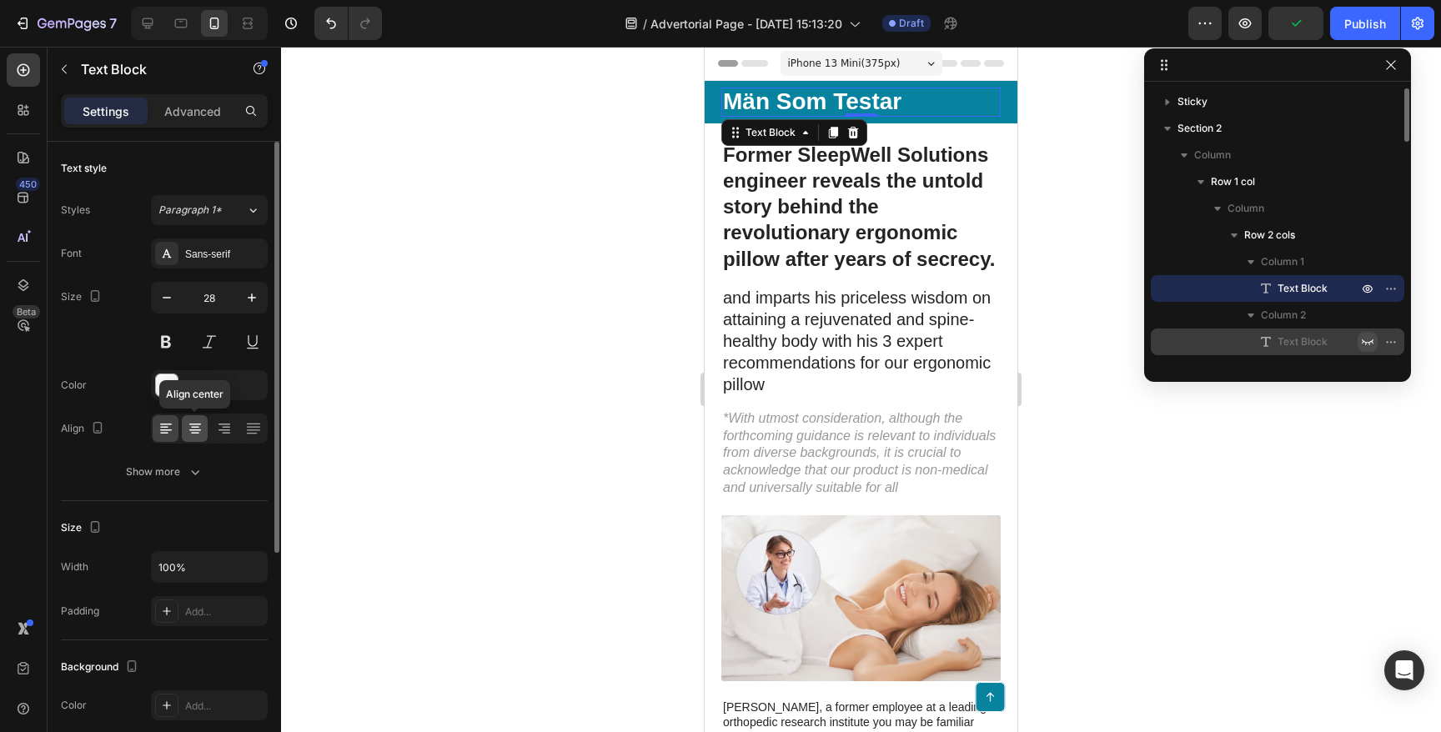
click at [192, 423] on icon at bounding box center [195, 428] width 17 height 17
click at [481, 318] on div at bounding box center [861, 390] width 1160 height 686
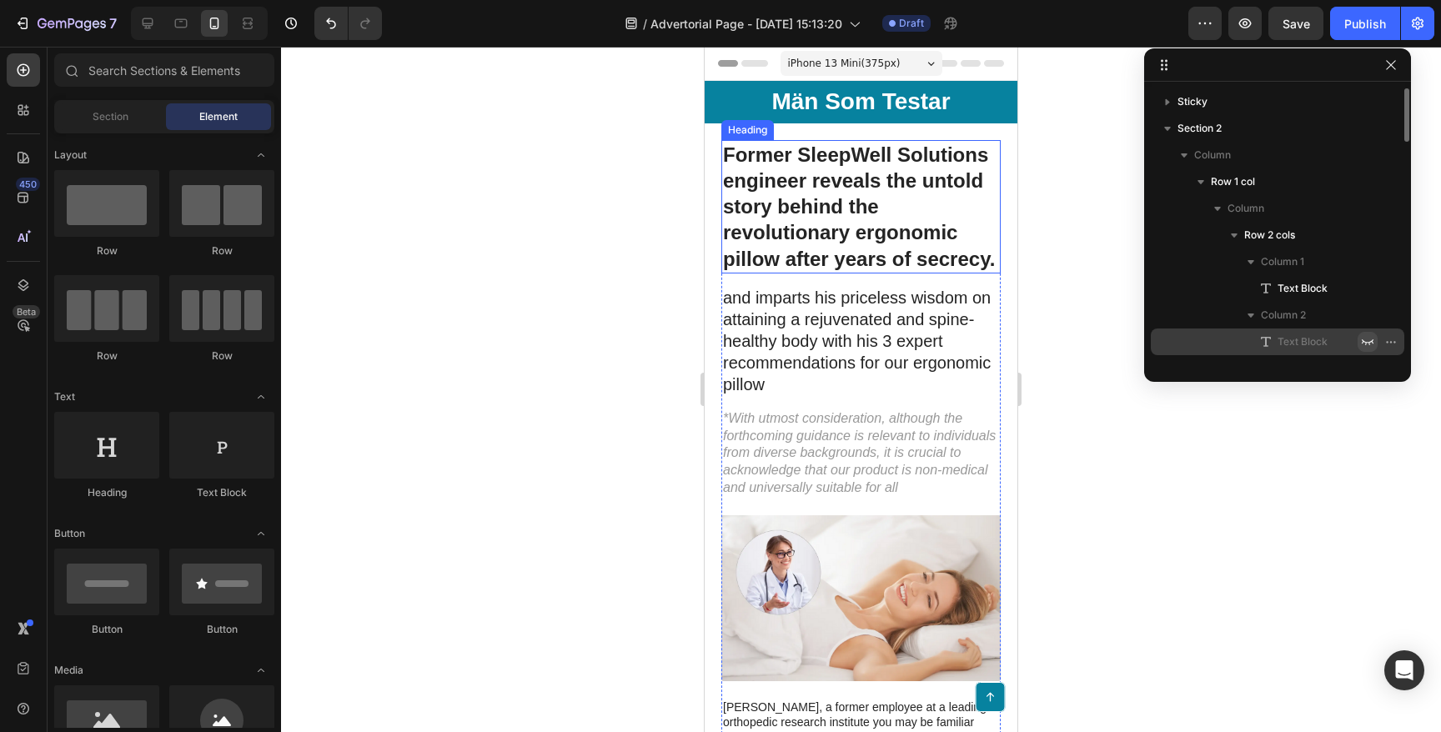
click at [828, 237] on h1 "Former SleepWell Solutions engineer reveals the untold story behind the revolut…" at bounding box center [861, 206] width 279 height 133
